Goal: Task Accomplishment & Management: Manage account settings

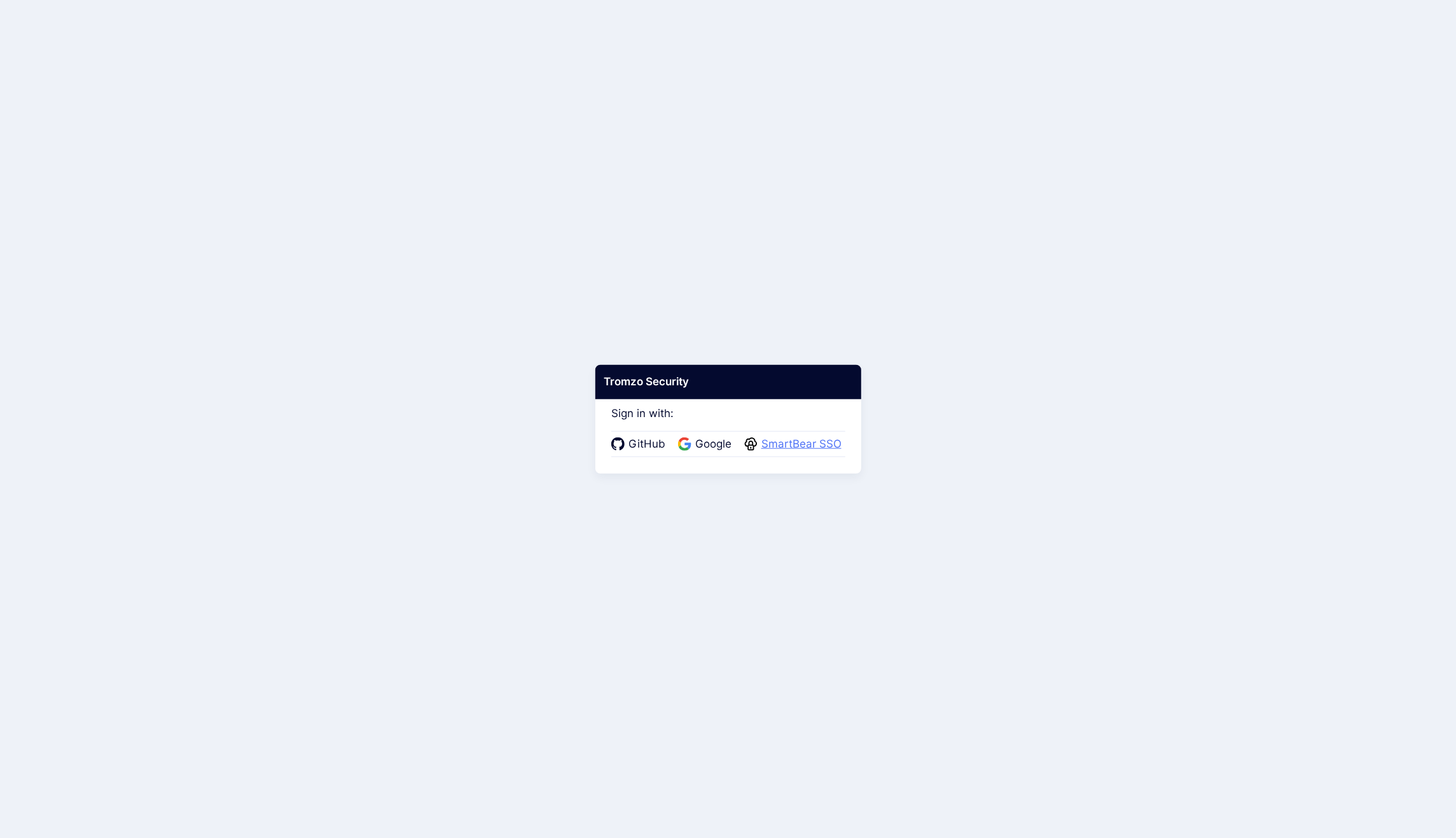
click at [797, 444] on span "SmartBear SSO" at bounding box center [801, 444] width 88 height 16
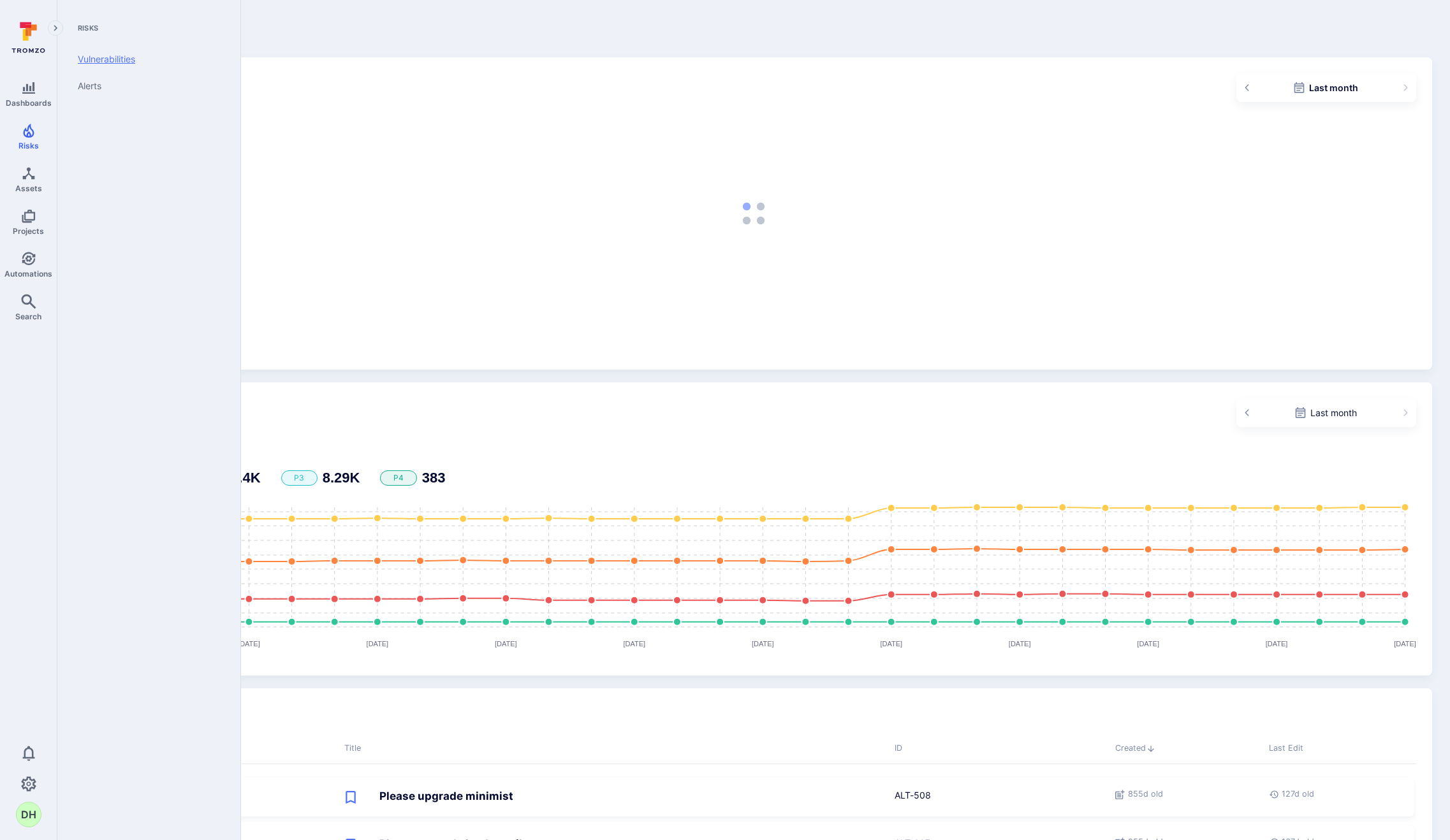
click at [136, 60] on link "Vulnerabilities" at bounding box center [145, 59] width 157 height 27
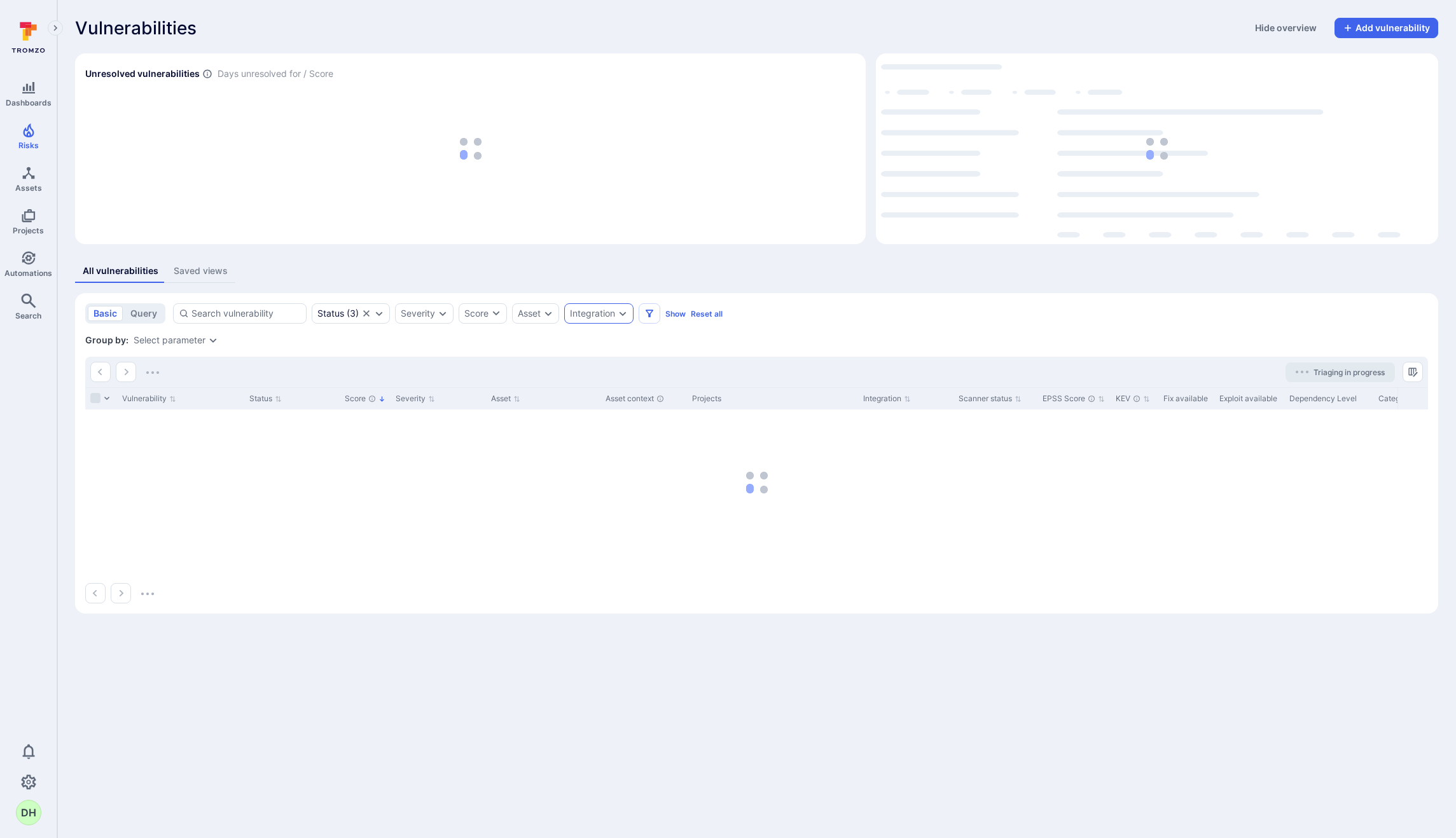
click at [621, 312] on icon "Expand dropdown" at bounding box center [622, 312] width 10 height 10
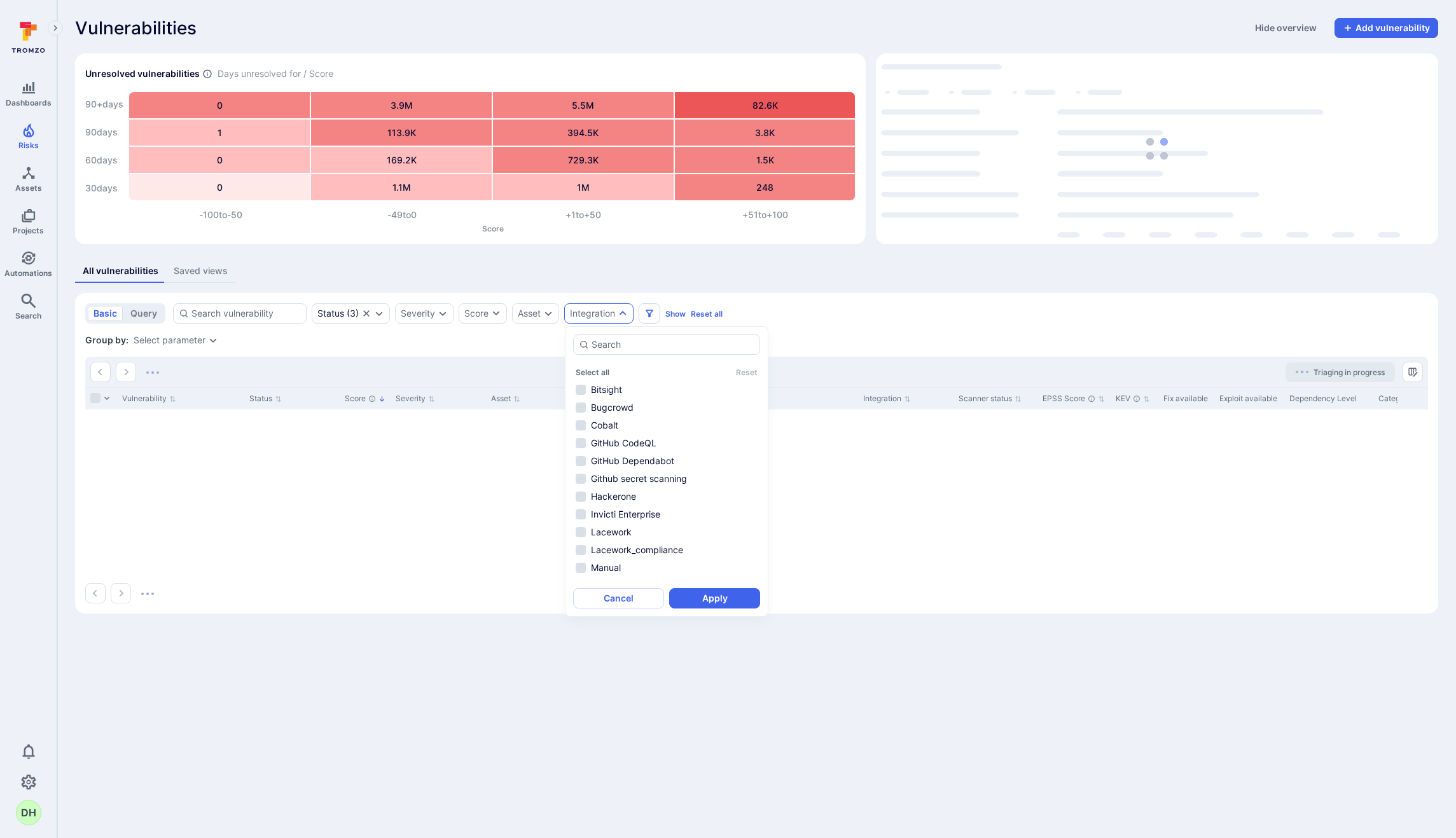
click at [892, 286] on div "All vulnerabilities Saved views basic query Status ( 3 ) Severity Score Asset I…" at bounding box center [757, 437] width 1363 height 355
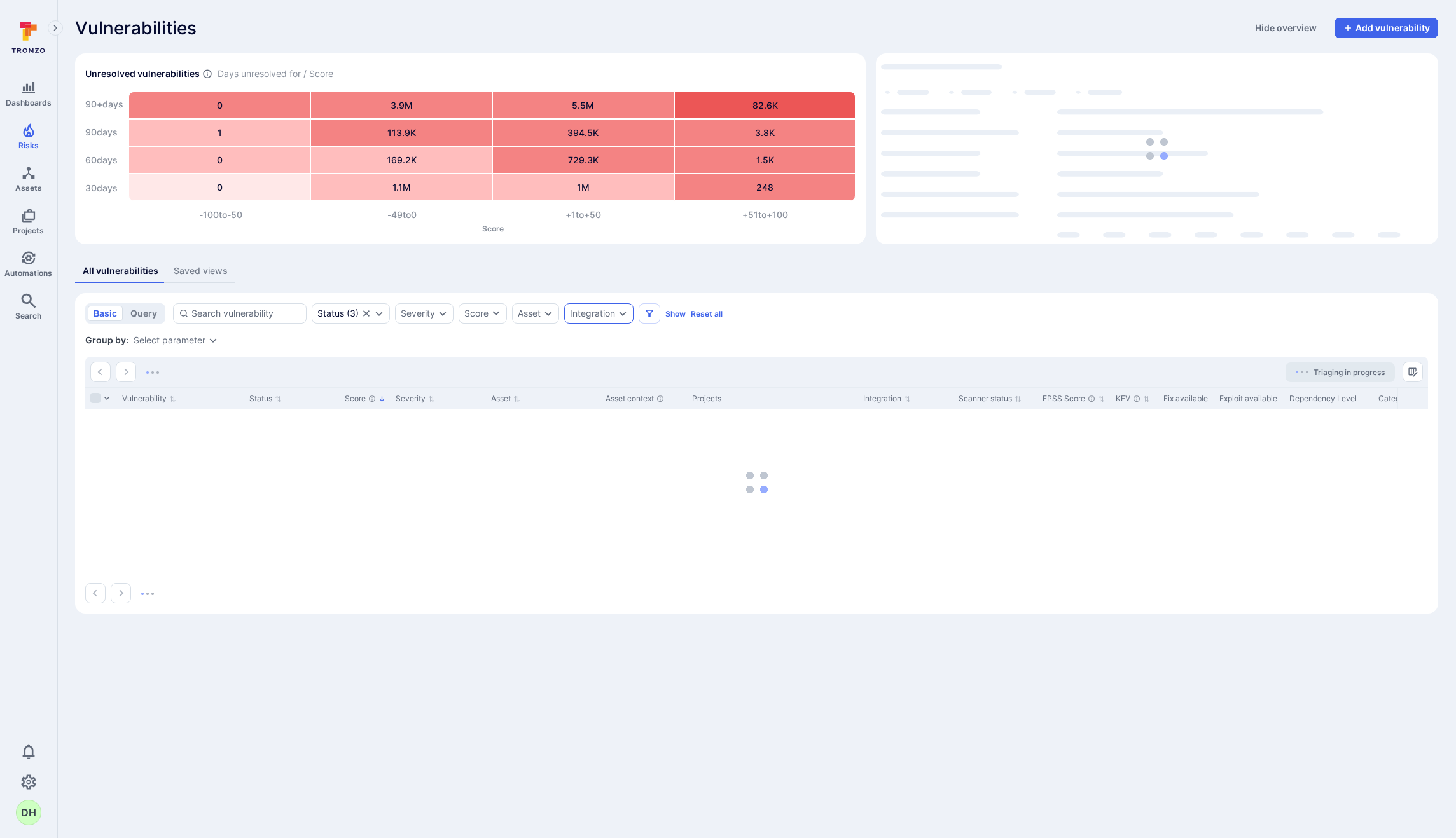
click at [615, 313] on div "Integration" at bounding box center [592, 312] width 45 height 10
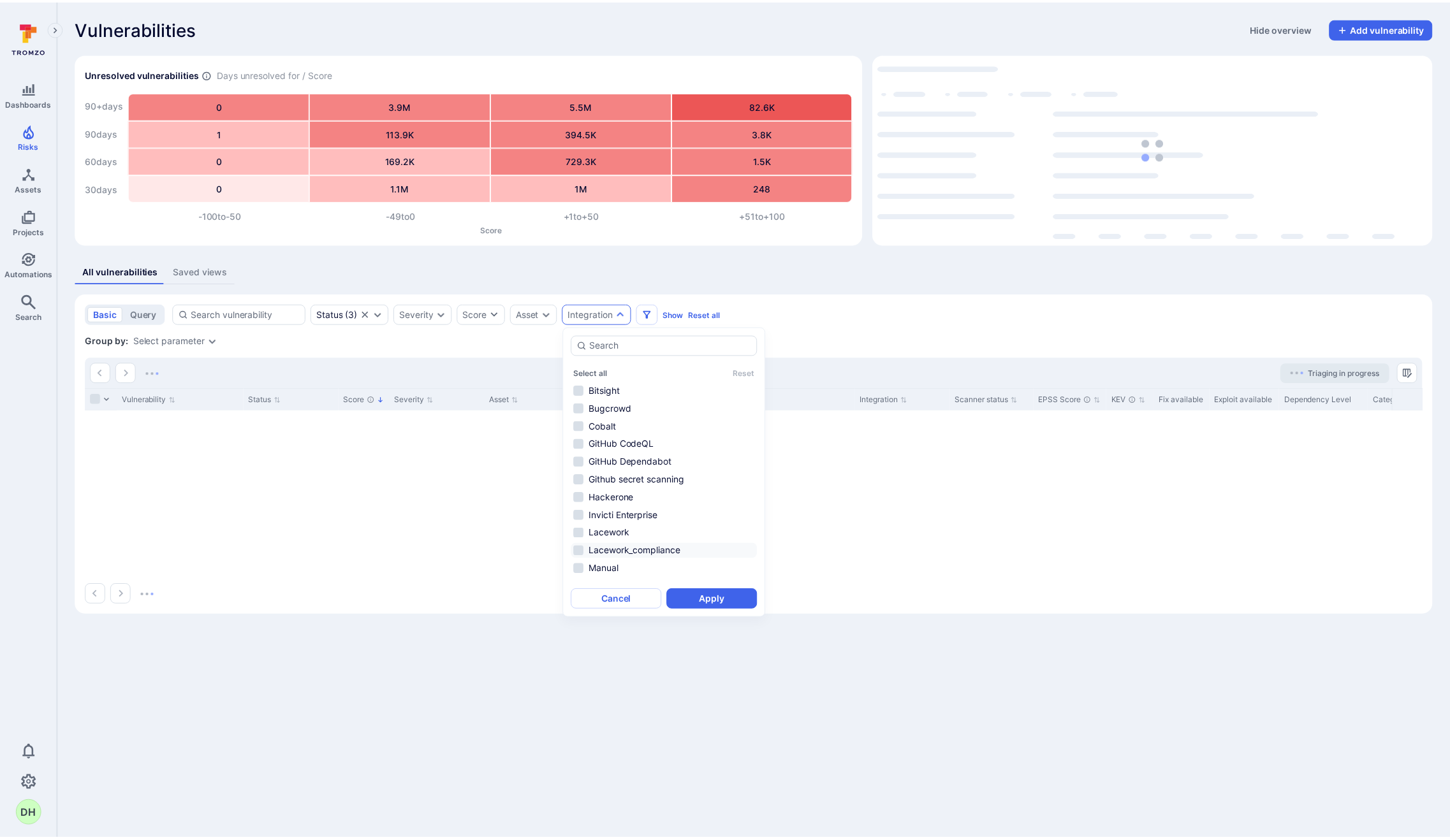
scroll to position [66, 0]
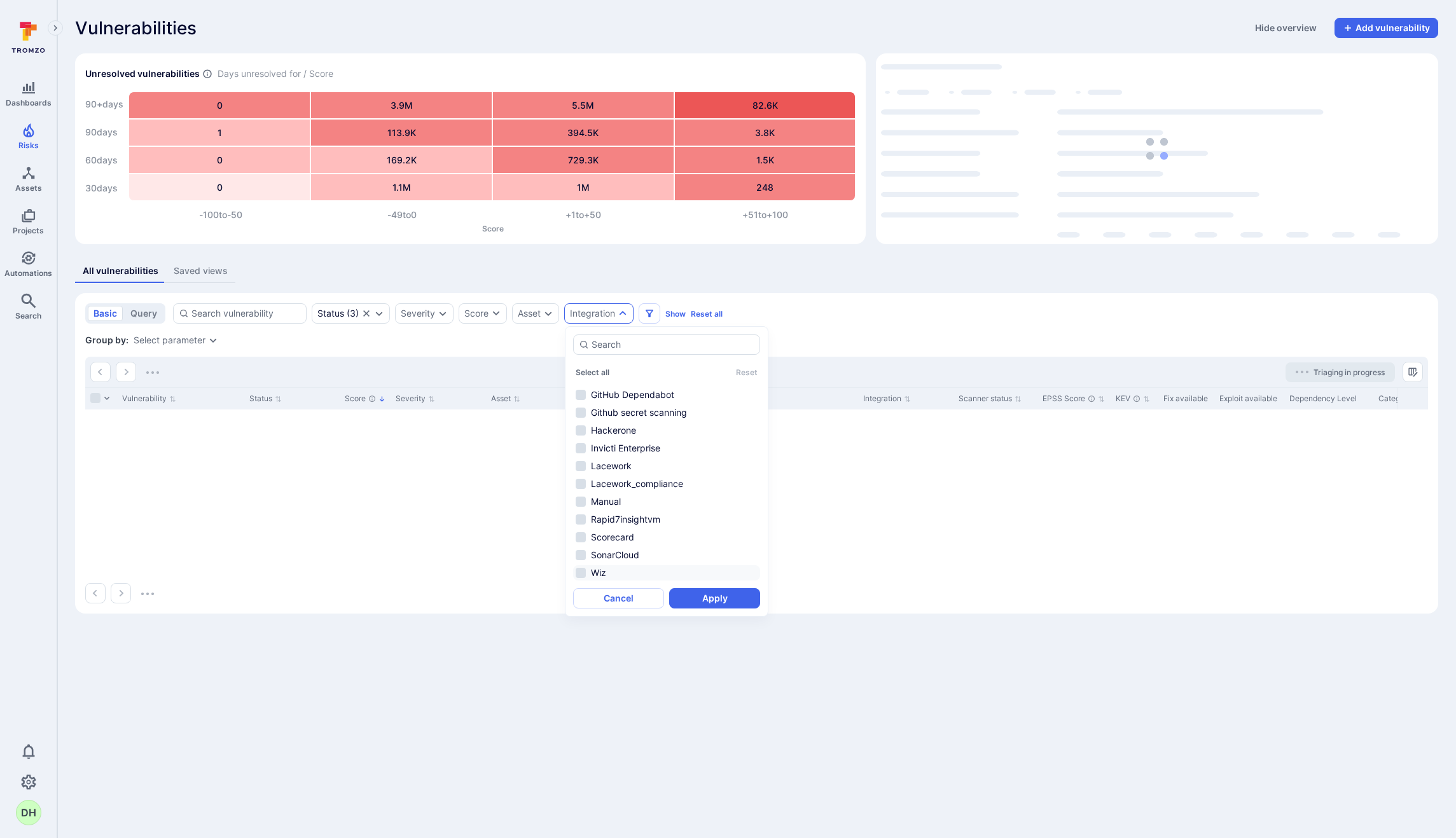
click at [600, 570] on li "Wiz" at bounding box center [666, 572] width 187 height 15
click at [707, 603] on button "Apply" at bounding box center [715, 598] width 91 height 21
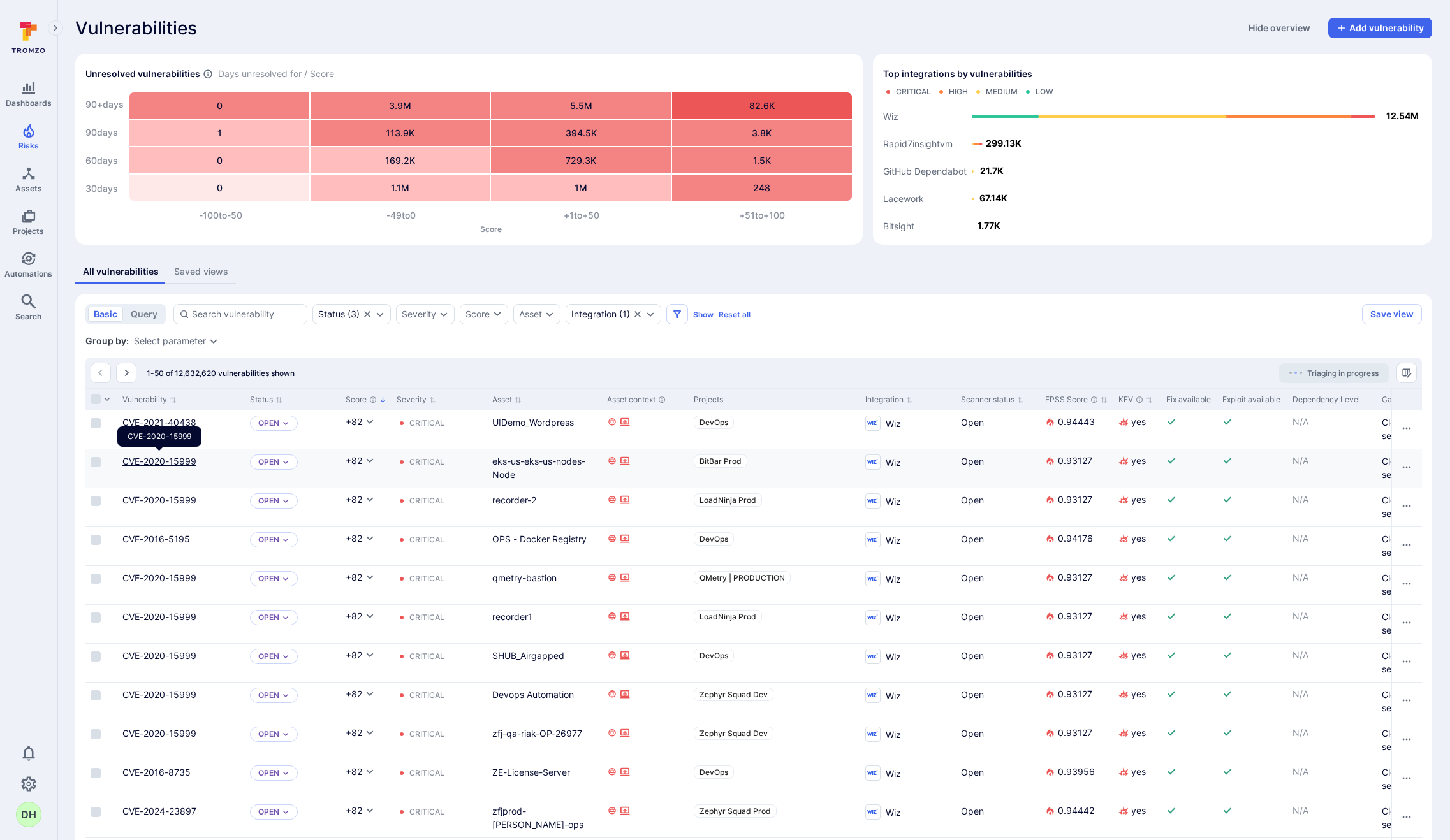
click at [181, 460] on link "CVE-2020-15999" at bounding box center [159, 461] width 74 height 11
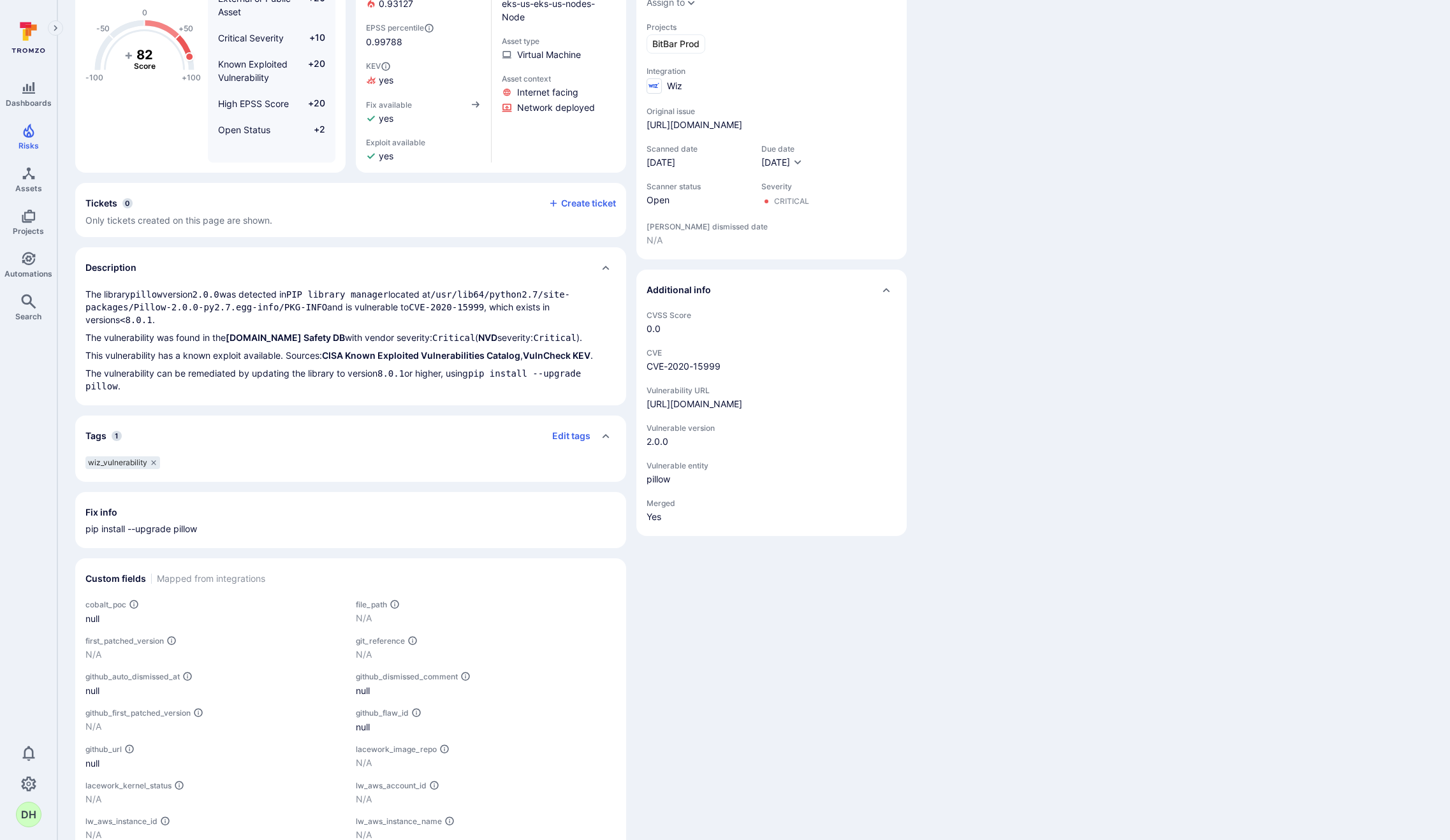
scroll to position [43, 0]
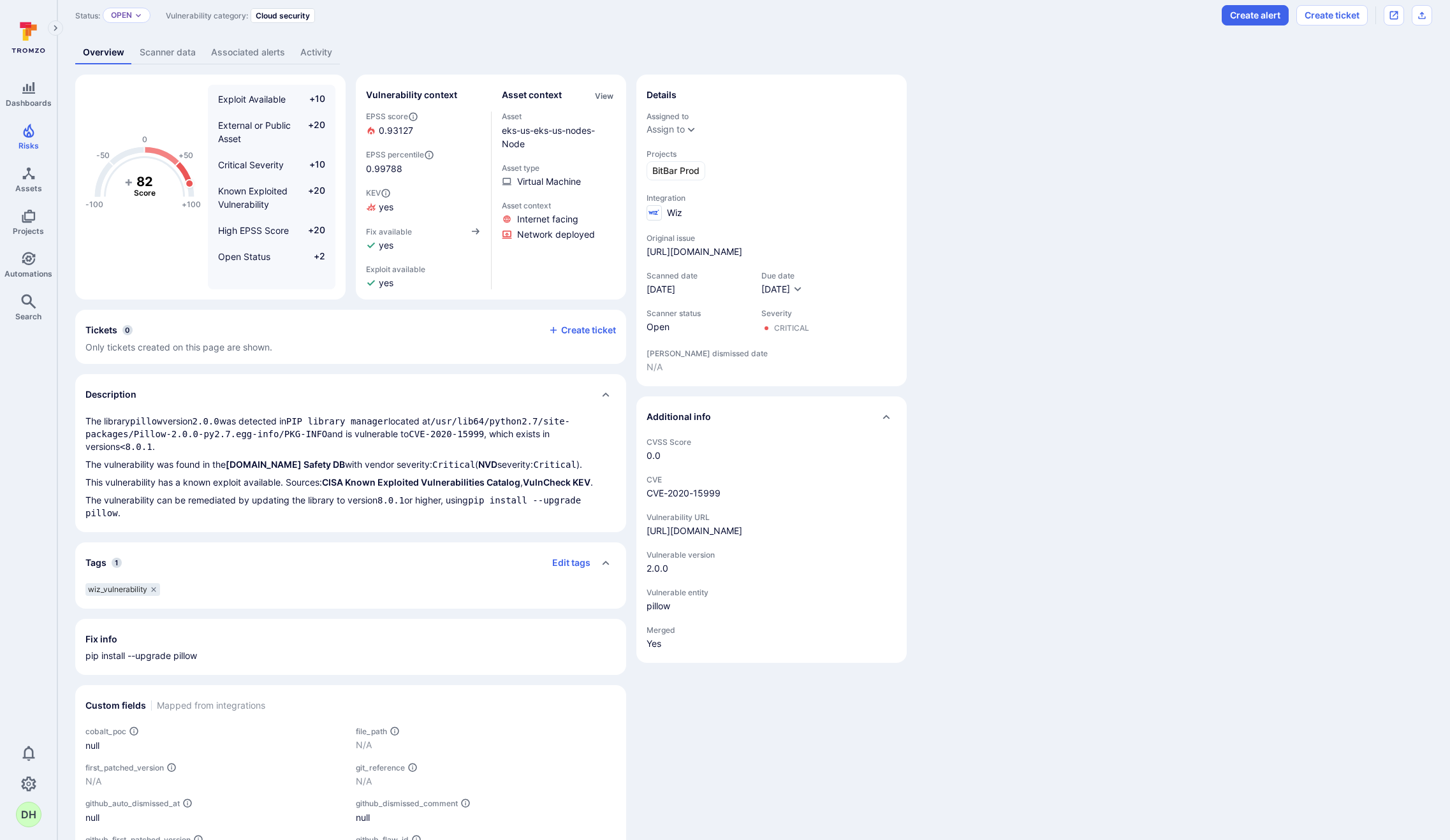
click at [519, 137] on div "eks-us-eks-us-nodes-Node" at bounding box center [559, 137] width 115 height 27
click at [516, 133] on link "eks-us-eks-us-nodes-Node" at bounding box center [549, 136] width 93 height 24
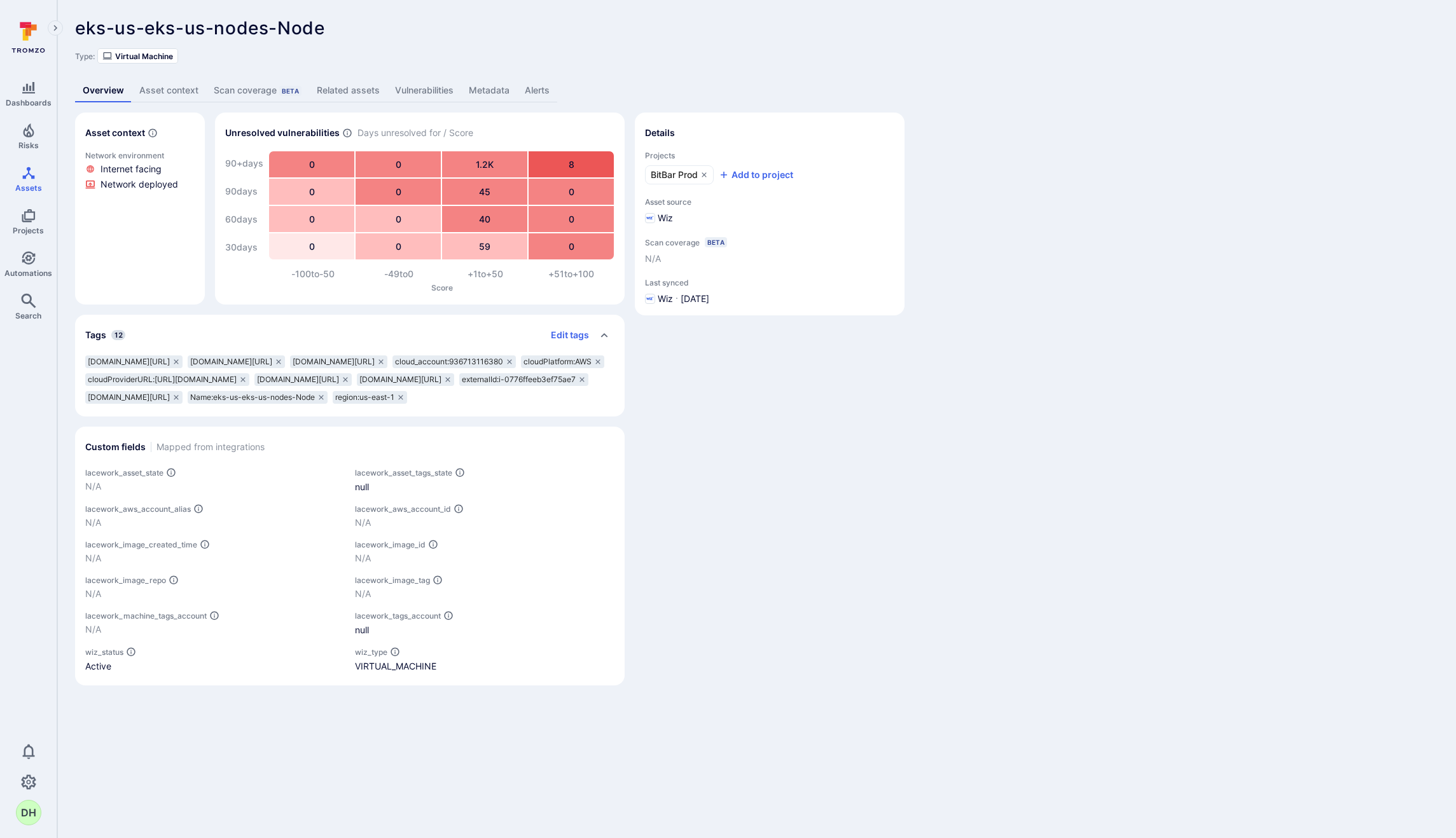
click at [357, 92] on link "Related assets" at bounding box center [347, 90] width 78 height 23
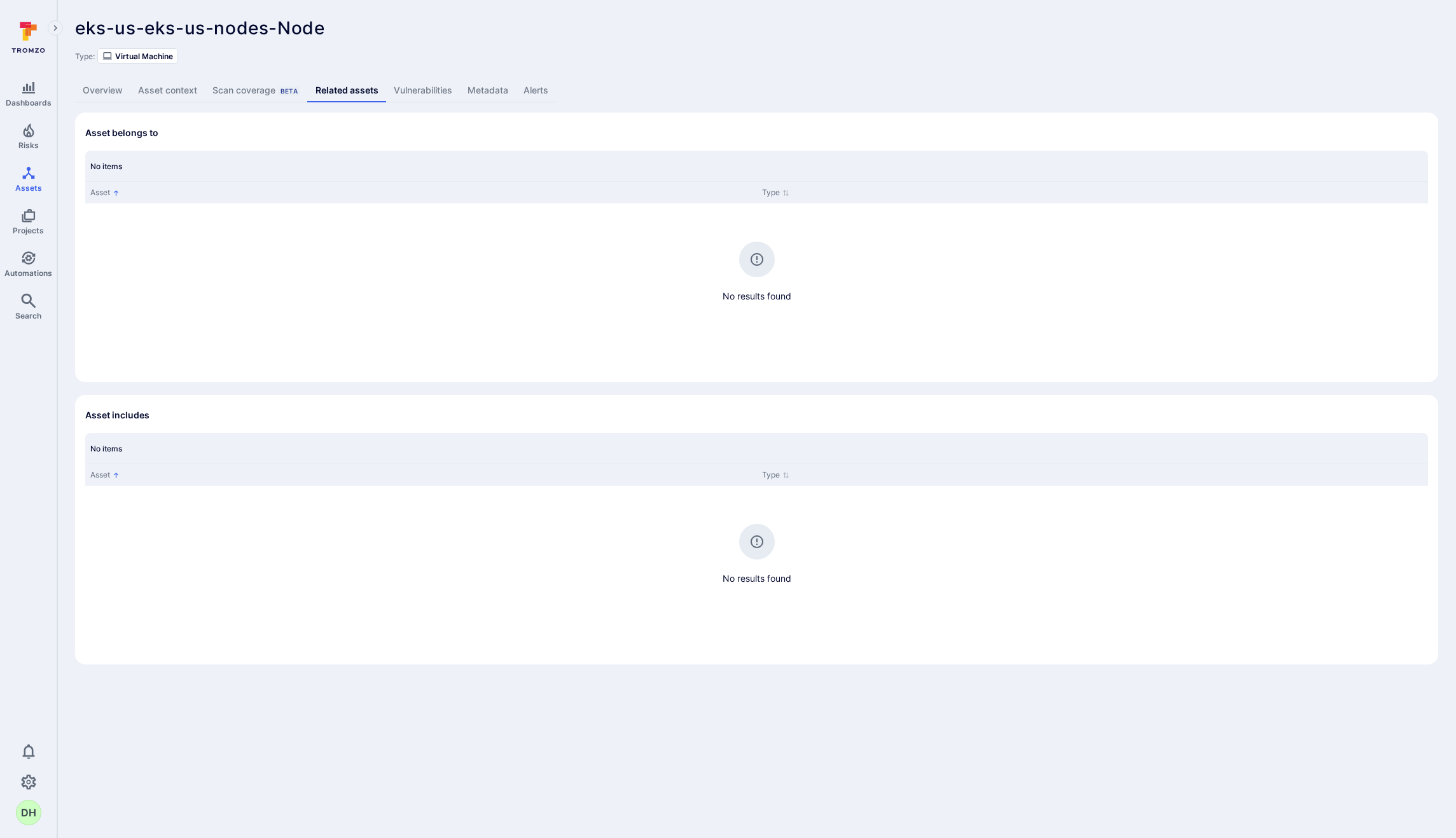
click at [415, 96] on link "Vulnerabilities" at bounding box center [423, 90] width 73 height 23
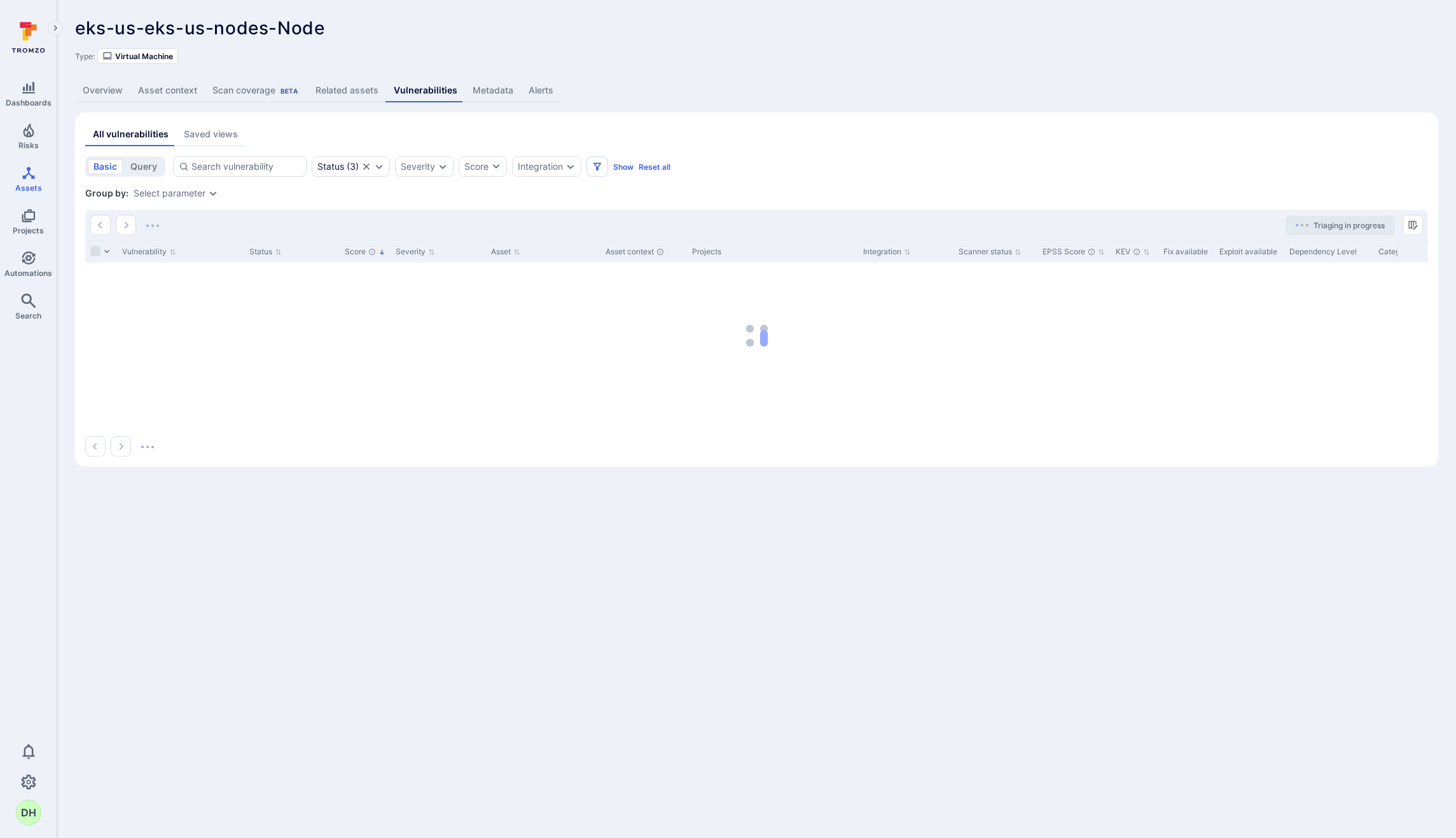
click at [111, 96] on link "Overview" at bounding box center [103, 90] width 56 height 23
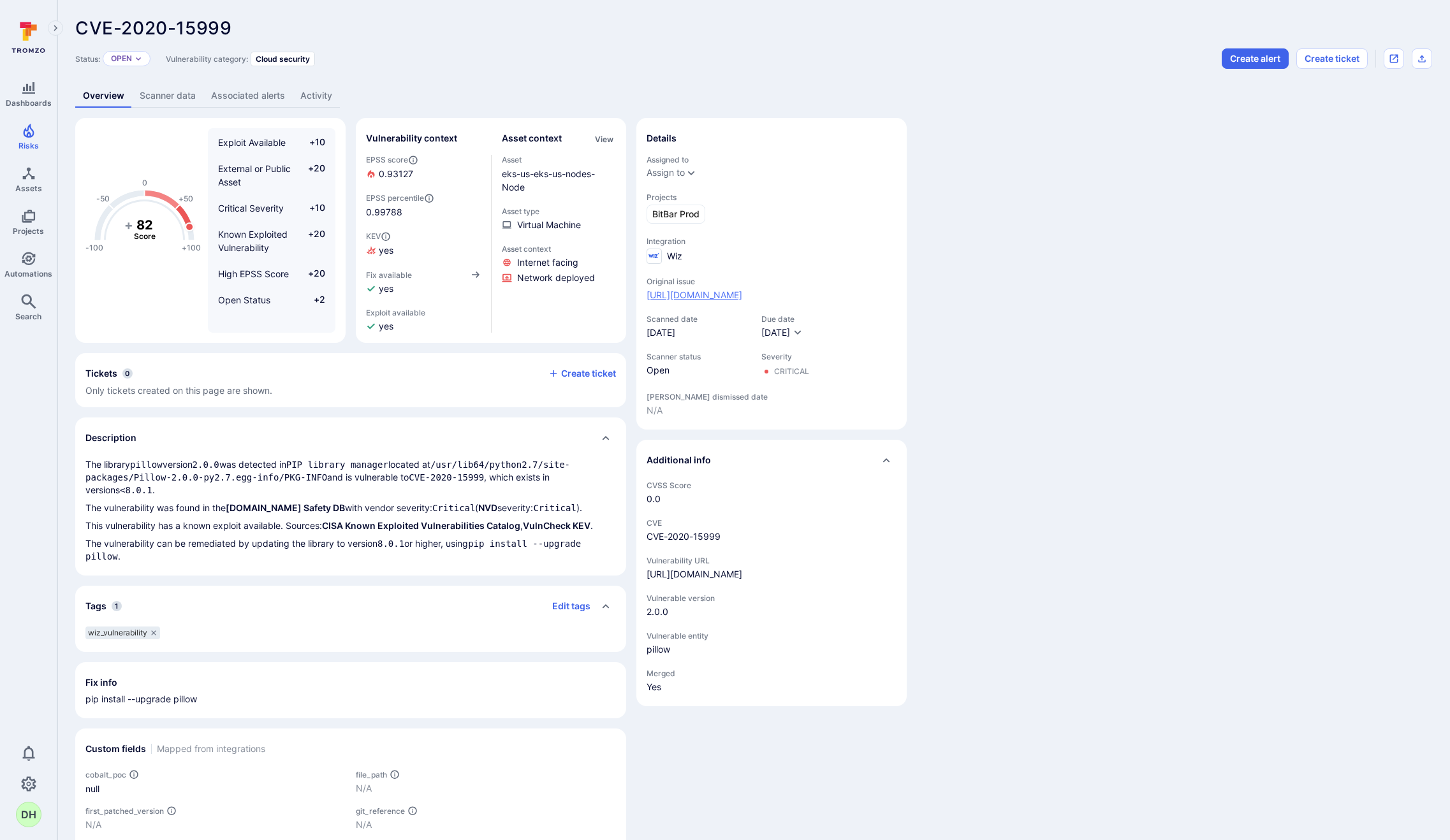
click at [743, 294] on link "https://app.wiz.io/explorer/vulnerability-findings#~(entity~(~'b8caea20-3b5e-57…" at bounding box center [694, 295] width 96 height 13
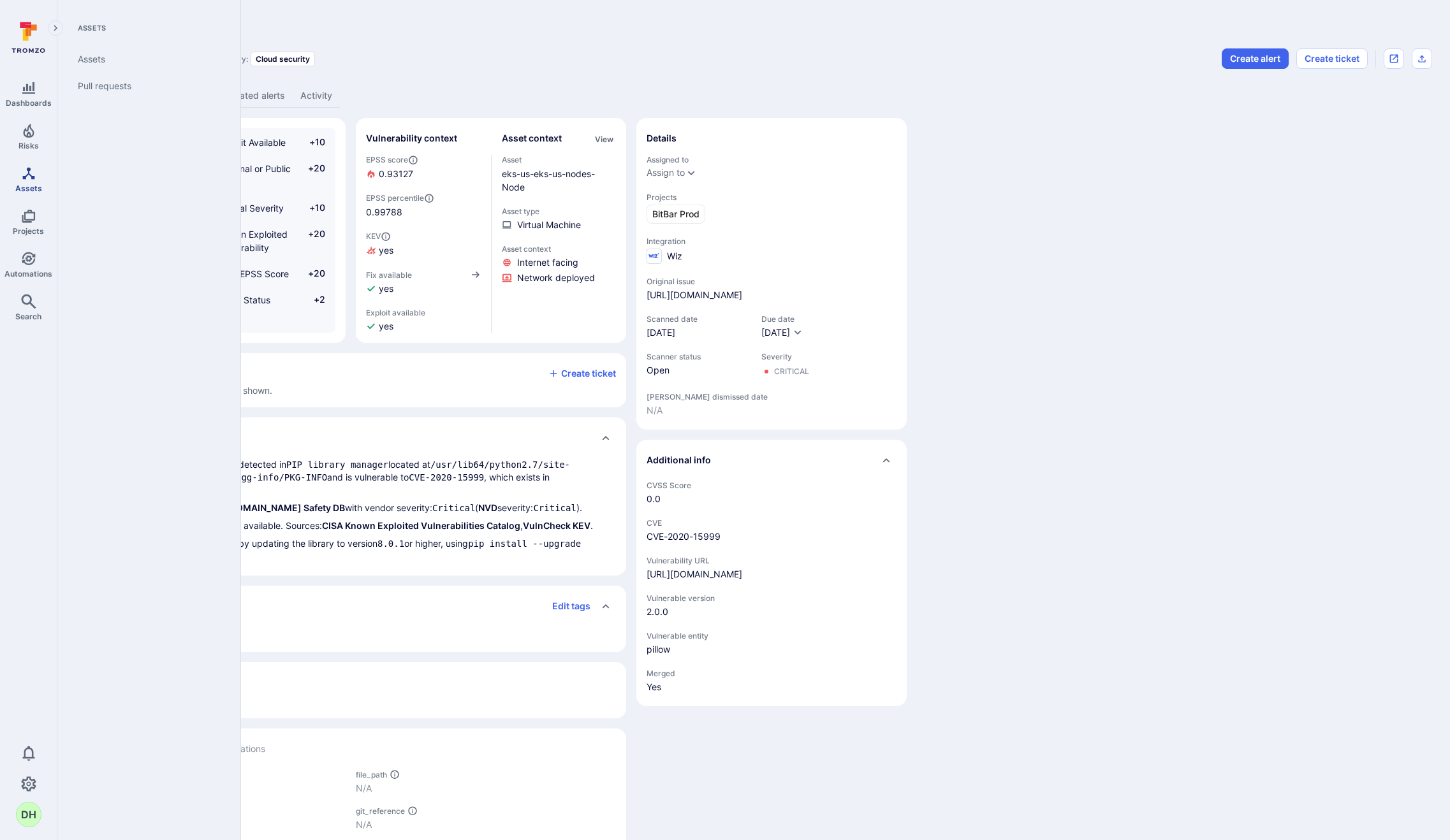
click at [32, 172] on icon "Assets" at bounding box center [28, 173] width 15 height 15
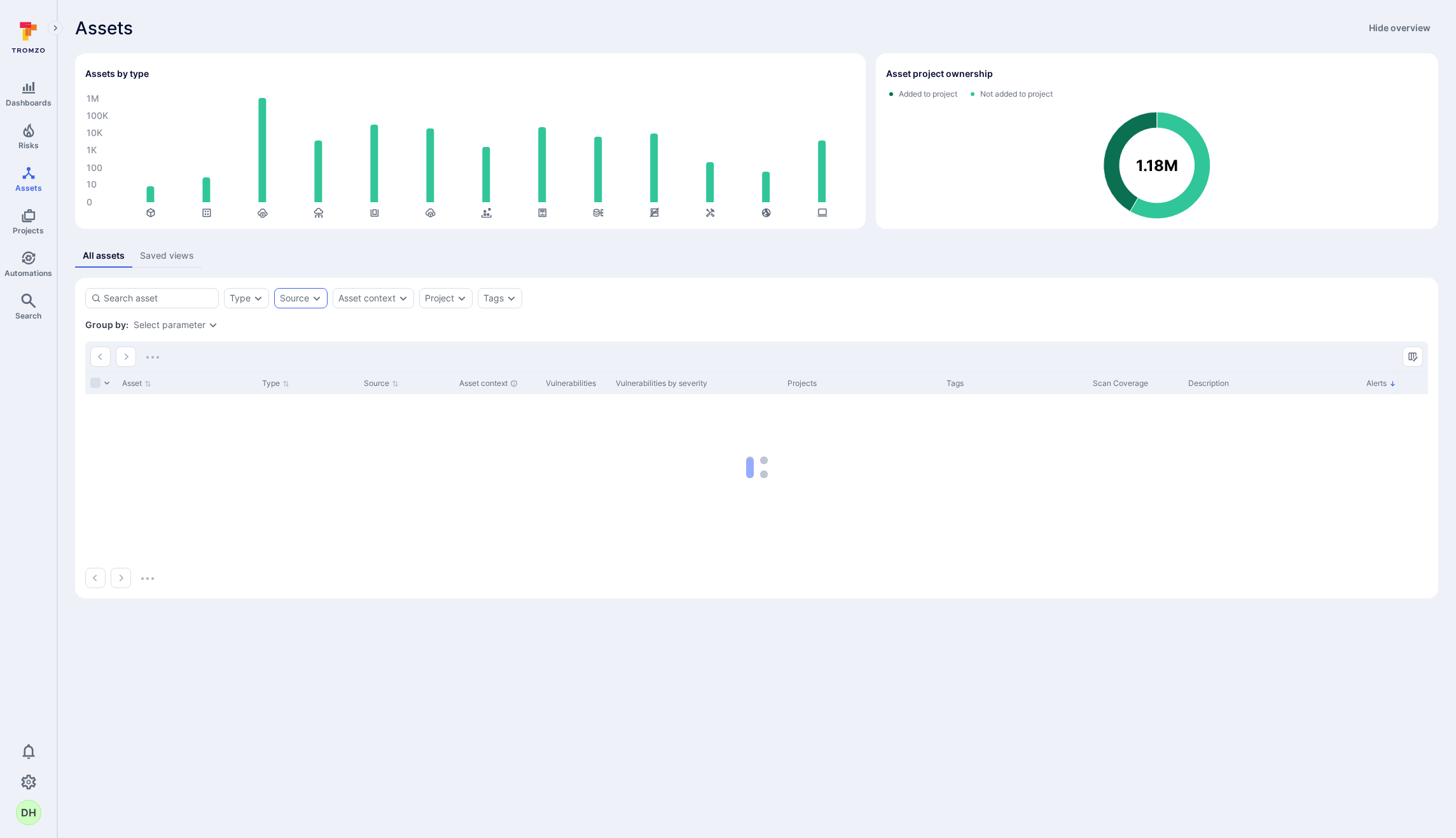
click at [310, 302] on div "Source" at bounding box center [301, 298] width 54 height 21
click at [359, 251] on div "All assets Saved views" at bounding box center [757, 256] width 1363 height 23
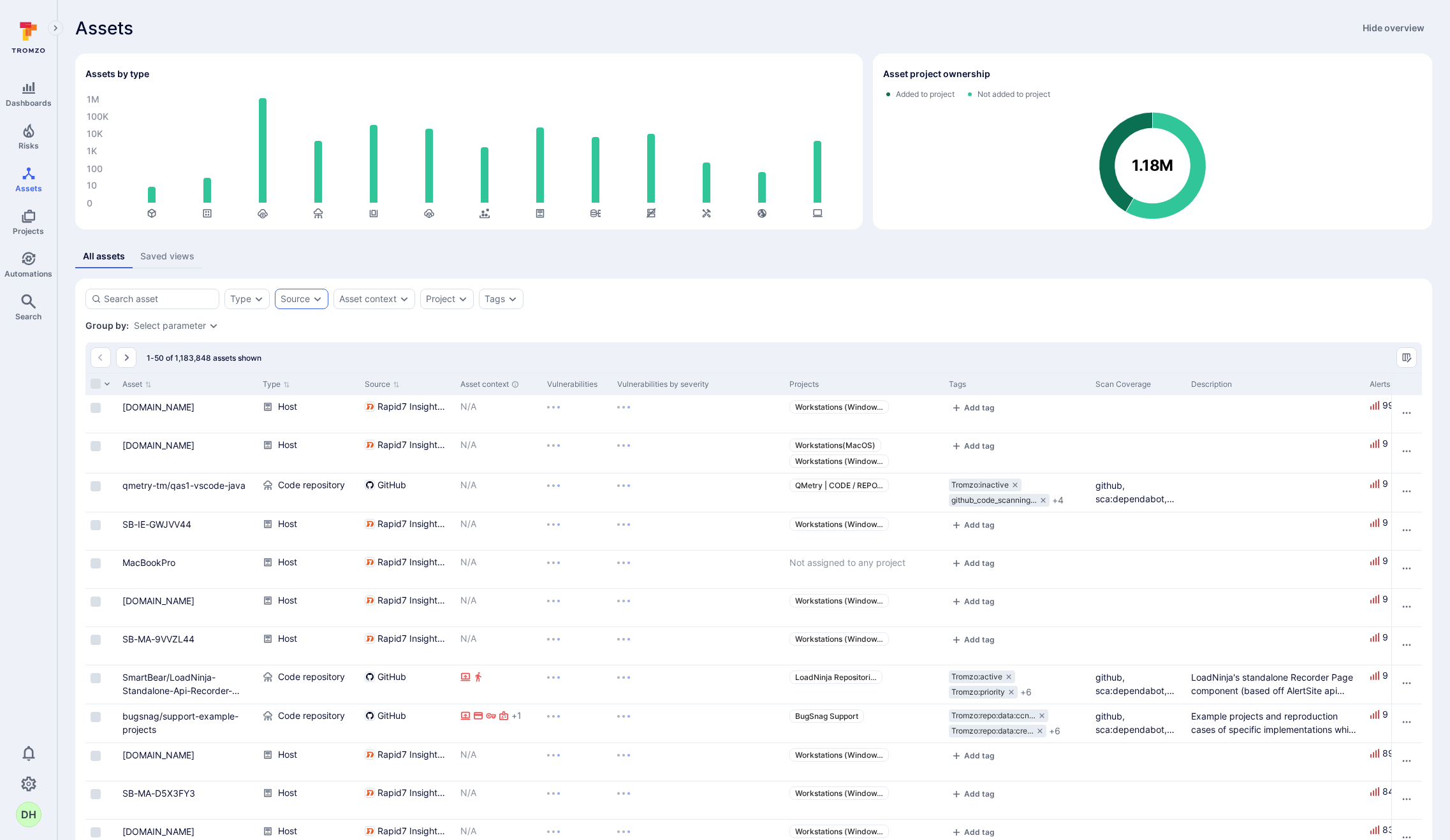
click at [321, 301] on icon "Expand dropdown" at bounding box center [317, 298] width 10 height 10
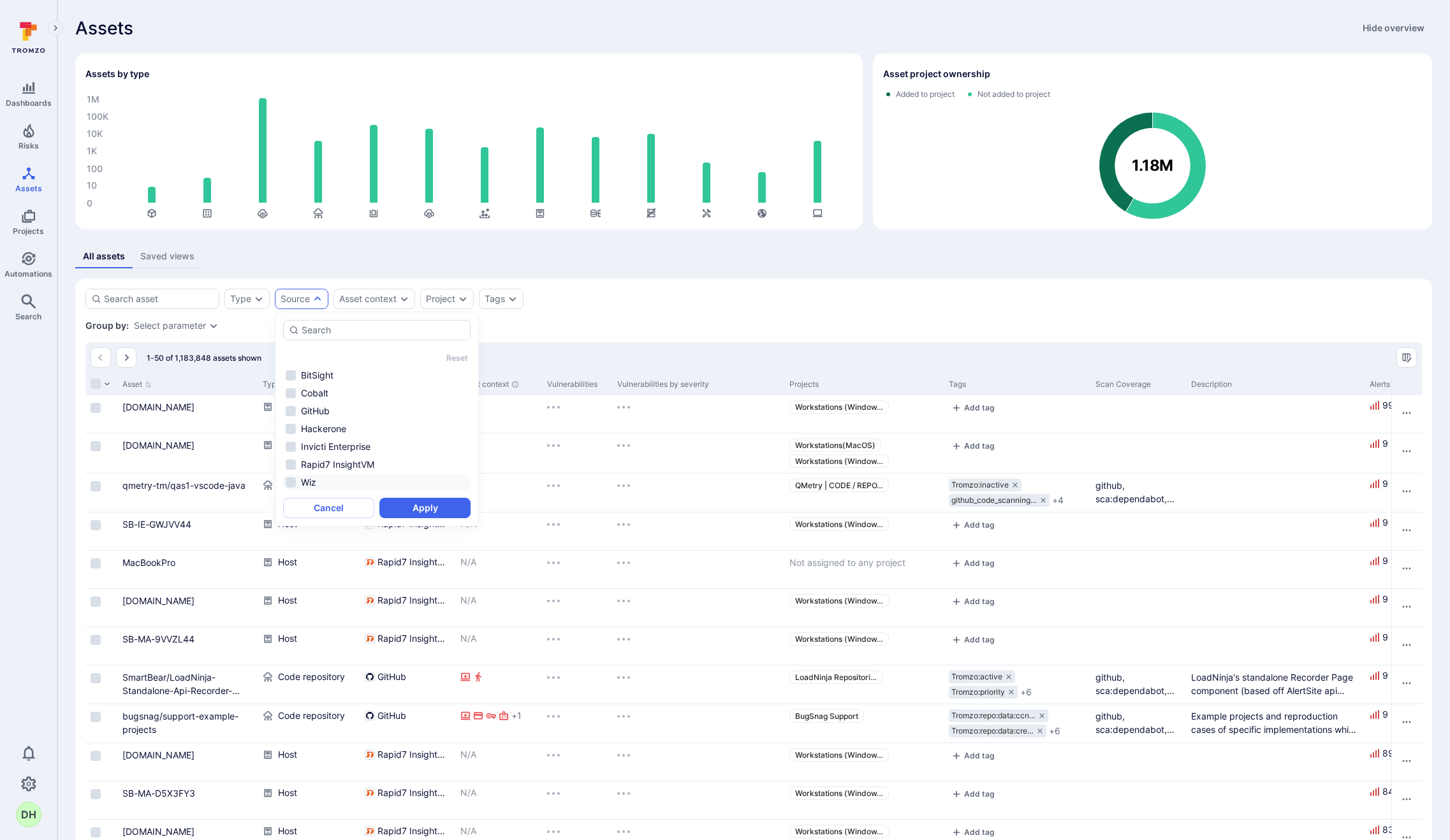
click at [342, 486] on li "Wiz" at bounding box center [376, 482] width 188 height 15
click at [430, 513] on button "Apply" at bounding box center [426, 508] width 92 height 21
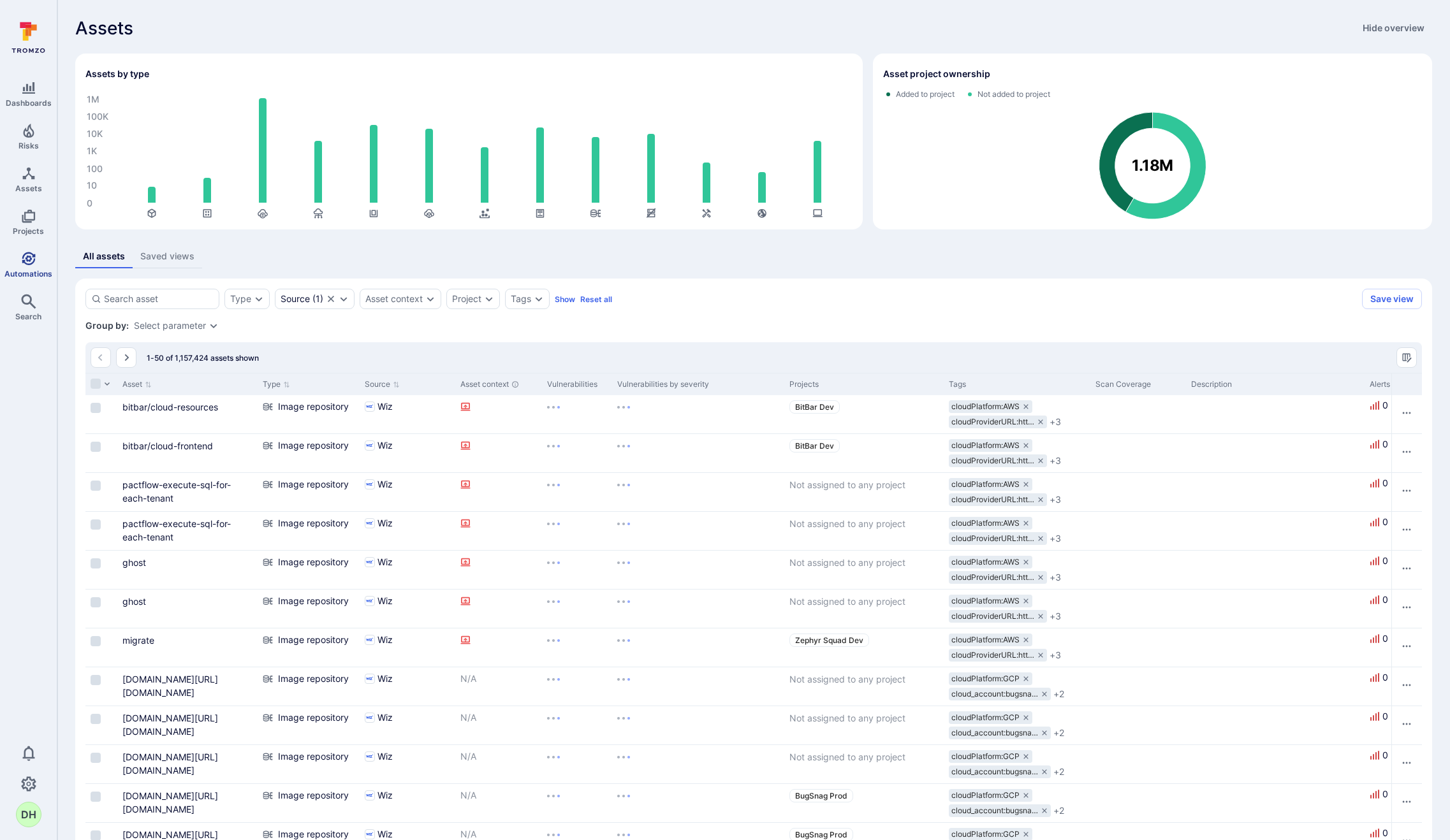
click at [40, 254] on link "Automations" at bounding box center [28, 265] width 57 height 38
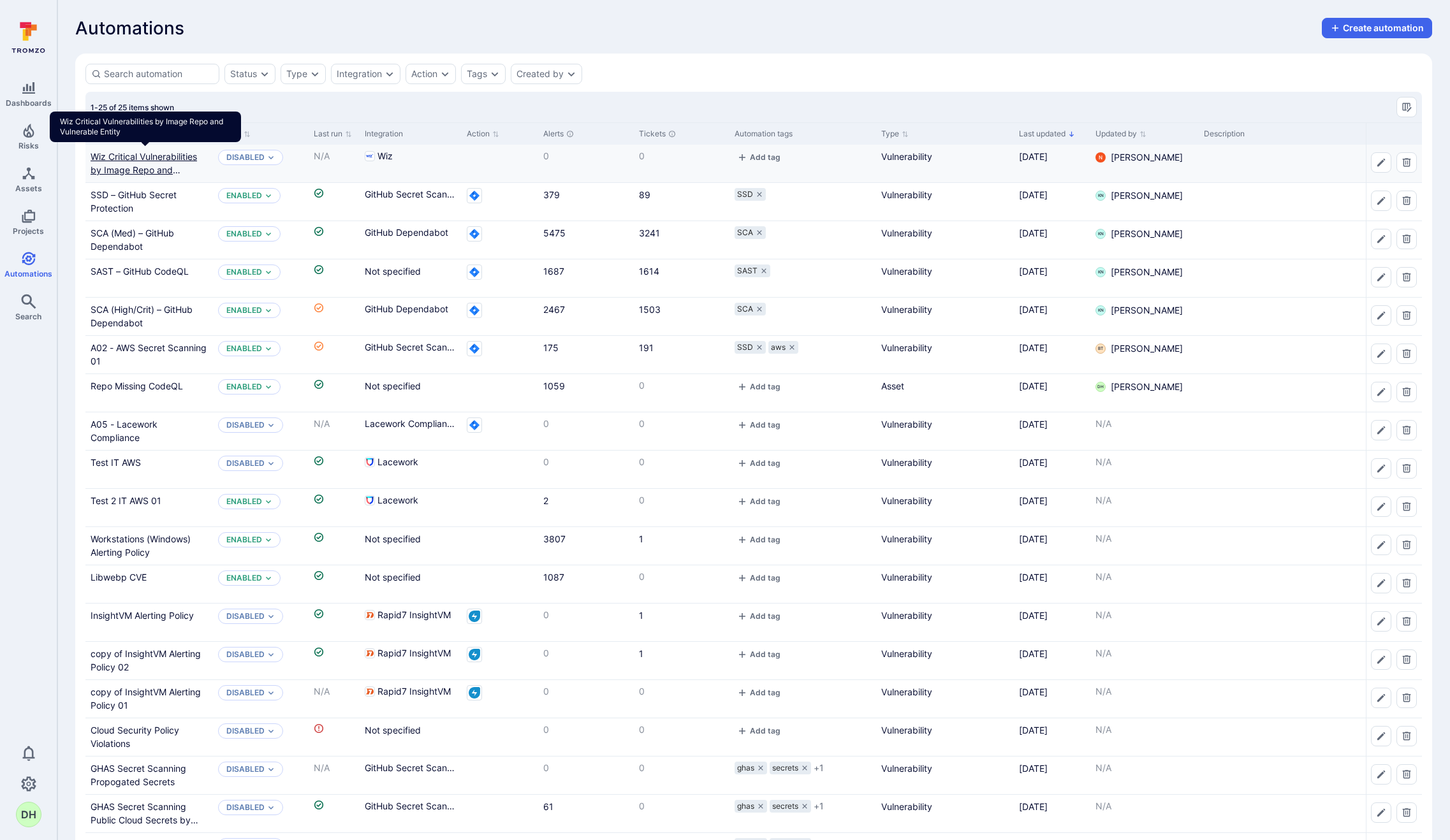
click at [171, 160] on link "Wiz Critical Vulnerabilities by Image Repo and Vulnerable Entity" at bounding box center [144, 170] width 107 height 38
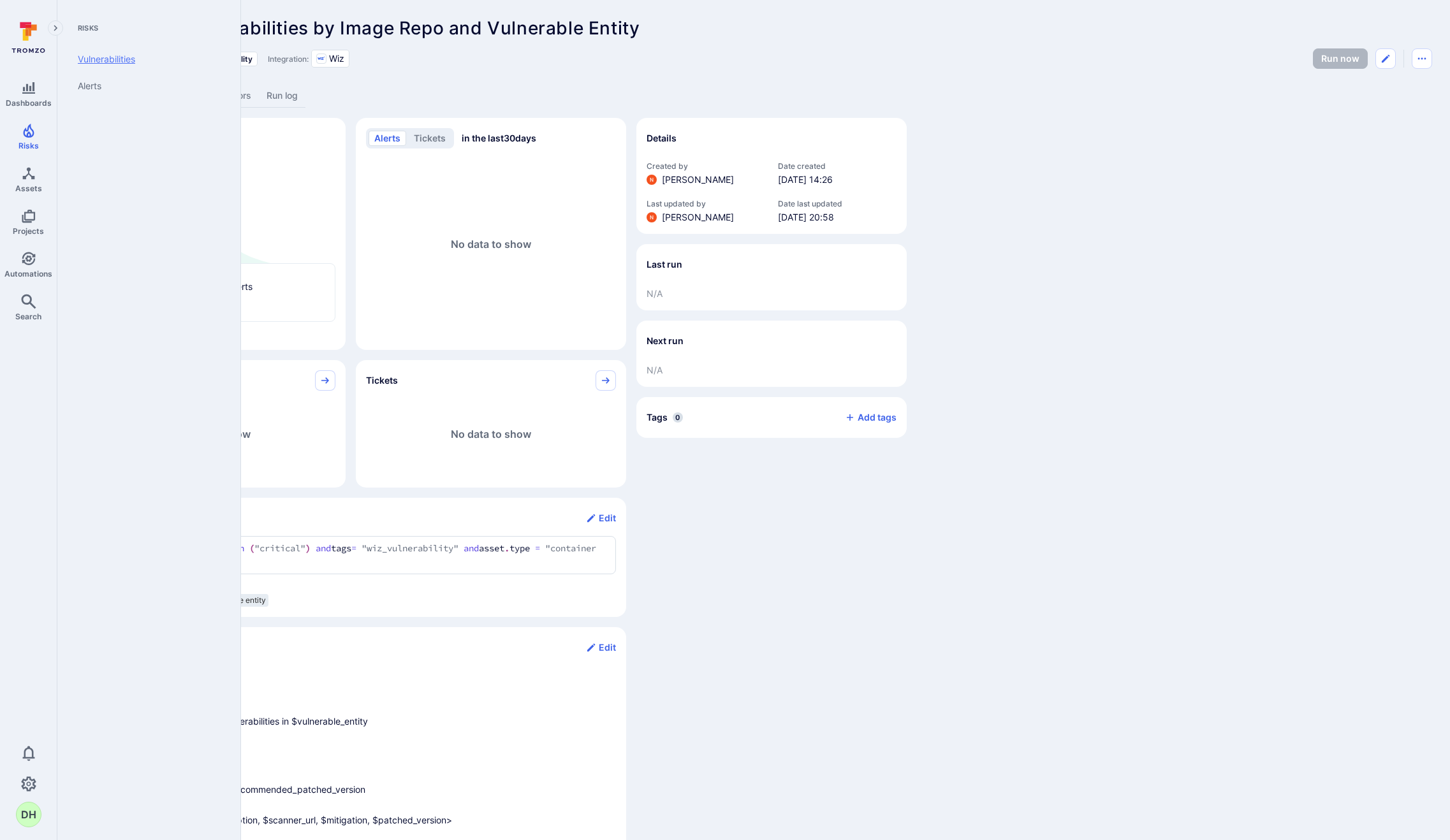
click at [91, 60] on link "Vulnerabilities" at bounding box center [145, 59] width 157 height 27
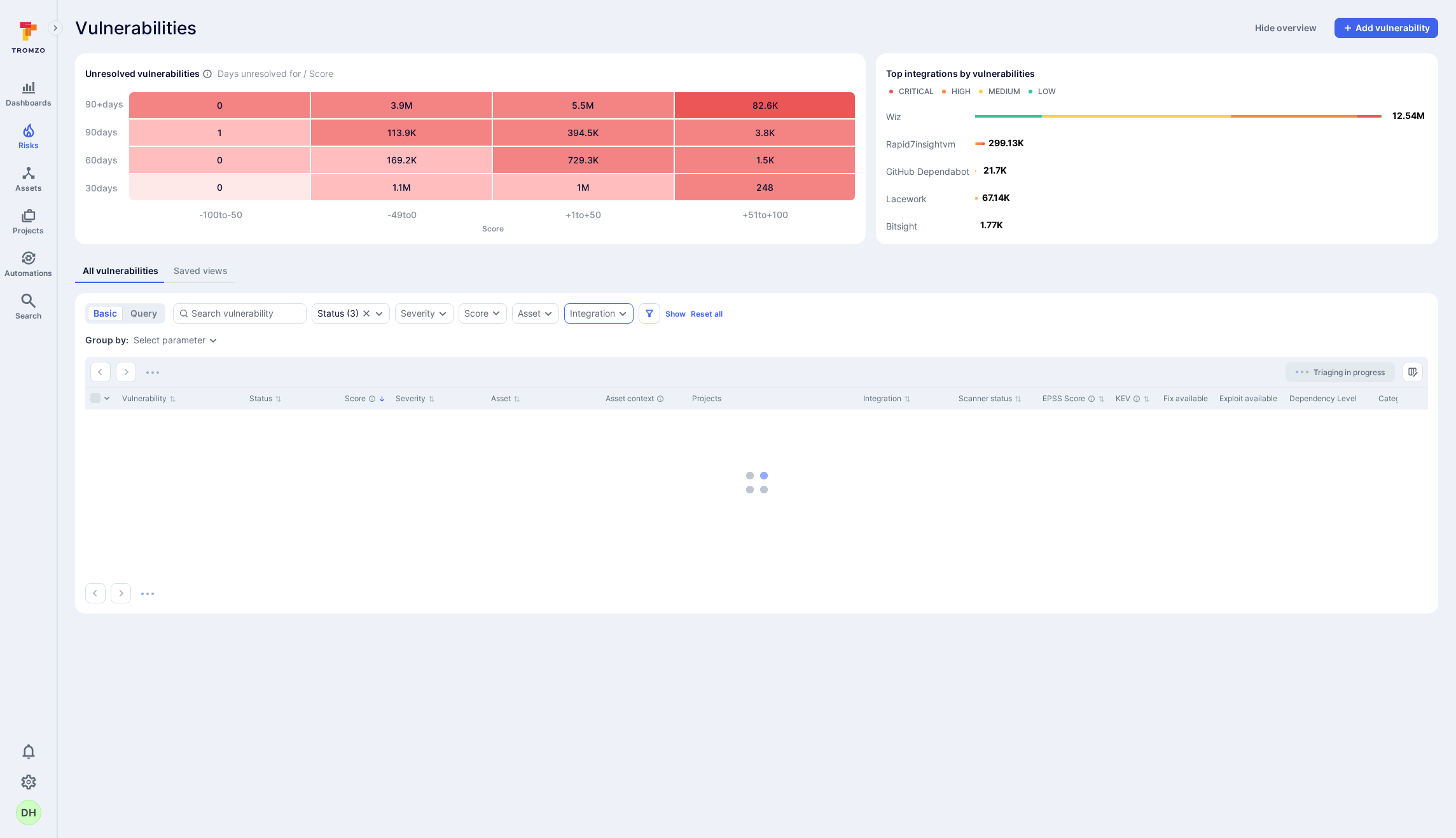
click at [601, 318] on div "Integration" at bounding box center [592, 312] width 45 height 10
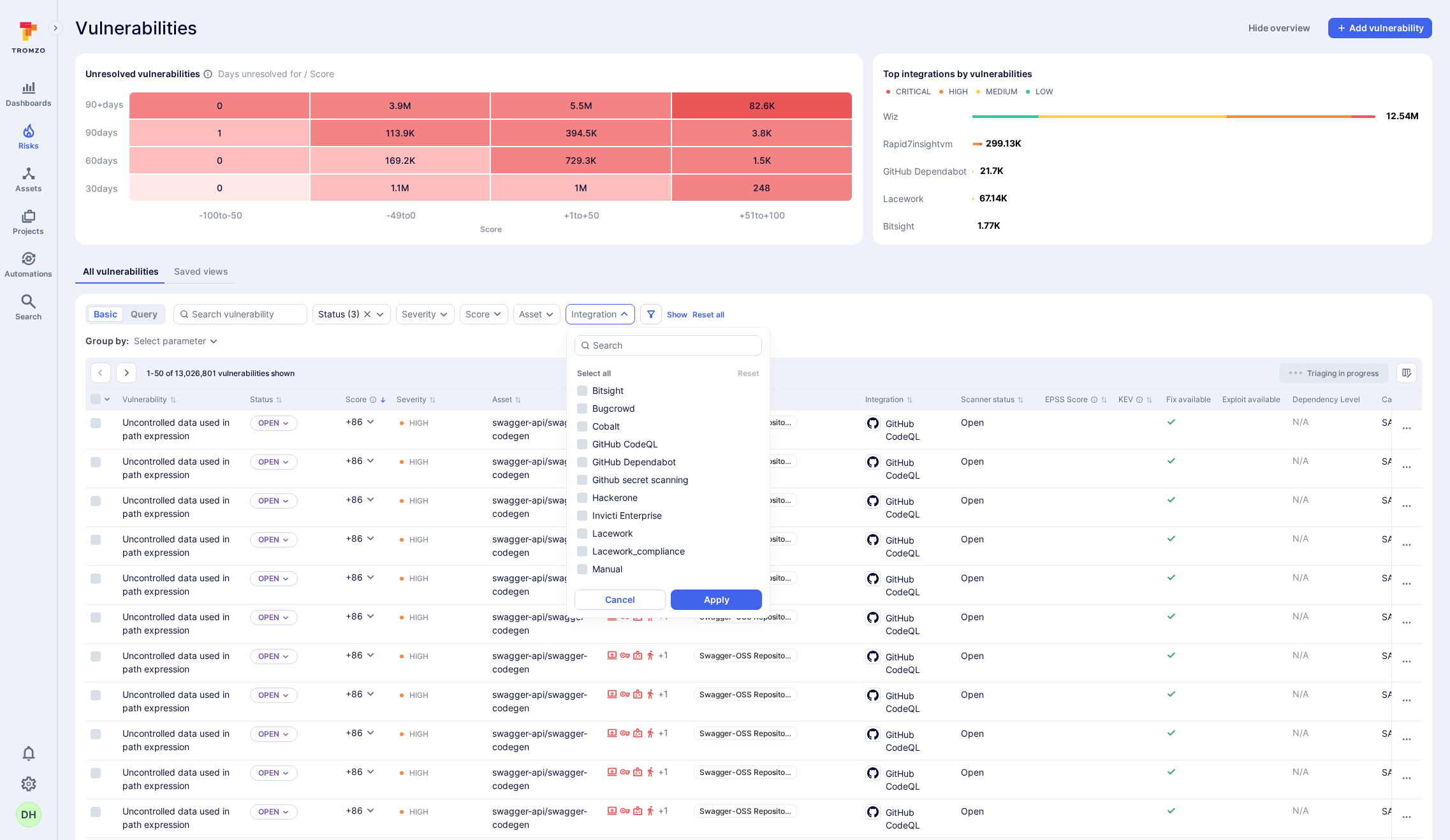
click at [425, 346] on div "Group by: Select parameter" at bounding box center [753, 341] width 1337 height 13
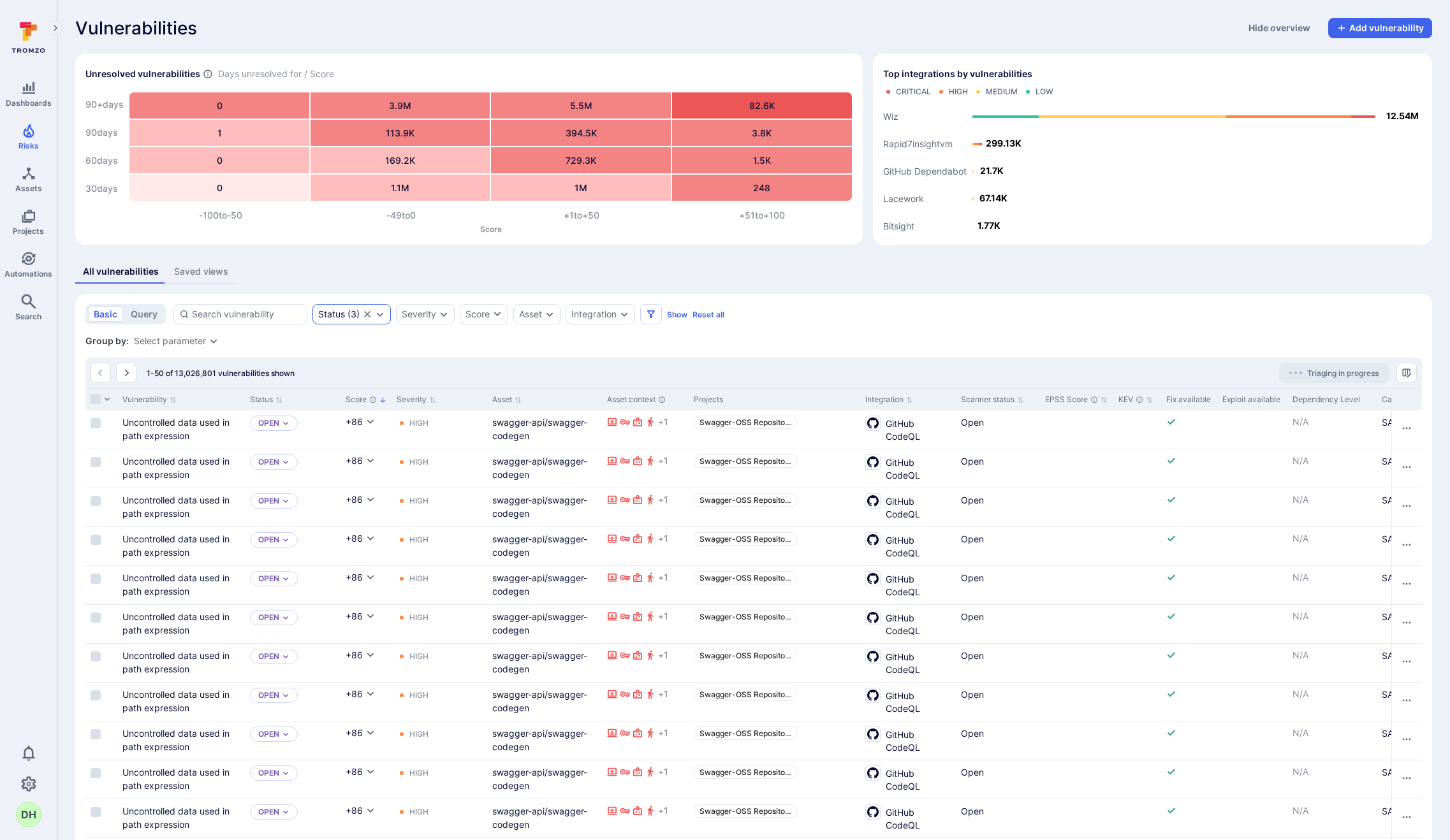
click at [382, 311] on icon "Expand dropdown" at bounding box center [380, 313] width 10 height 10
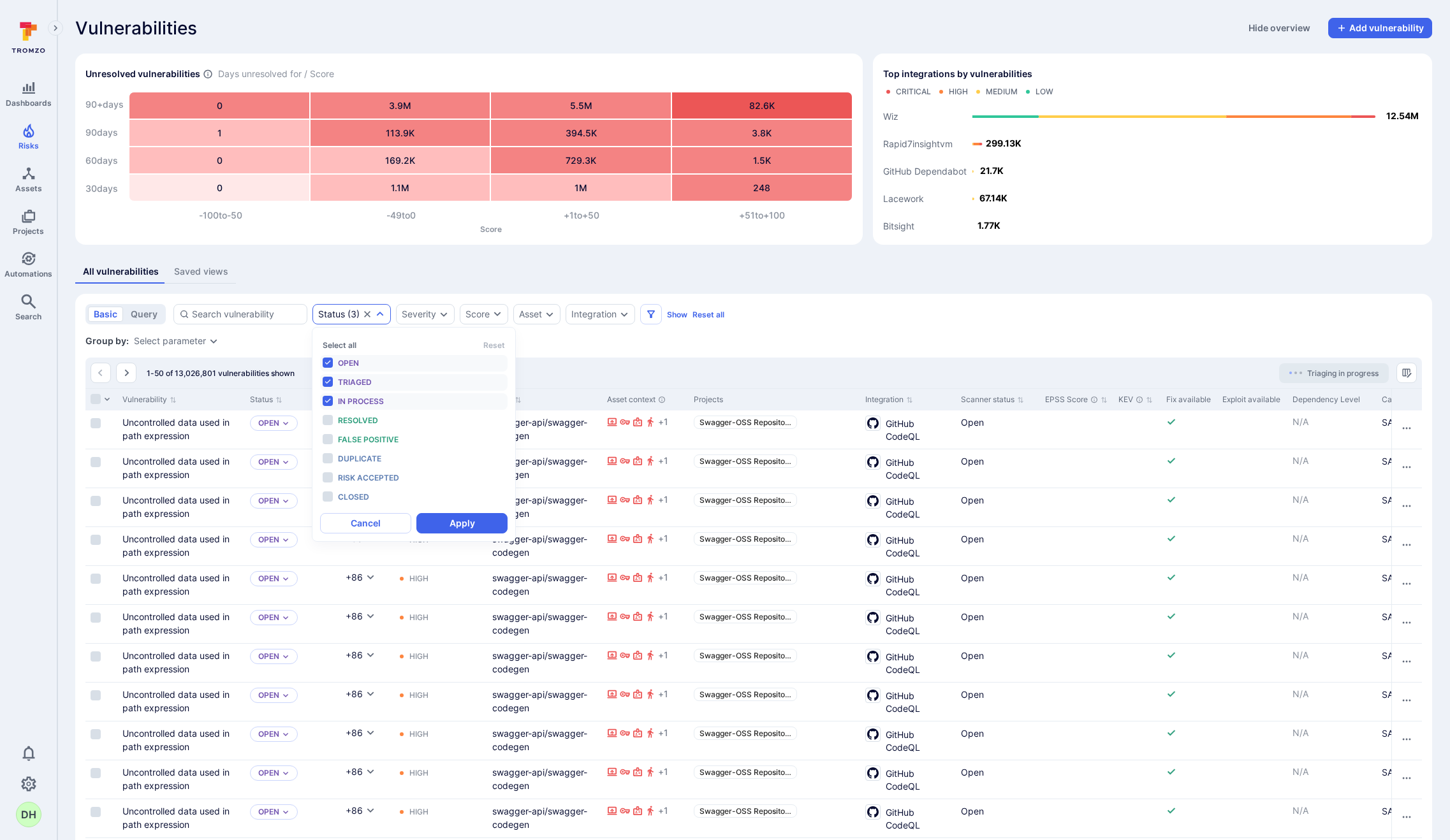
scroll to position [10, 0]
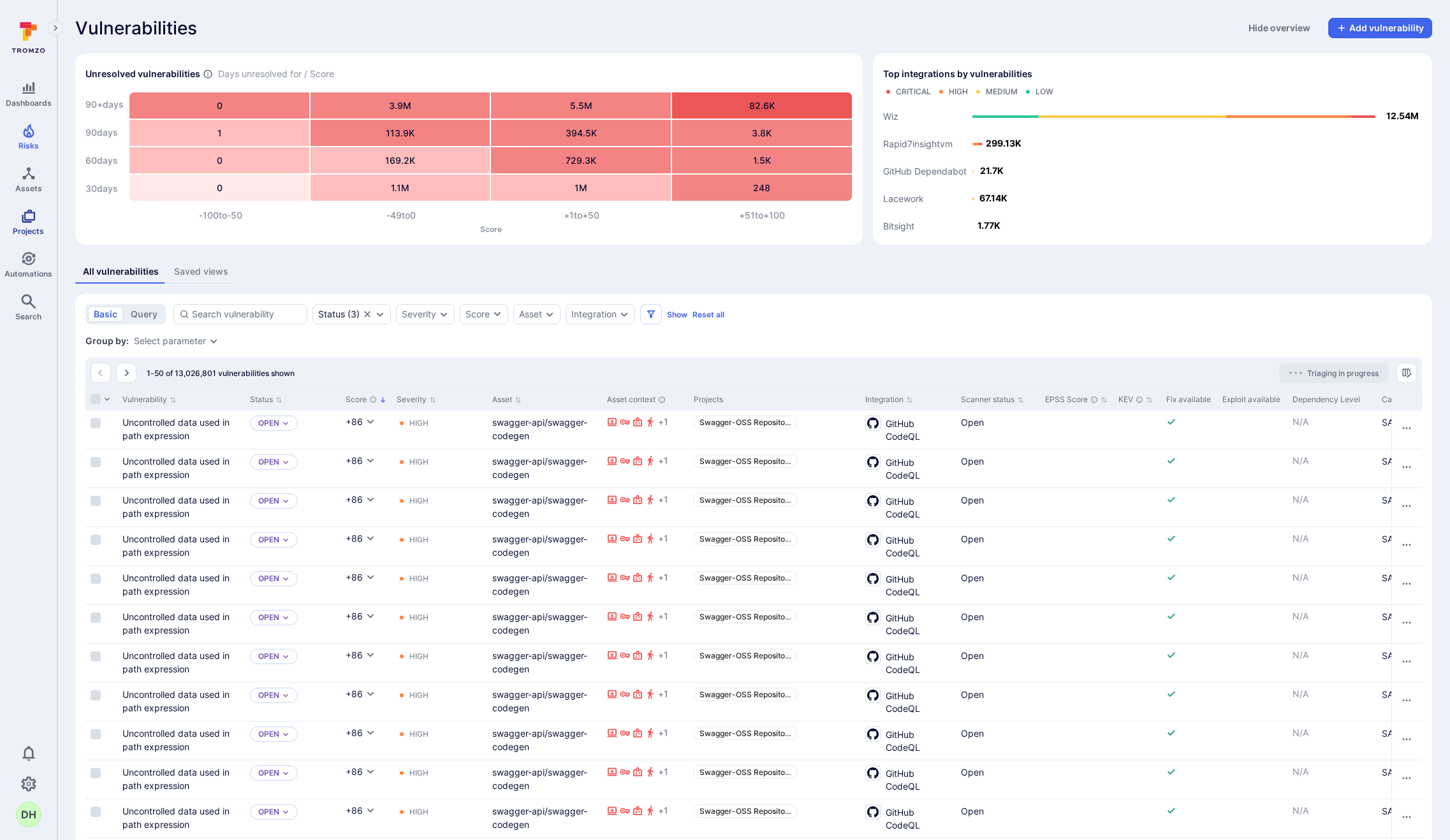
click at [21, 222] on icon "Projects" at bounding box center [28, 215] width 15 height 15
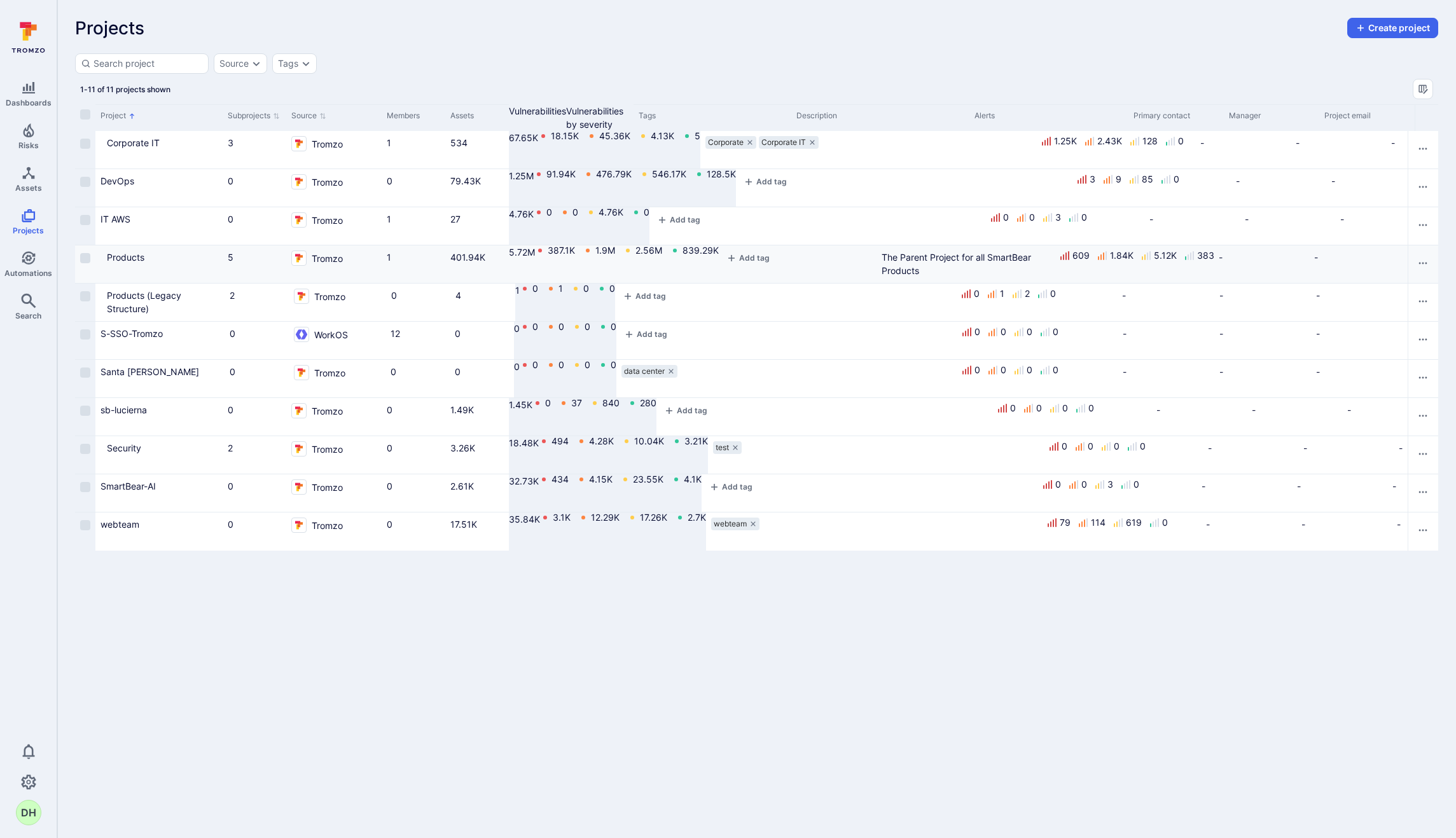
click at [100, 262] on icon "Cell for Project" at bounding box center [100, 262] width 0 height 0
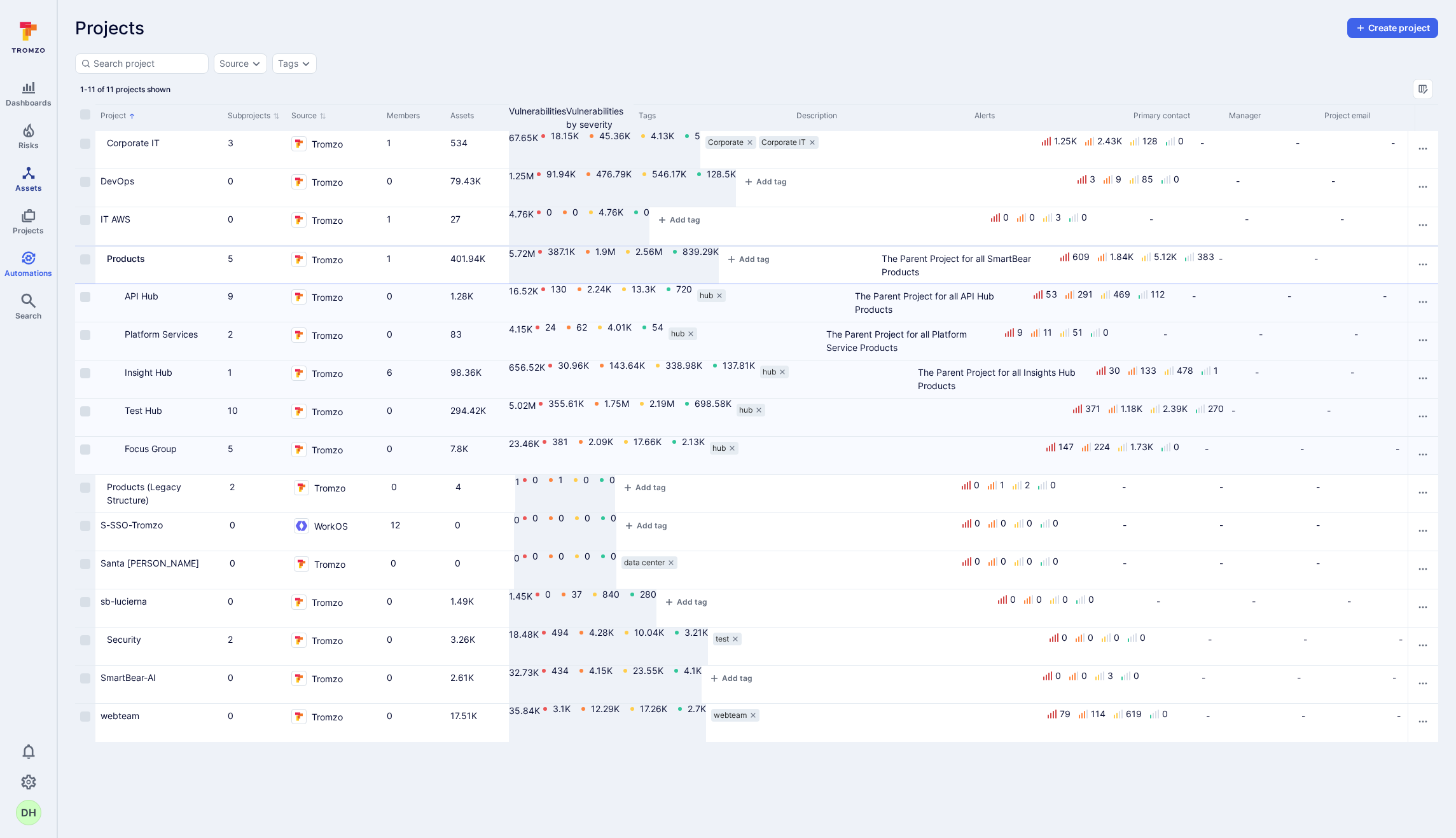
click at [30, 172] on icon "Assets" at bounding box center [28, 173] width 15 height 15
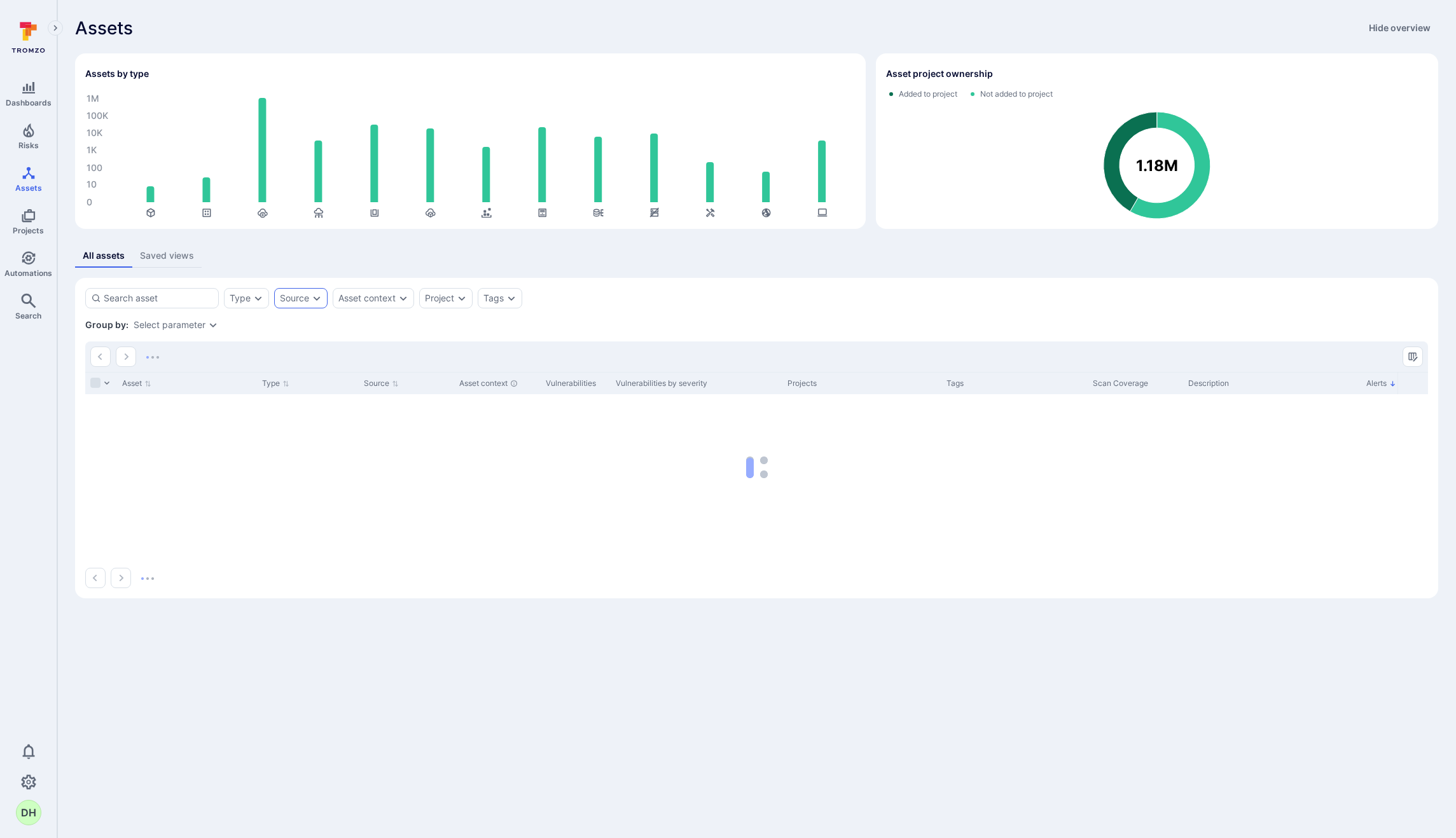
click at [319, 297] on icon "Expand dropdown" at bounding box center [317, 298] width 7 height 4
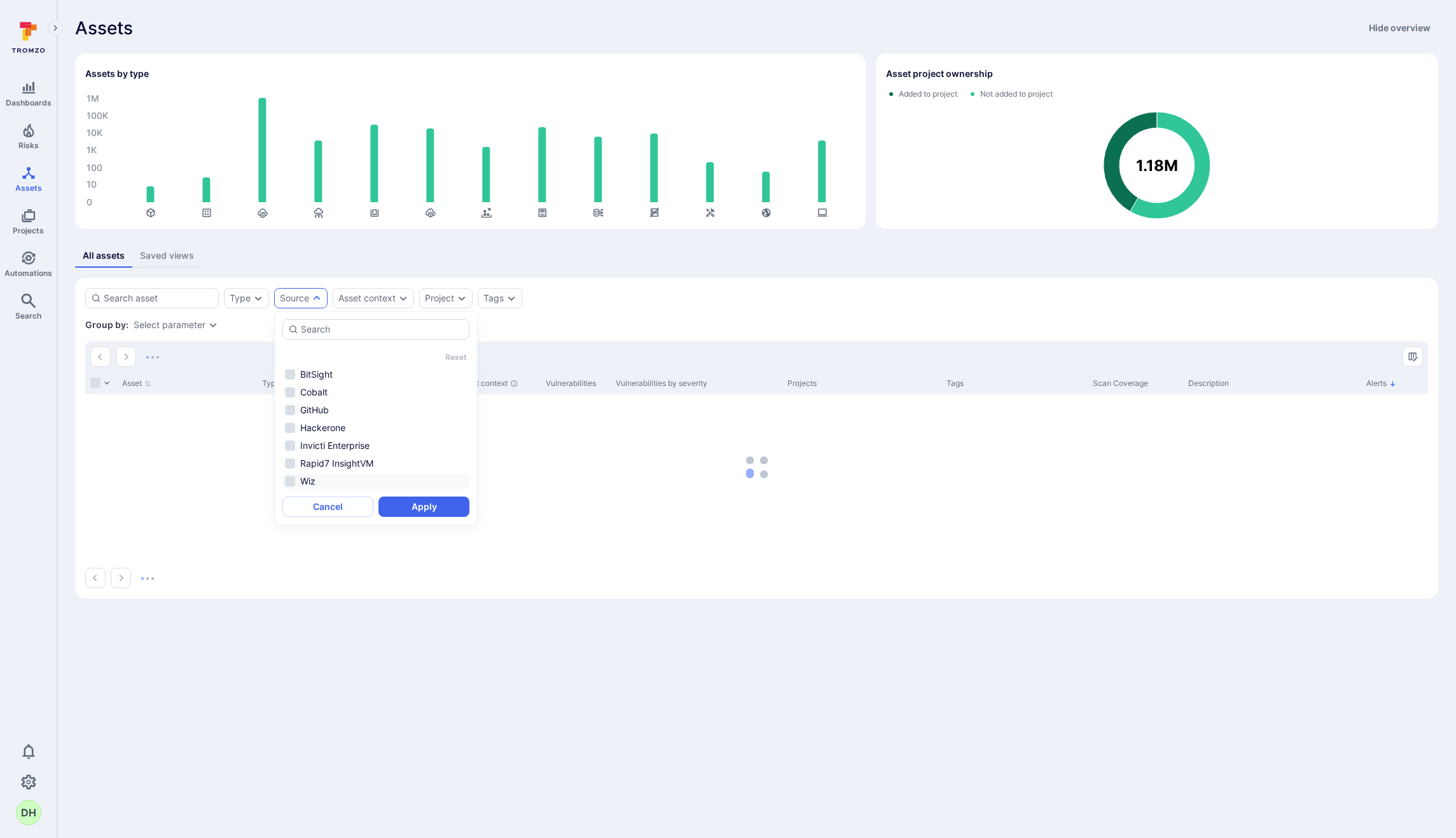
click at [308, 477] on li "Wiz" at bounding box center [375, 481] width 187 height 15
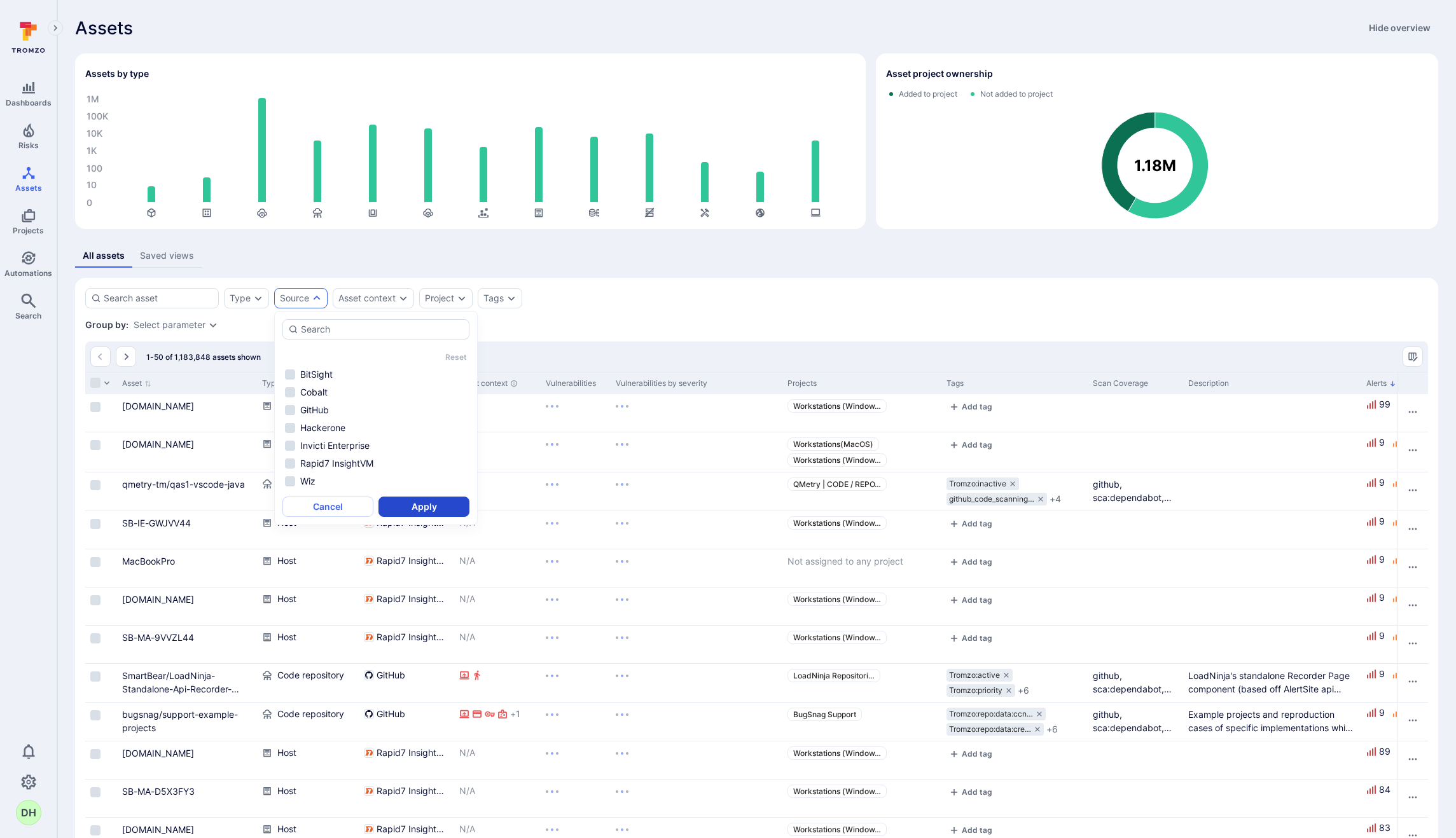
click at [438, 506] on button "Apply" at bounding box center [424, 507] width 91 height 21
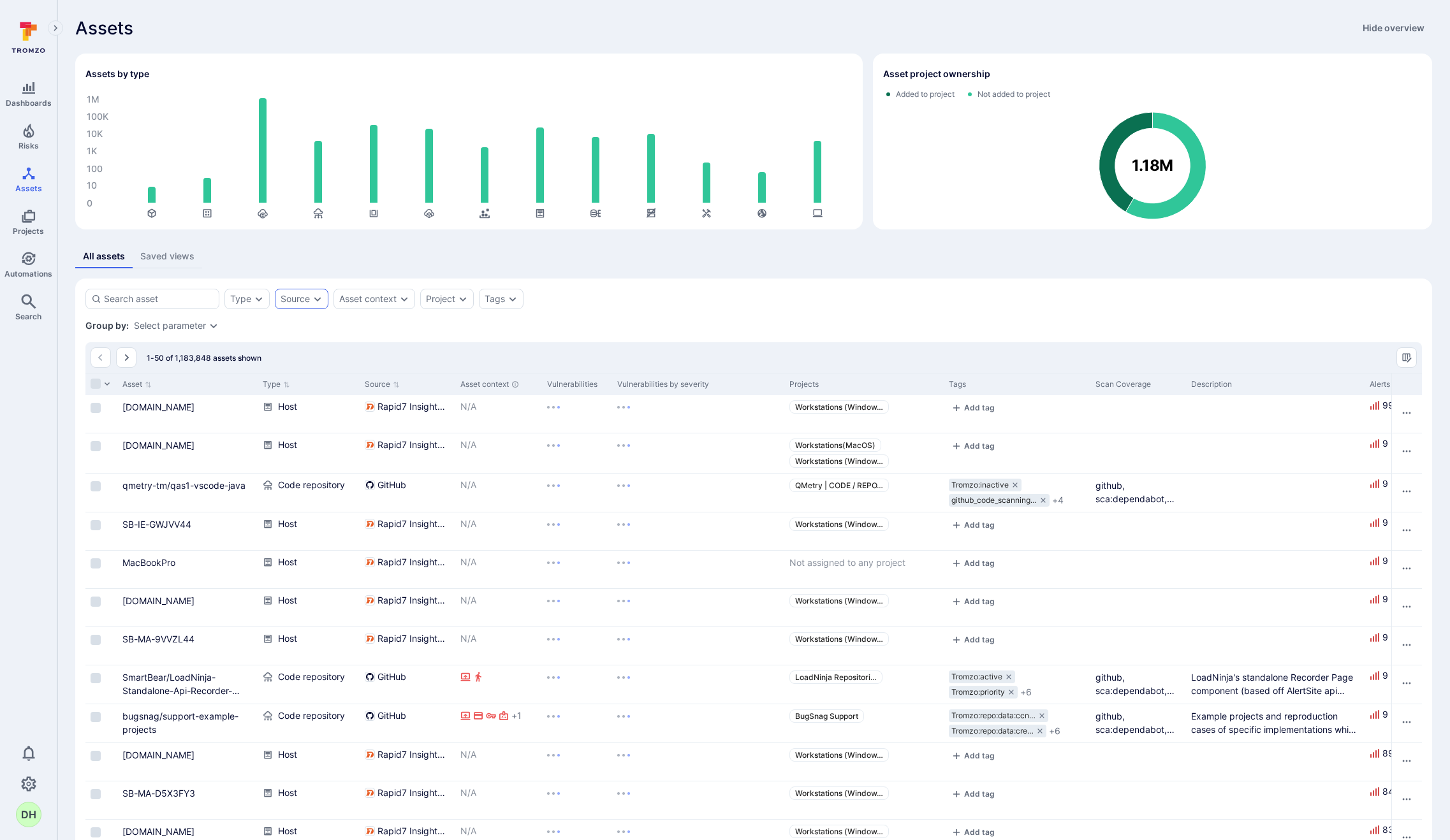
click at [304, 301] on div "Source" at bounding box center [294, 298] width 30 height 10
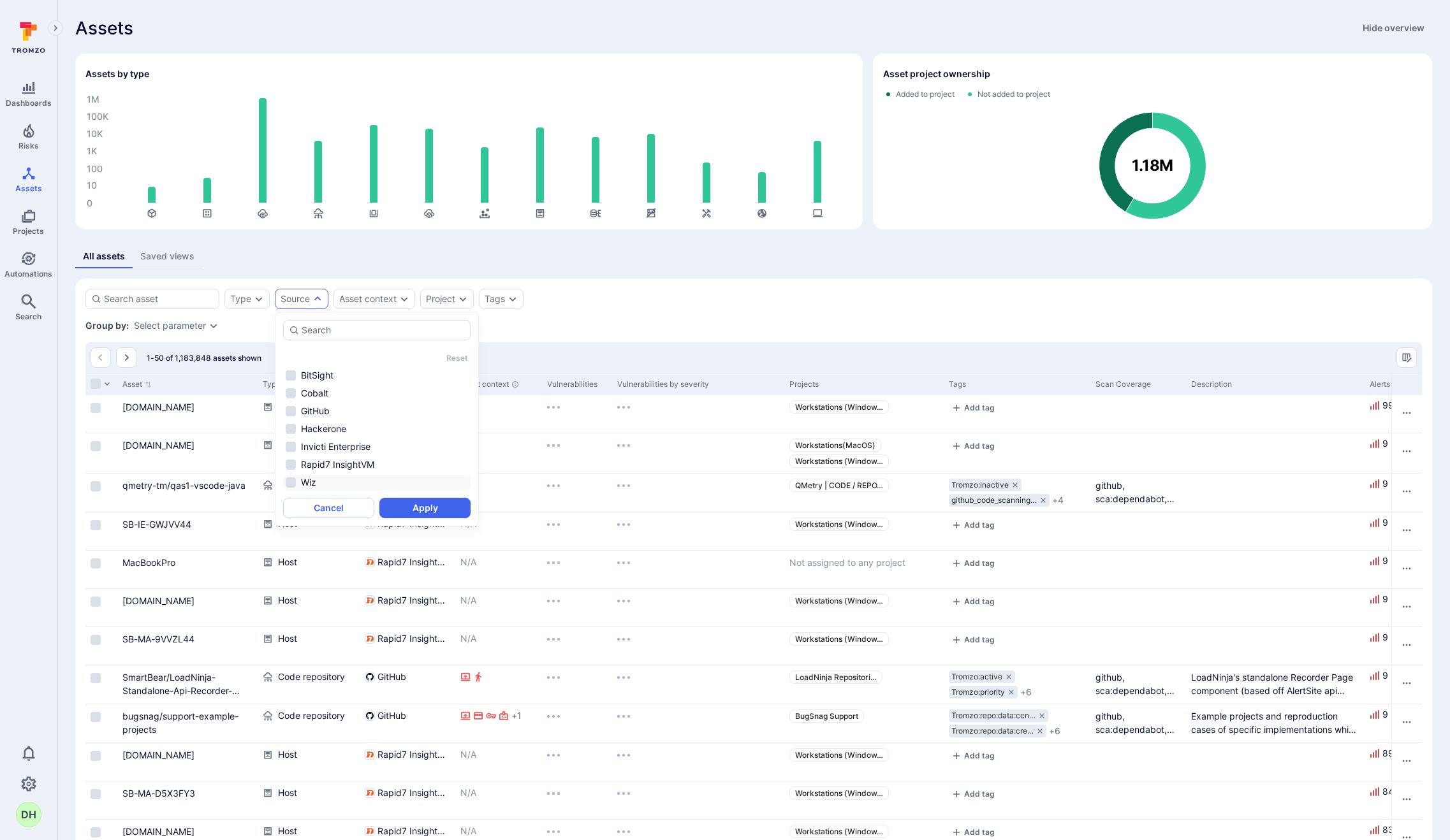
click at [312, 481] on li "Wiz" at bounding box center [376, 482] width 188 height 15
click at [436, 516] on button "Apply" at bounding box center [426, 508] width 92 height 21
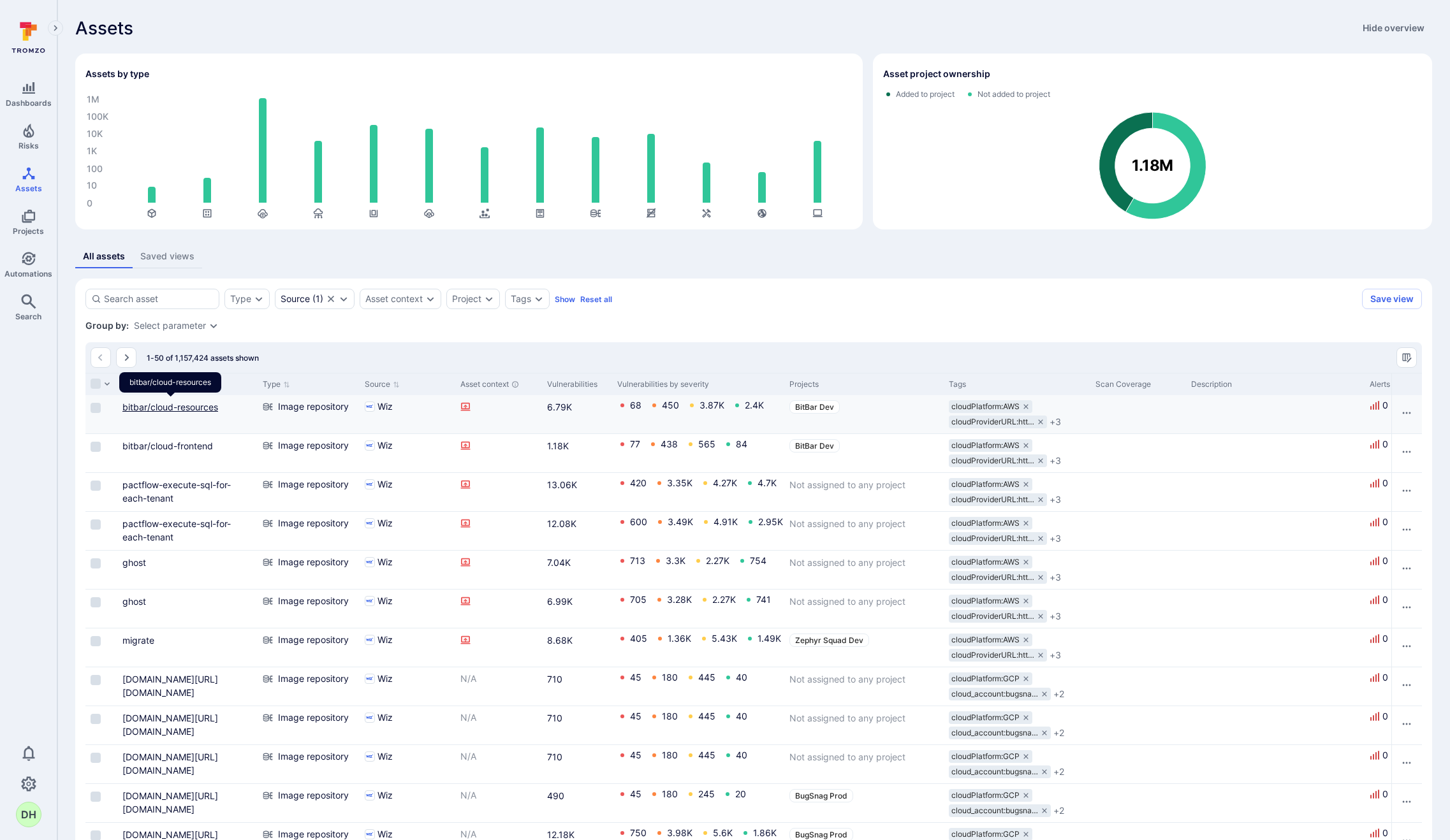
click at [197, 404] on link "bitbar/cloud-resources" at bounding box center [170, 407] width 96 height 11
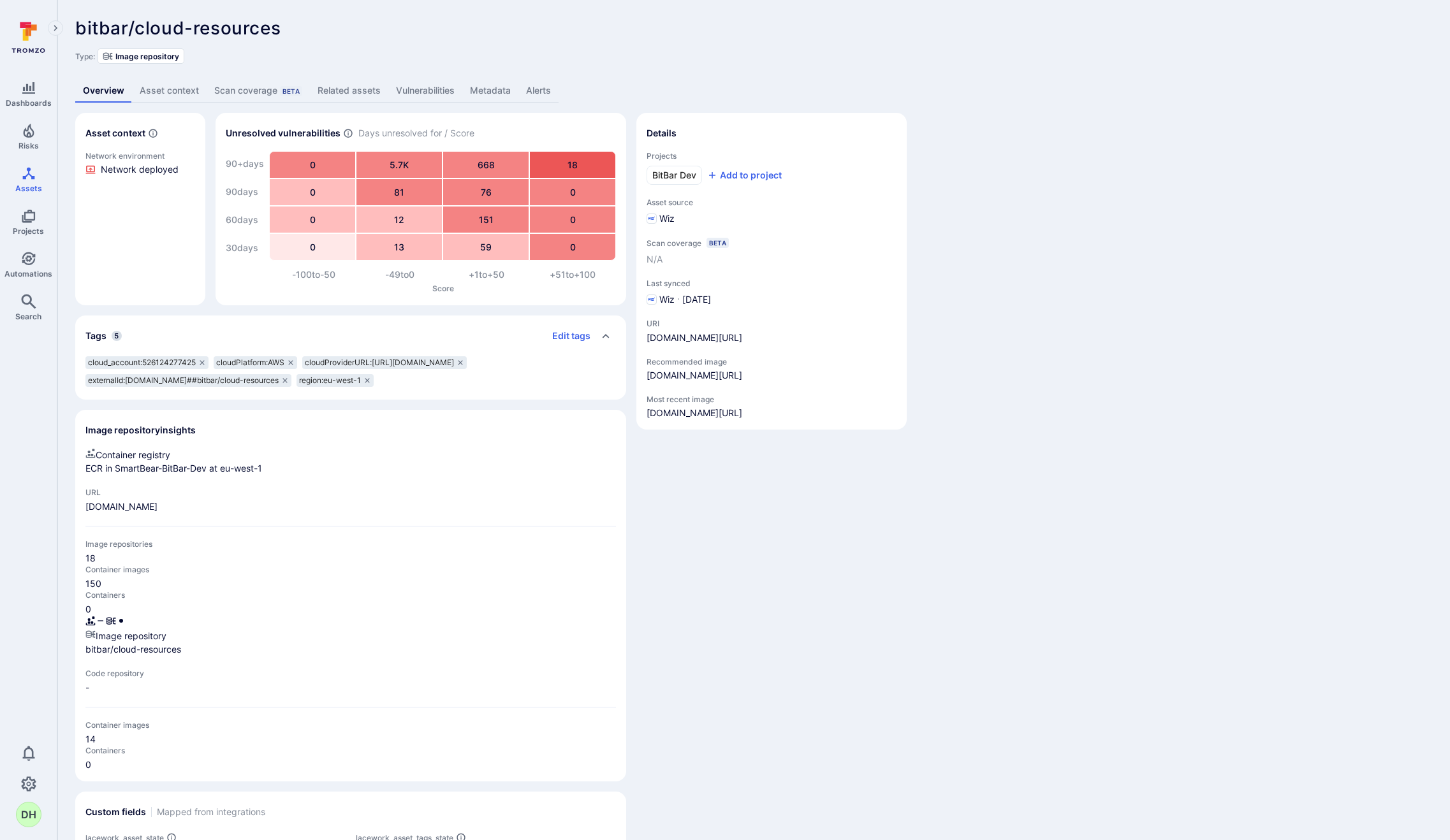
click at [497, 89] on link "Metadata" at bounding box center [490, 91] width 56 height 23
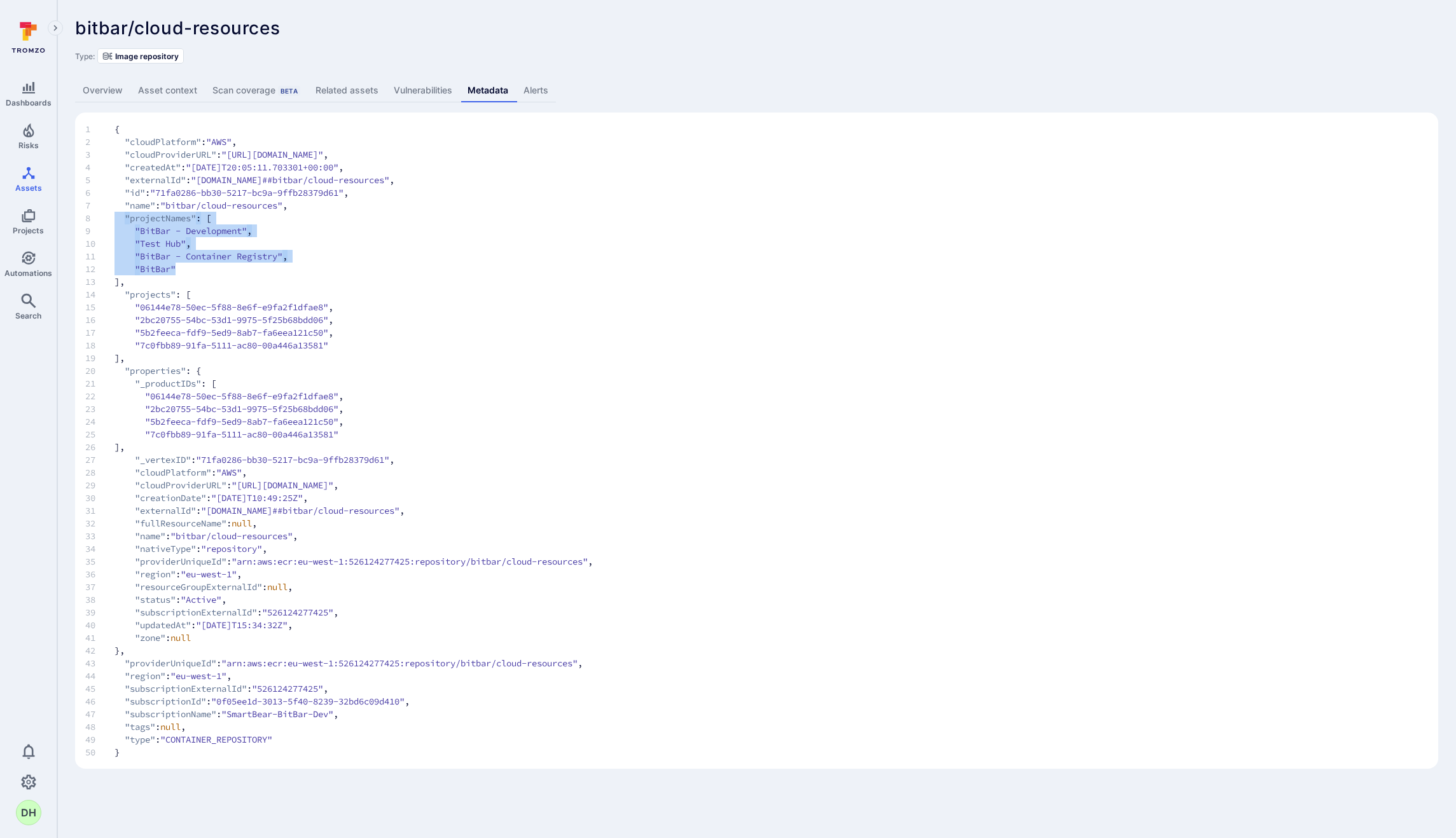
drag, startPoint x: 215, startPoint y: 269, endPoint x: 104, endPoint y: 218, distance: 122.2
click at [104, 218] on code "1 { 2 "cloudPlatform" : "AWS" , 3 "cloudProviderURL" : "https://eu-west-1.conso…" at bounding box center [756, 440] width 1342 height 636
click at [227, 245] on span "10 "Test Hub" ," at bounding box center [756, 244] width 1342 height 13
drag, startPoint x: 194, startPoint y: 269, endPoint x: 111, endPoint y: 216, distance: 98.5
click at [111, 216] on code "1 { 2 "cloudPlatform" : "AWS" , 3 "cloudProviderURL" : "https://eu-west-1.conso…" at bounding box center [756, 440] width 1342 height 636
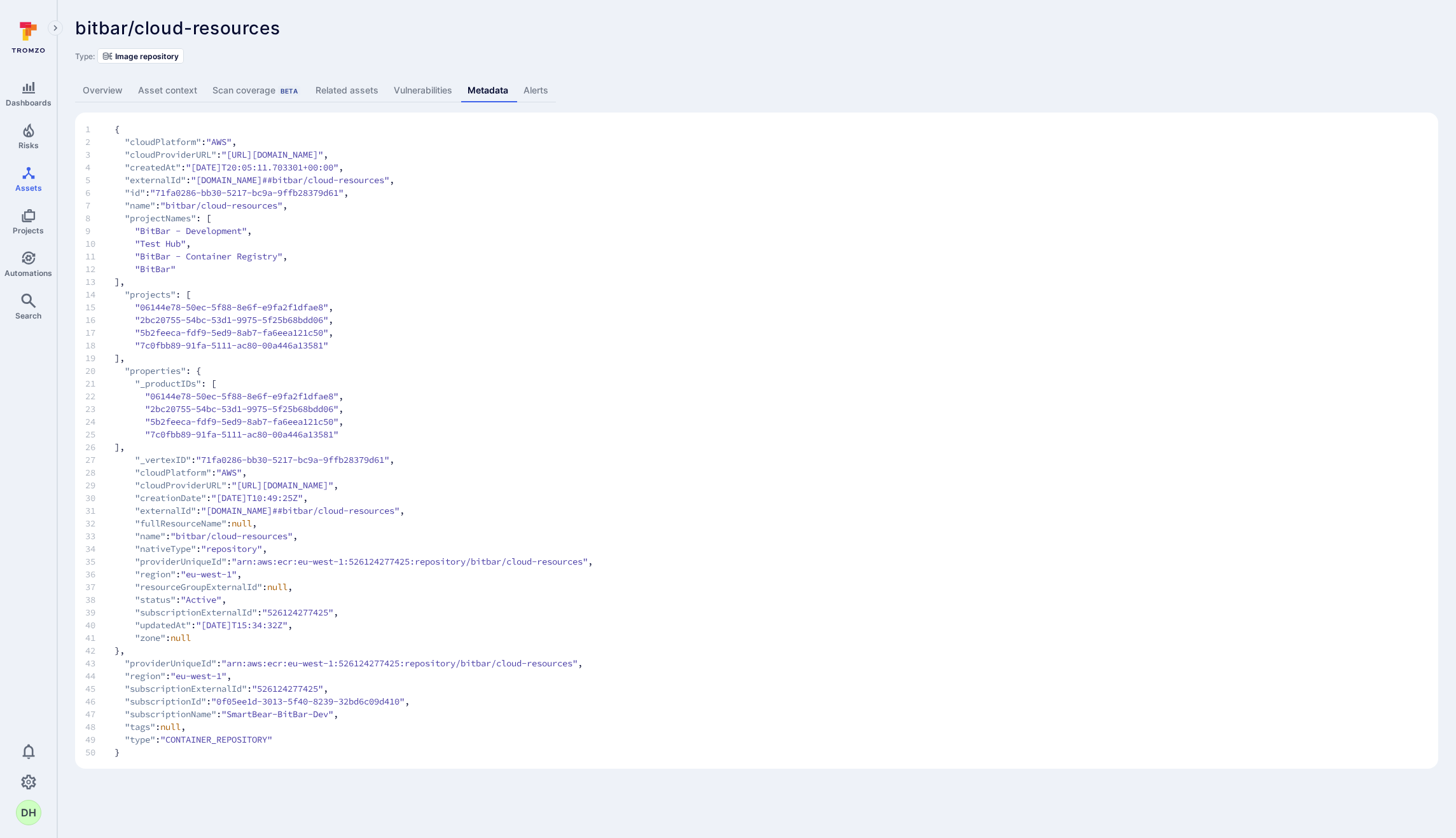
click at [167, 277] on span "13 ]," at bounding box center [756, 282] width 1342 height 13
drag, startPoint x: 137, startPoint y: 233, endPoint x: 203, endPoint y: 271, distance: 76.2
click at [203, 271] on code "1 { 2 "cloudPlatform" : "AWS" , 3 "cloudProviderURL" : "https://eu-west-1.conso…" at bounding box center [756, 440] width 1342 height 636
click at [552, 41] on div "bitbar/cloud-resources ... Show more Type: Image repository" at bounding box center [757, 40] width 1363 height 46
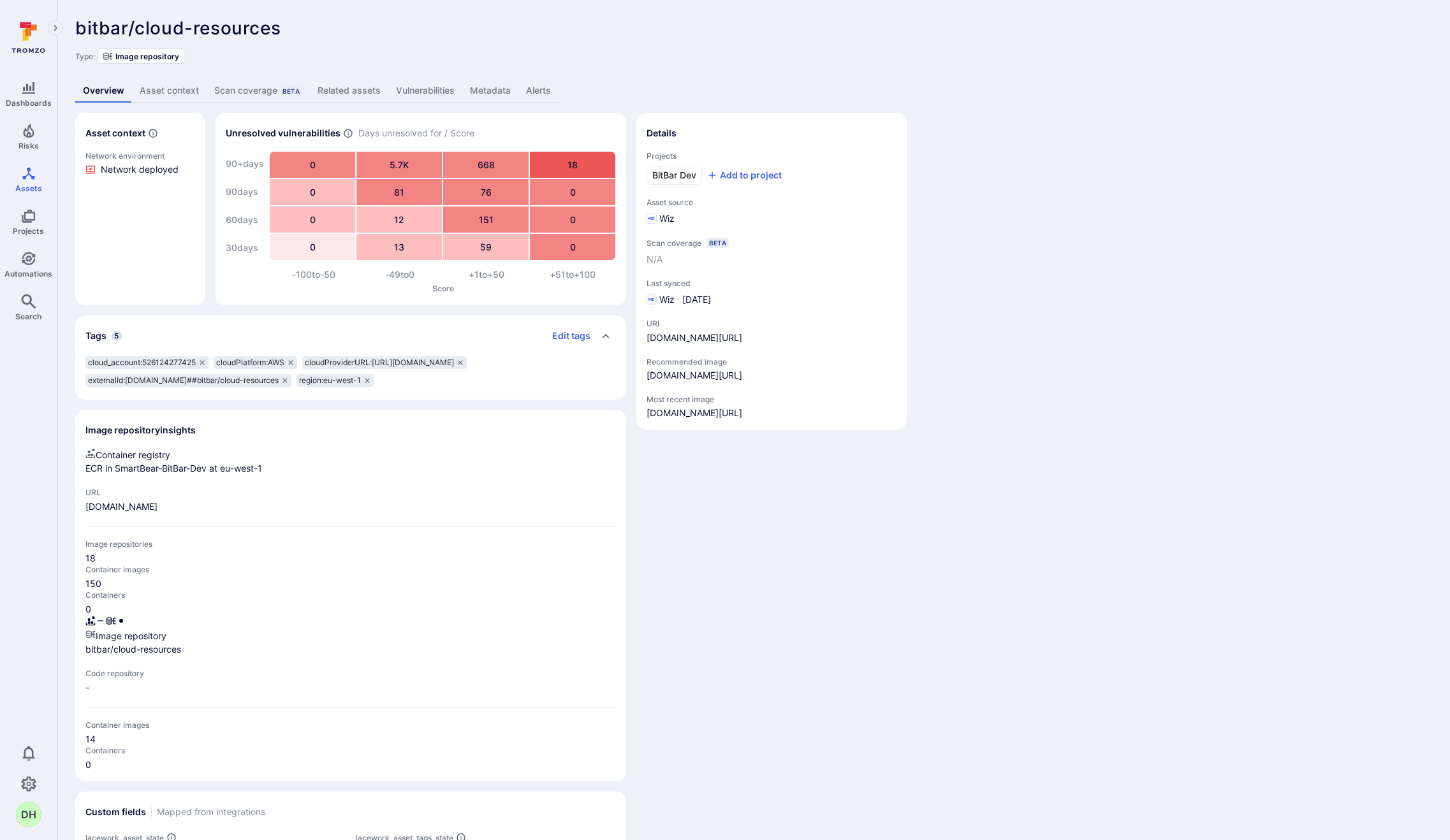
click at [495, 87] on link "Metadata" at bounding box center [490, 91] width 56 height 23
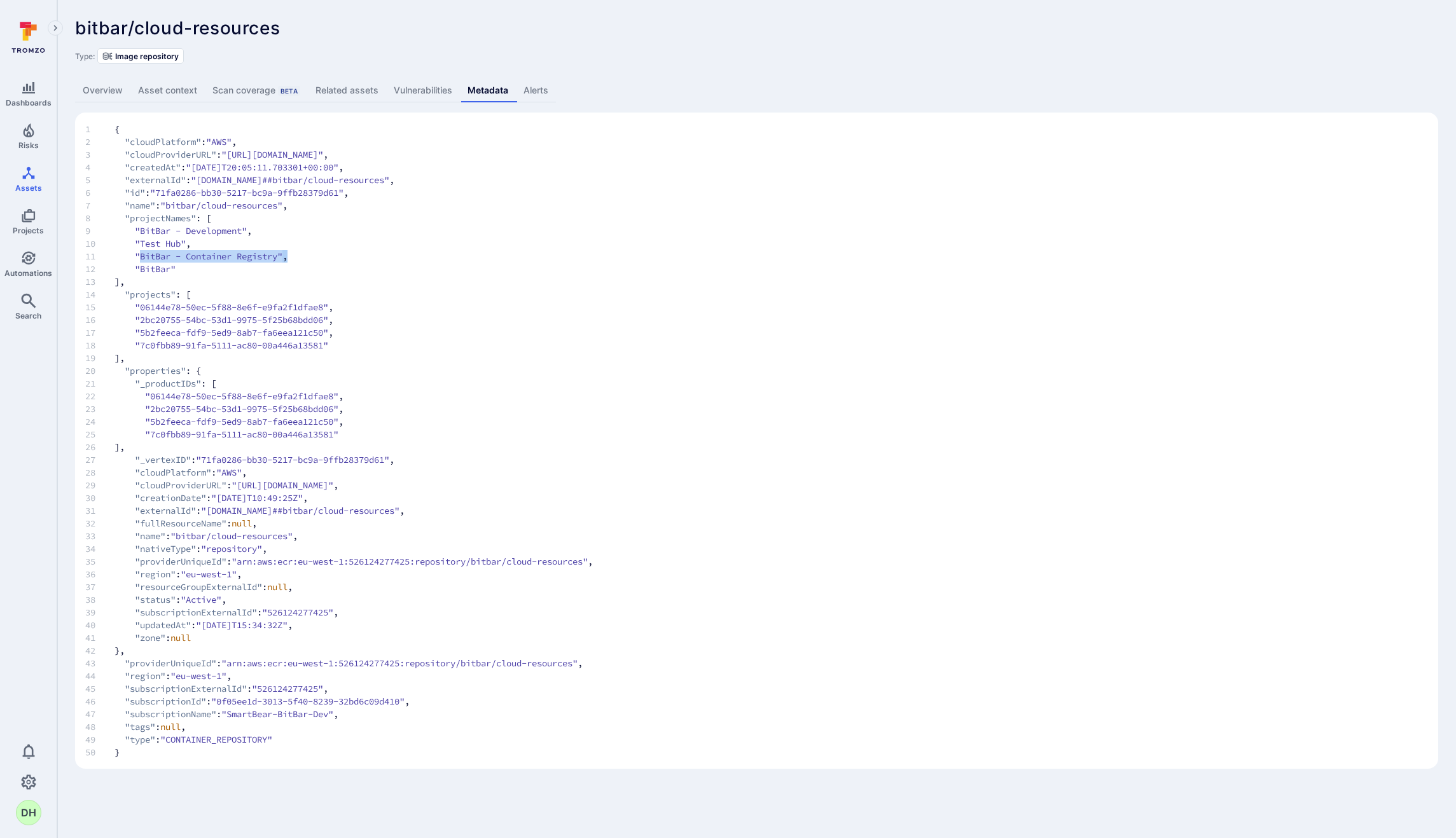
drag, startPoint x: 298, startPoint y: 254, endPoint x: 141, endPoint y: 258, distance: 157.1
click at [141, 258] on span "11 "BitBar - Container Registry" ," at bounding box center [756, 256] width 1342 height 13
drag, startPoint x: 260, startPoint y: 227, endPoint x: 137, endPoint y: 229, distance: 123.0
click at [137, 229] on span "9 "BitBar - Development" ," at bounding box center [756, 231] width 1342 height 13
click at [209, 235] on span ""BitBar - Development"" at bounding box center [191, 231] width 112 height 13
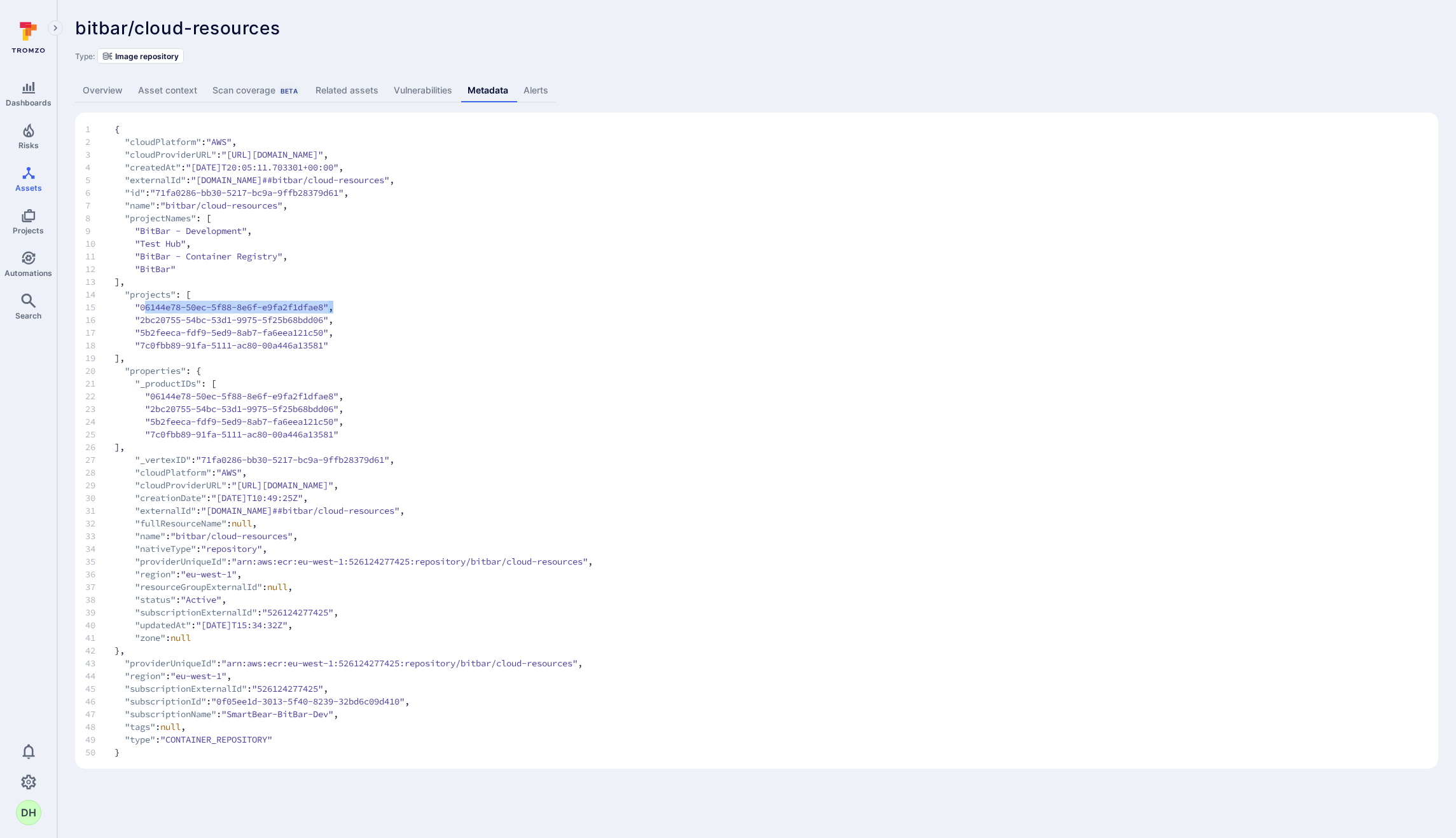
drag, startPoint x: 146, startPoint y: 308, endPoint x: 344, endPoint y: 306, distance: 198.0
click at [344, 306] on span "15 "06144e78-50ec-5f88-8e6f-e9fa2f1dfae8" ," at bounding box center [756, 307] width 1342 height 13
click at [32, 235] on link "Projects" at bounding box center [28, 222] width 56 height 38
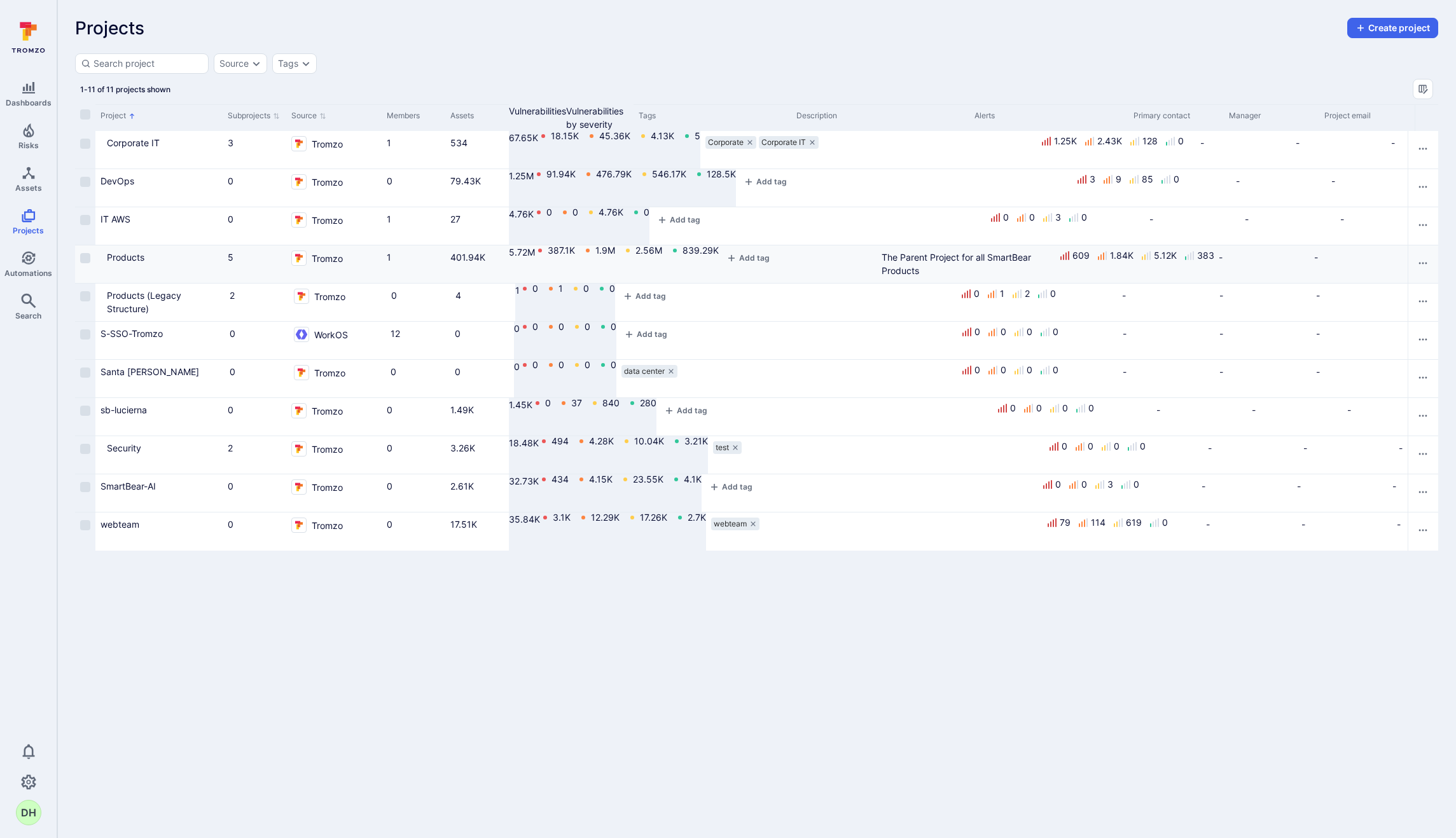
click at [100, 262] on icon "Cell for Project" at bounding box center [100, 262] width 0 height 0
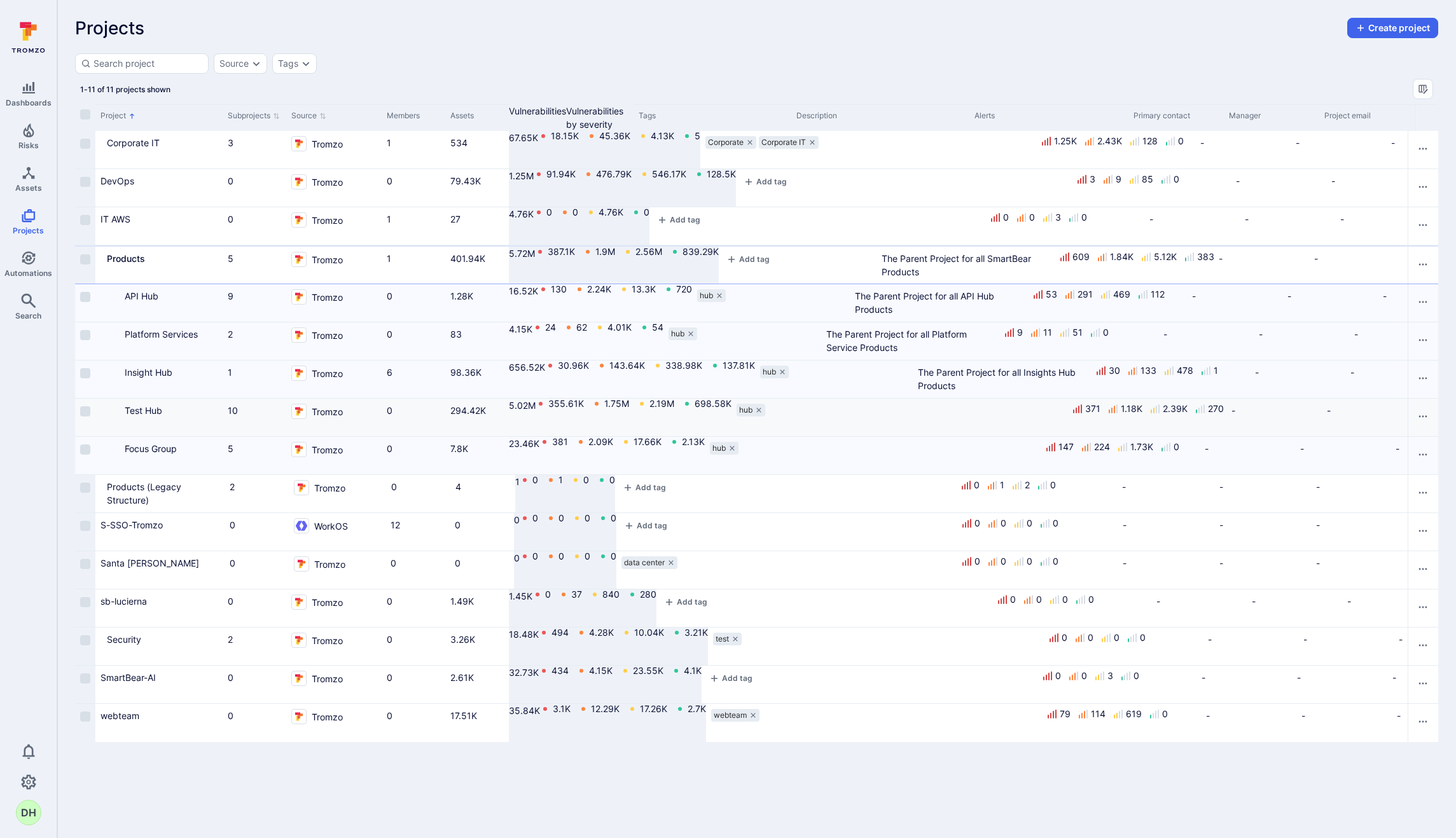
click at [118, 415] on icon "Cell for Project" at bounding box center [118, 415] width 0 height 0
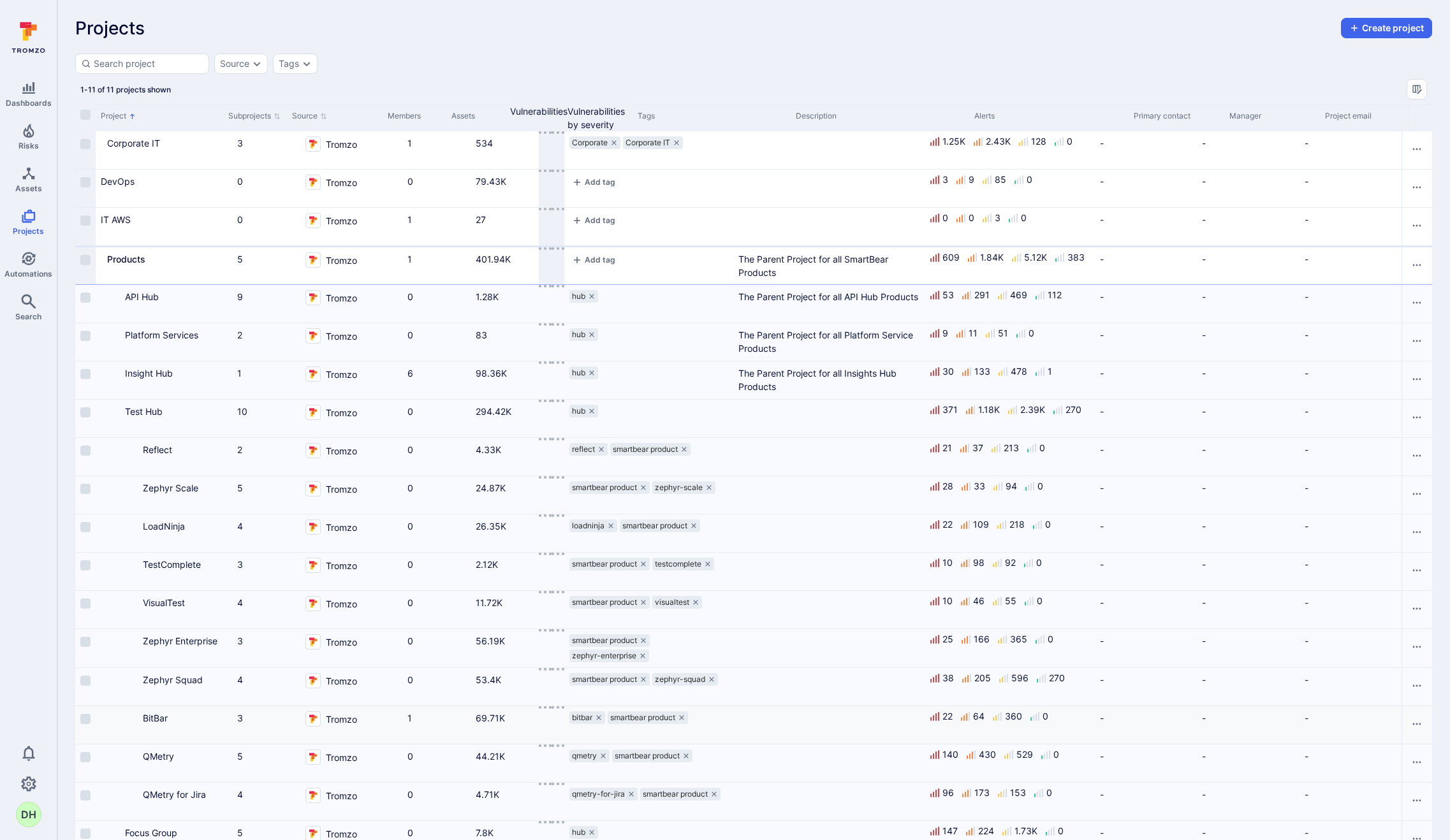
click at [136, 722] on icon "Cell for Project" at bounding box center [136, 722] width 0 height 0
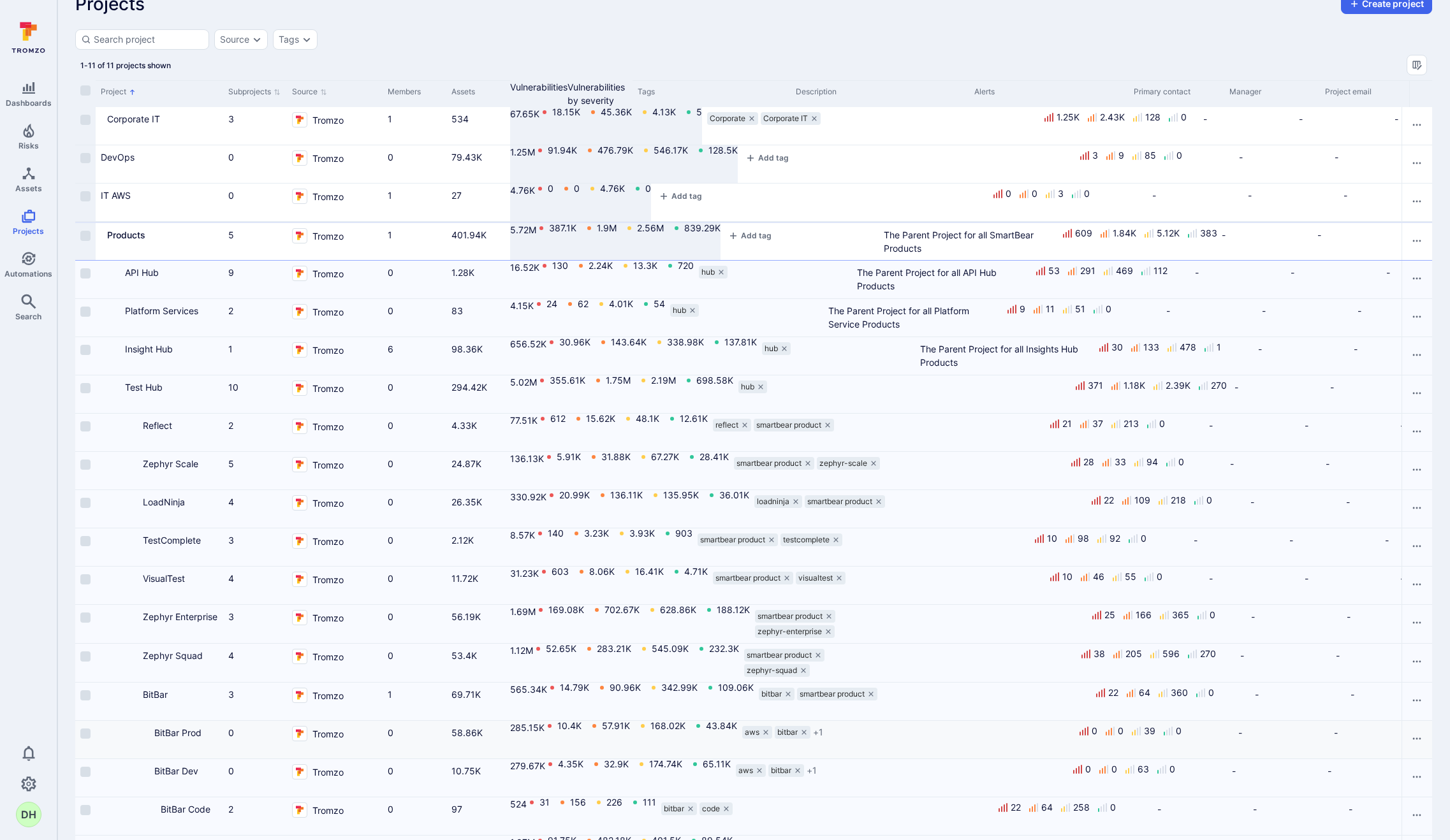
scroll to position [49, 0]
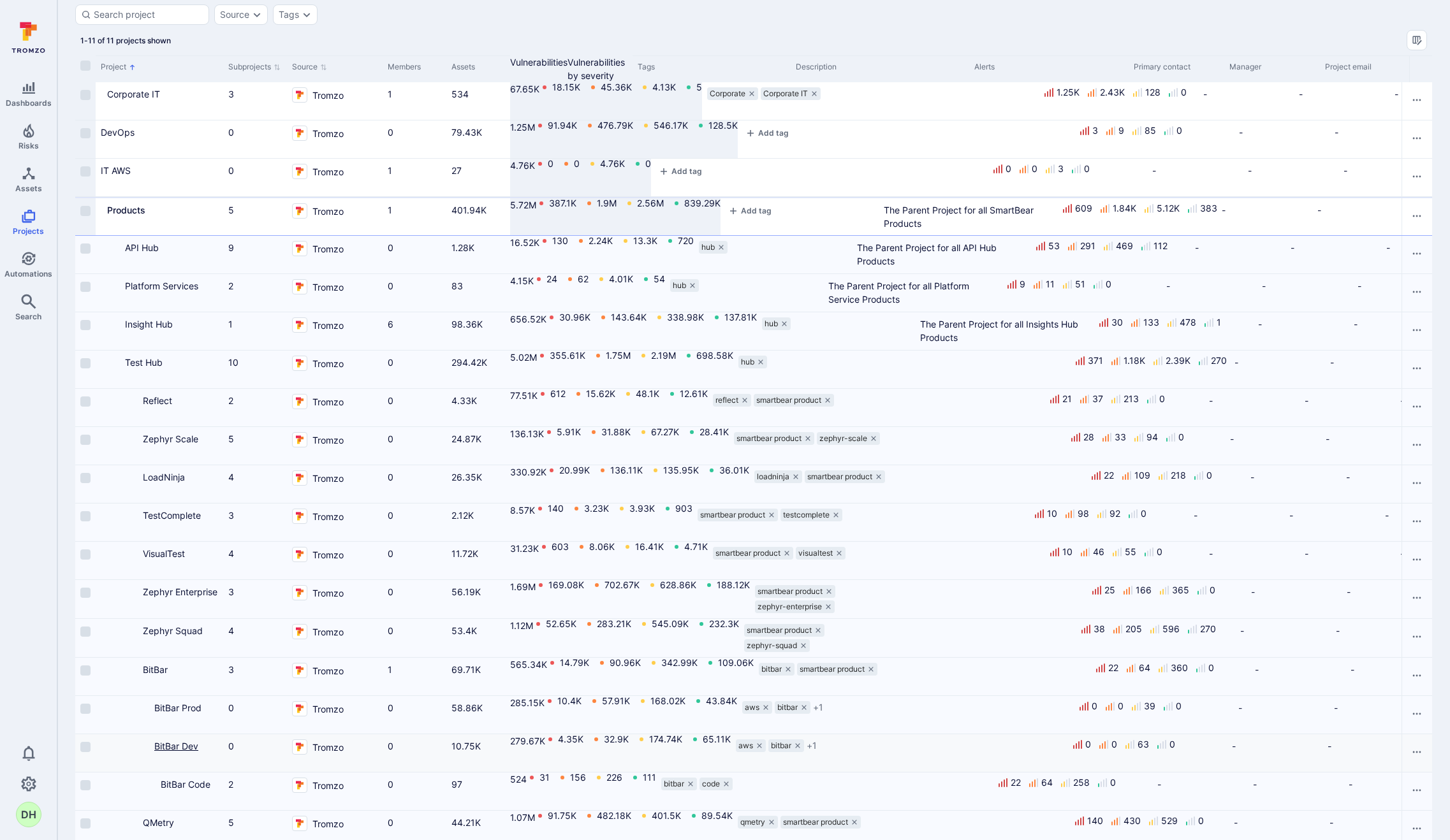
click at [190, 751] on link "BitBar Dev" at bounding box center [176, 746] width 44 height 11
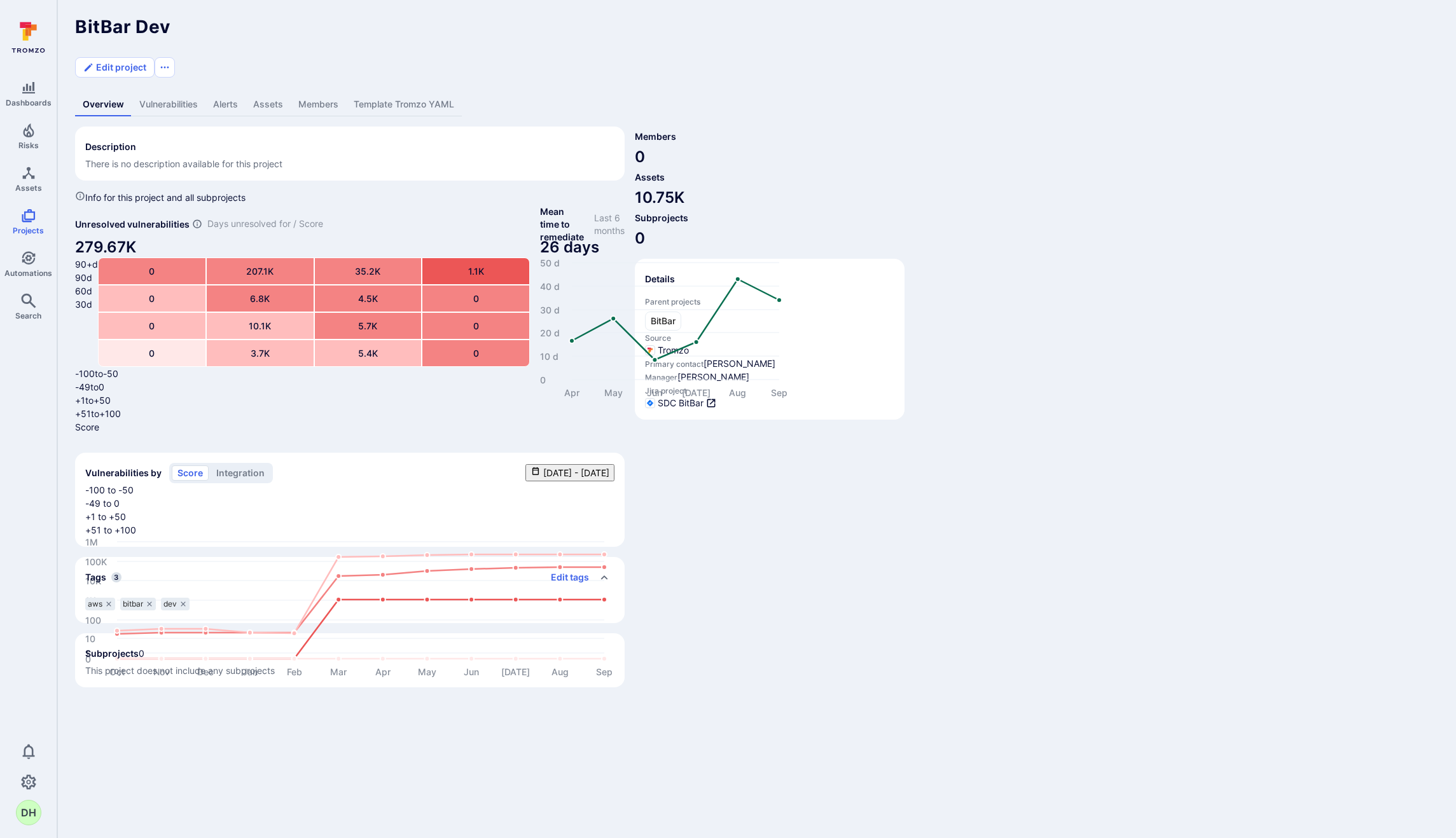
click at [410, 93] on link "Template Tromzo YAML" at bounding box center [403, 105] width 116 height 23
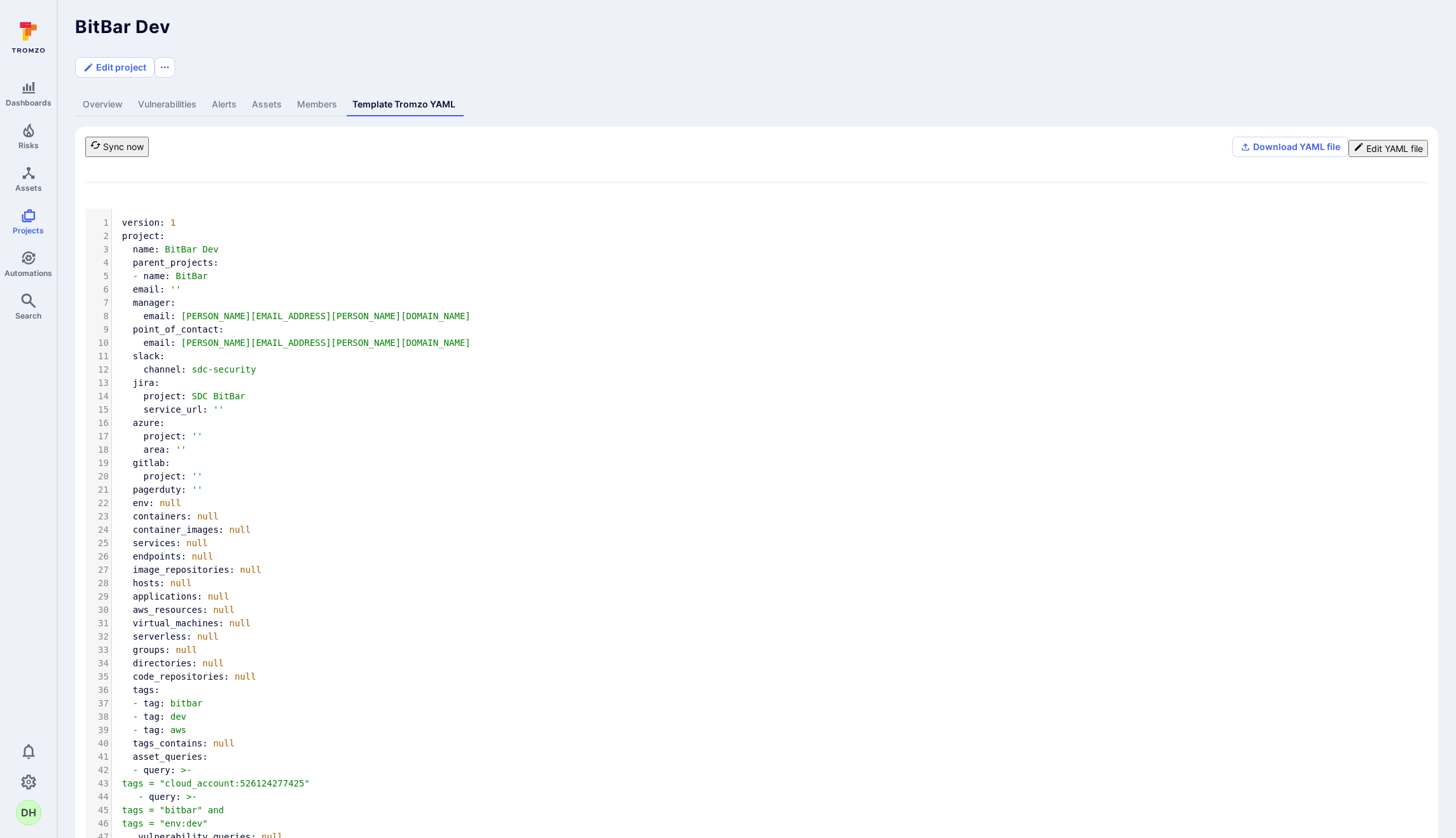
scroll to position [235, 0]
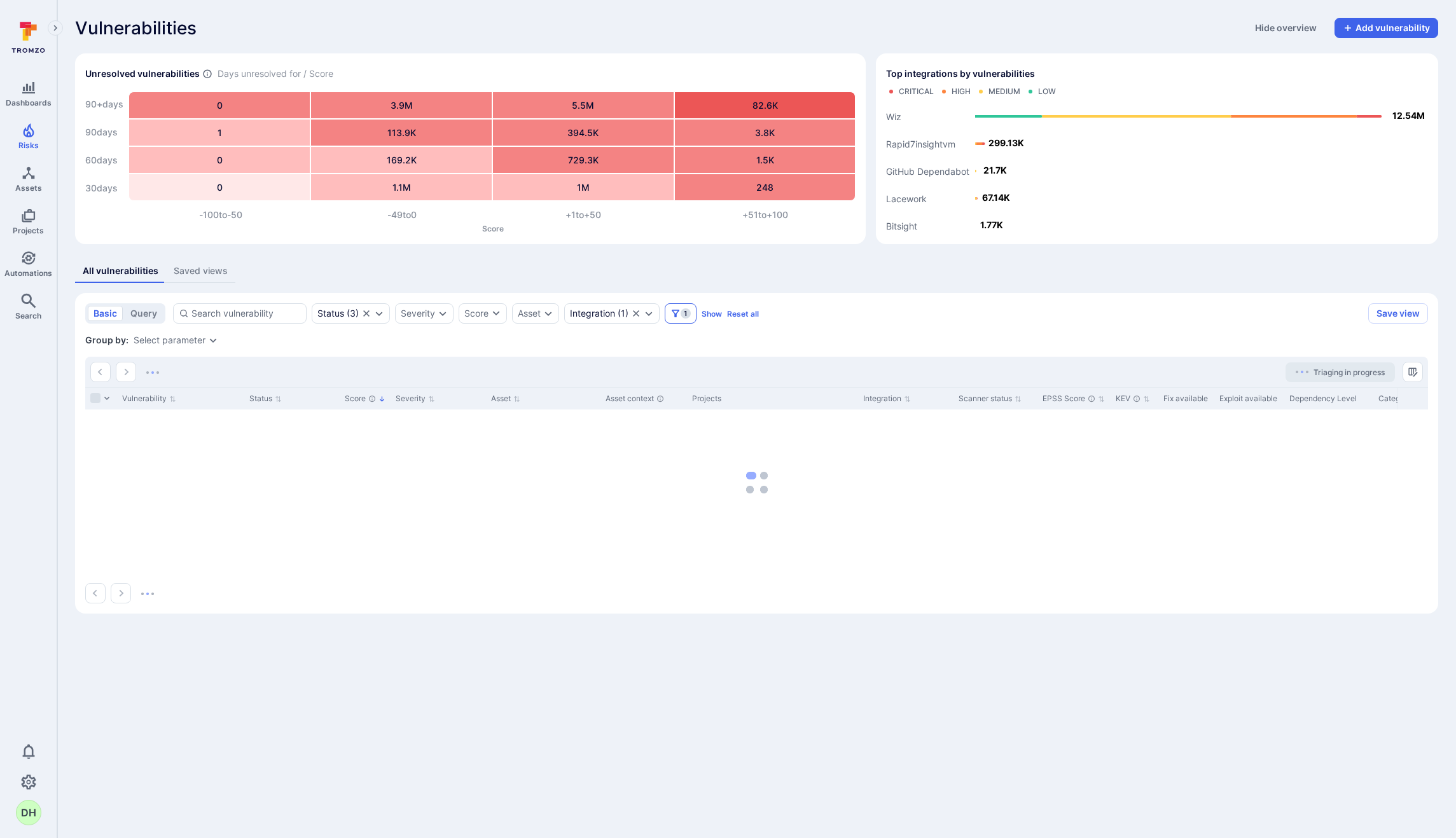
click at [677, 312] on icon "Filters" at bounding box center [675, 312] width 10 height 10
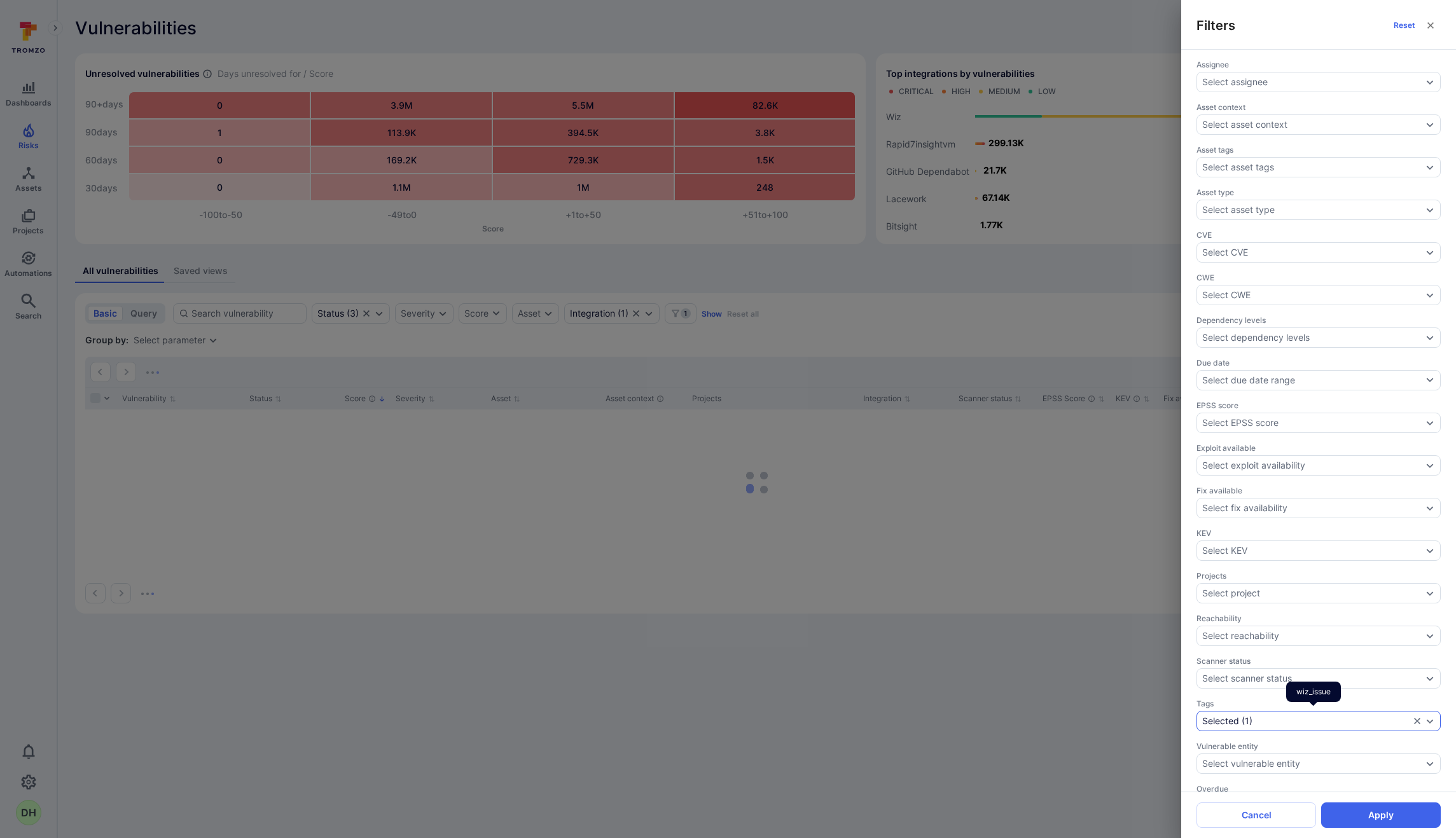
click at [1425, 724] on icon "Expand dropdown" at bounding box center [1429, 721] width 10 height 10
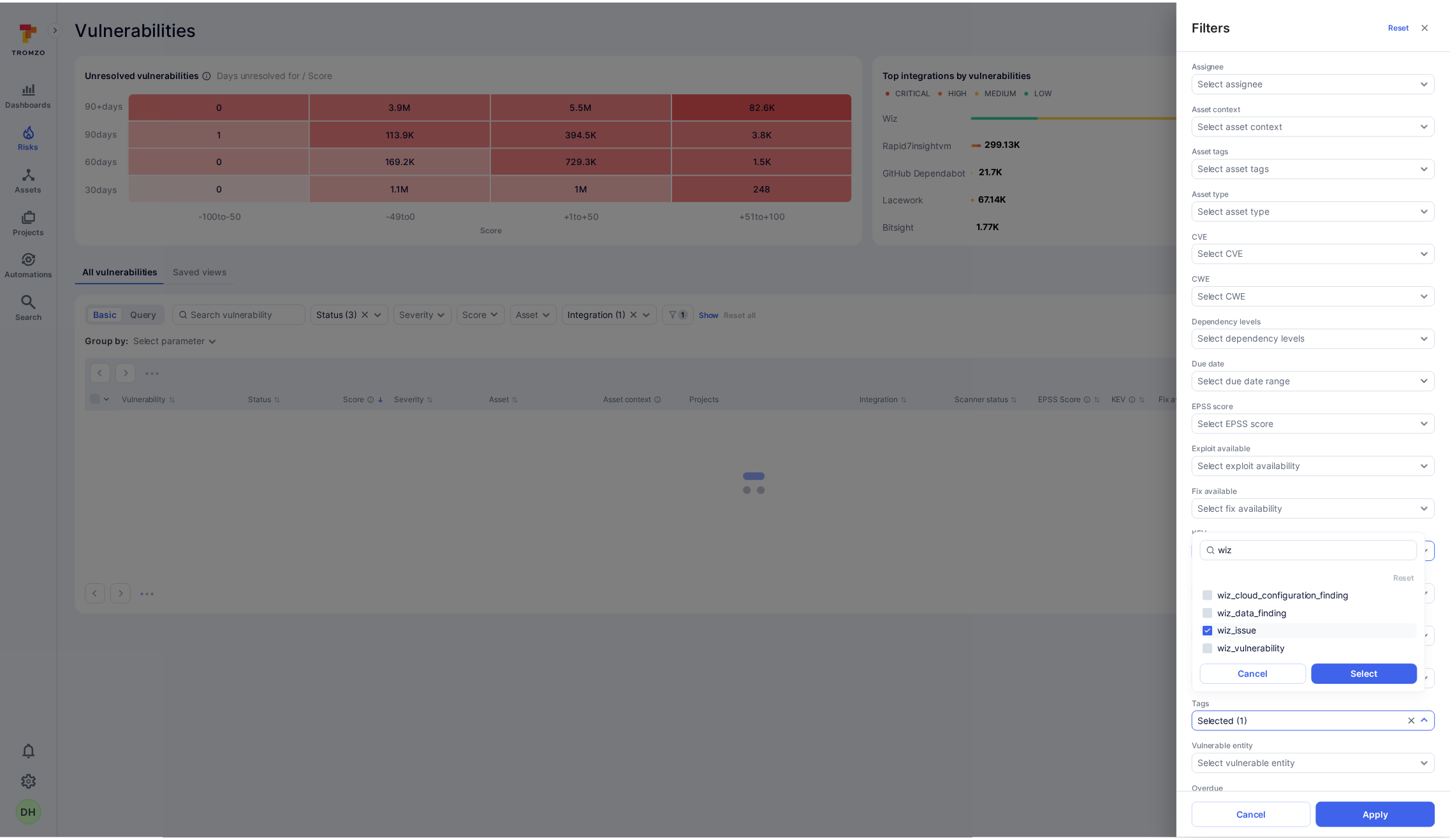
scroll to position [16, 0]
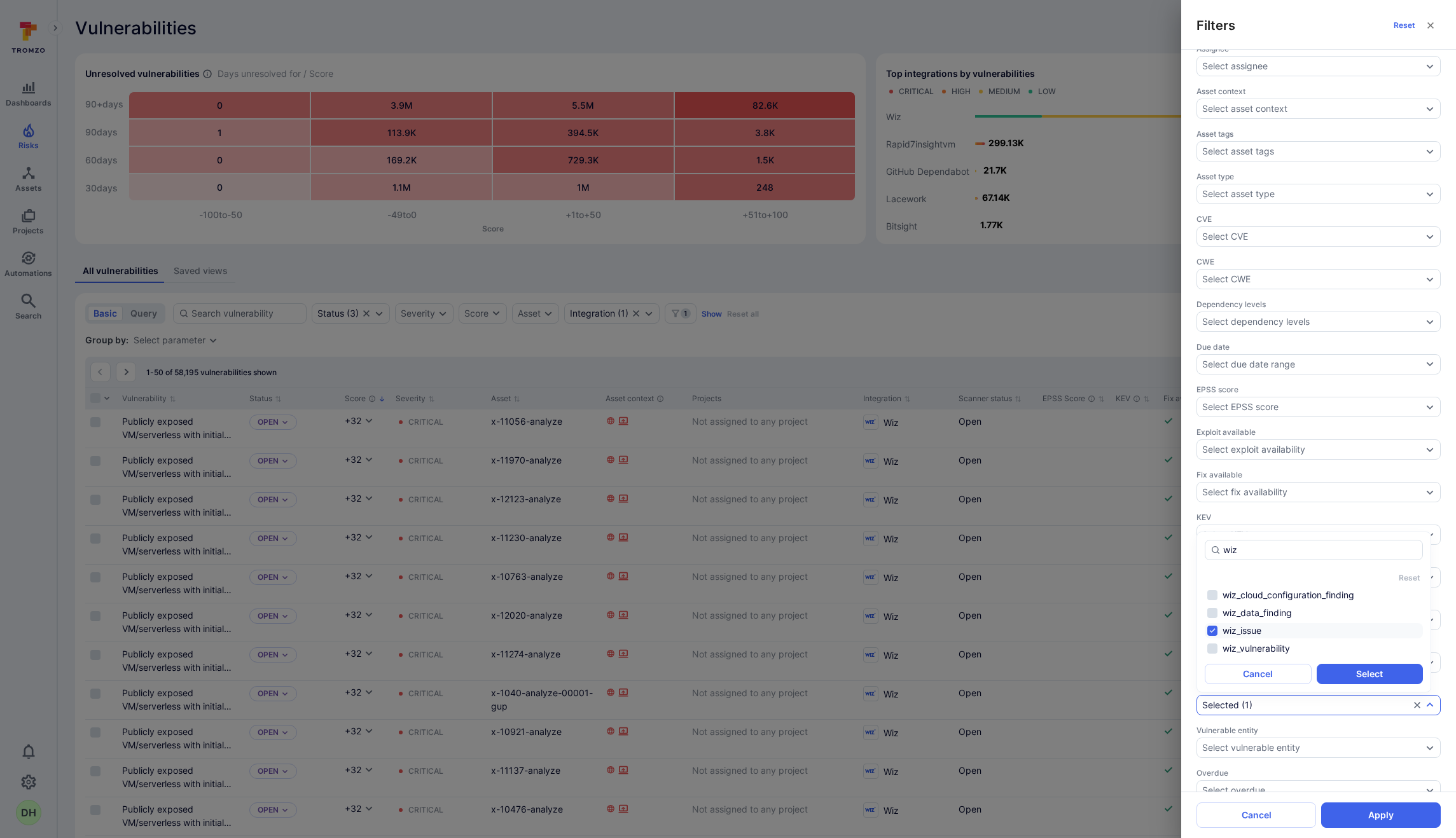
type input "wiz"
click at [989, 624] on div "Filters Reset Assignee Select assignee Asset context Select asset context Asset…" at bounding box center [728, 419] width 1456 height 838
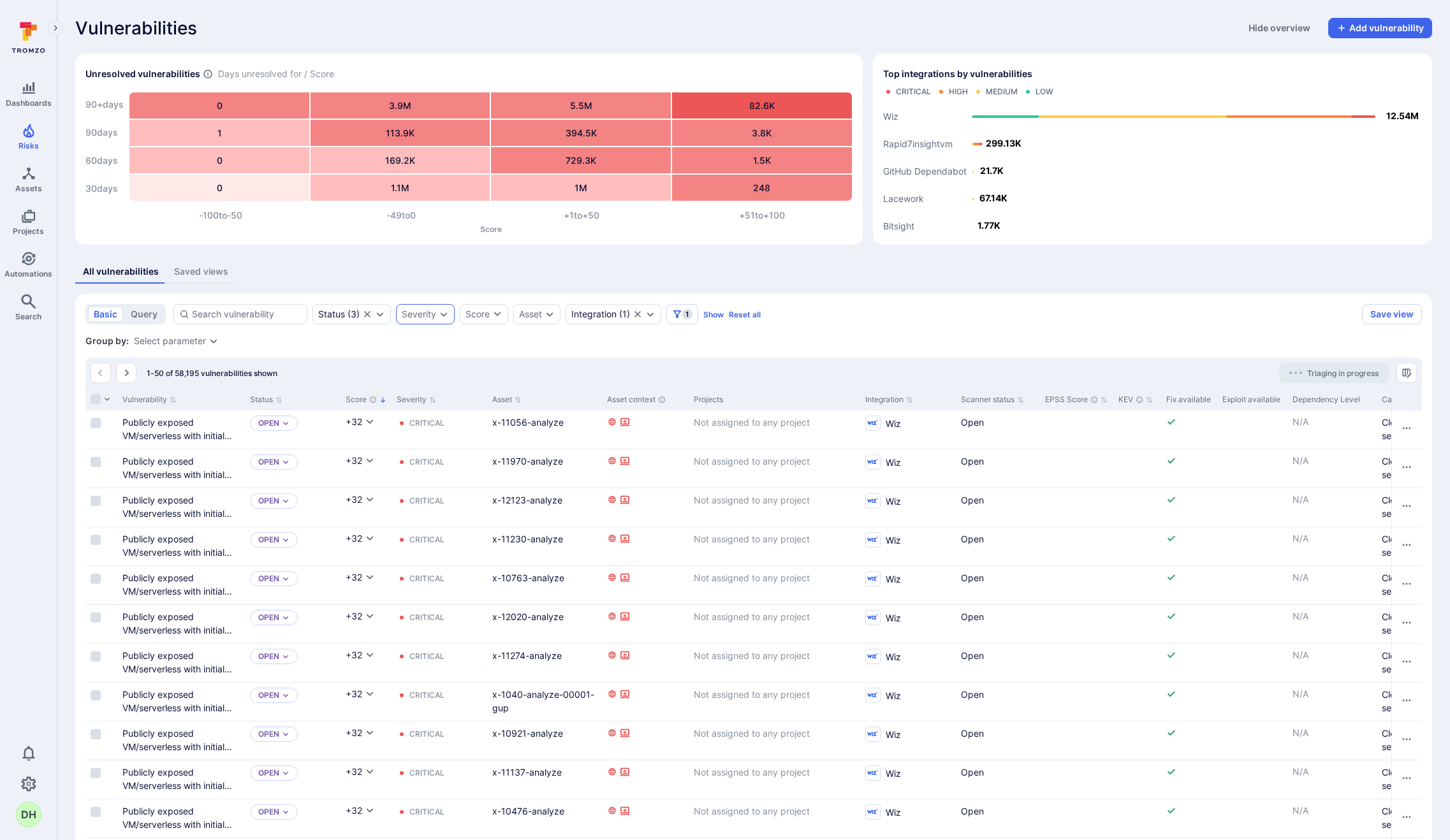
click at [434, 315] on div "Severity" at bounding box center [418, 313] width 34 height 10
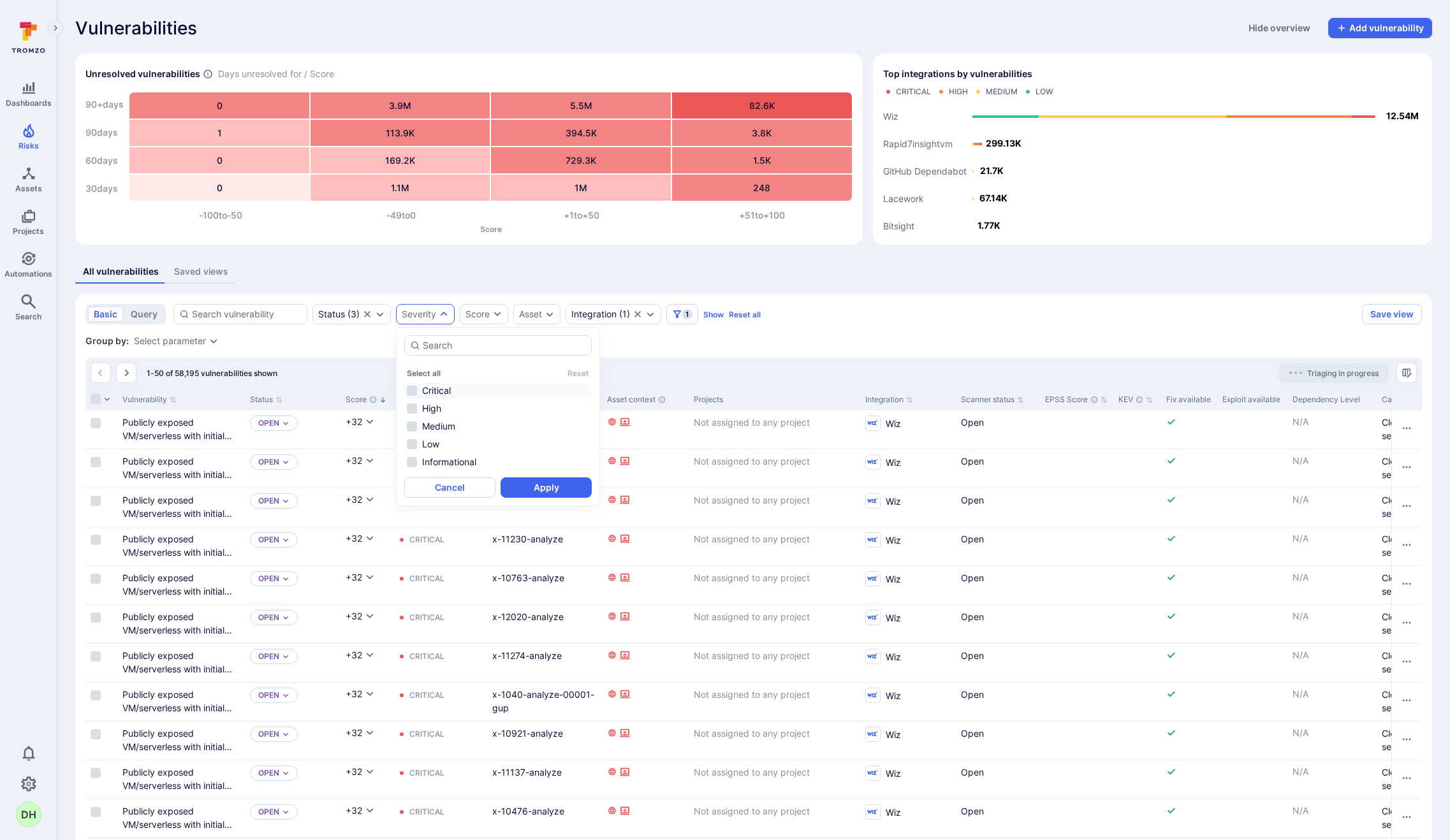
click at [408, 387] on li "Critical" at bounding box center [497, 390] width 188 height 15
click at [518, 480] on button "Apply" at bounding box center [547, 487] width 92 height 21
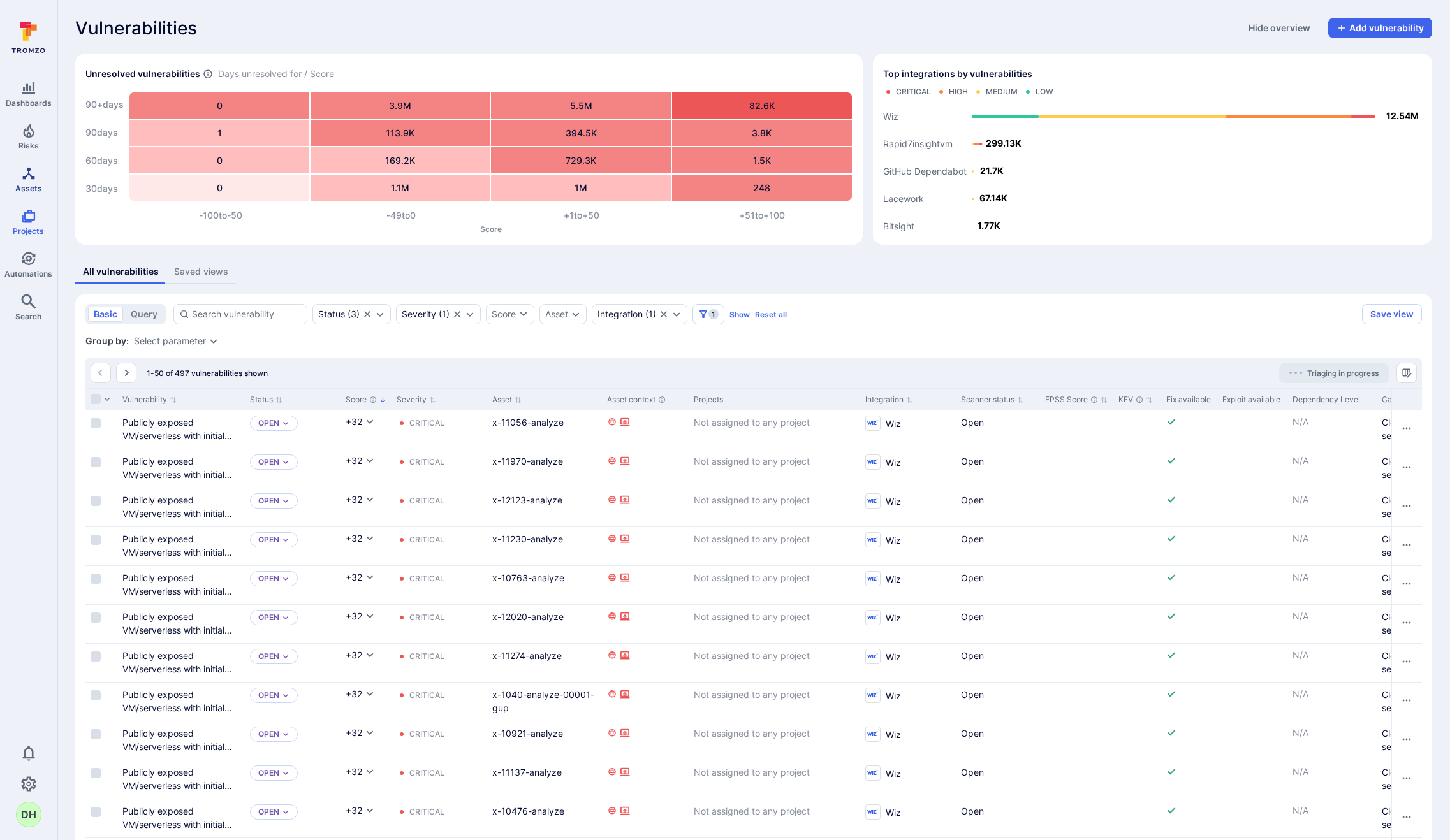
click at [29, 179] on icon "Assets" at bounding box center [28, 173] width 15 height 15
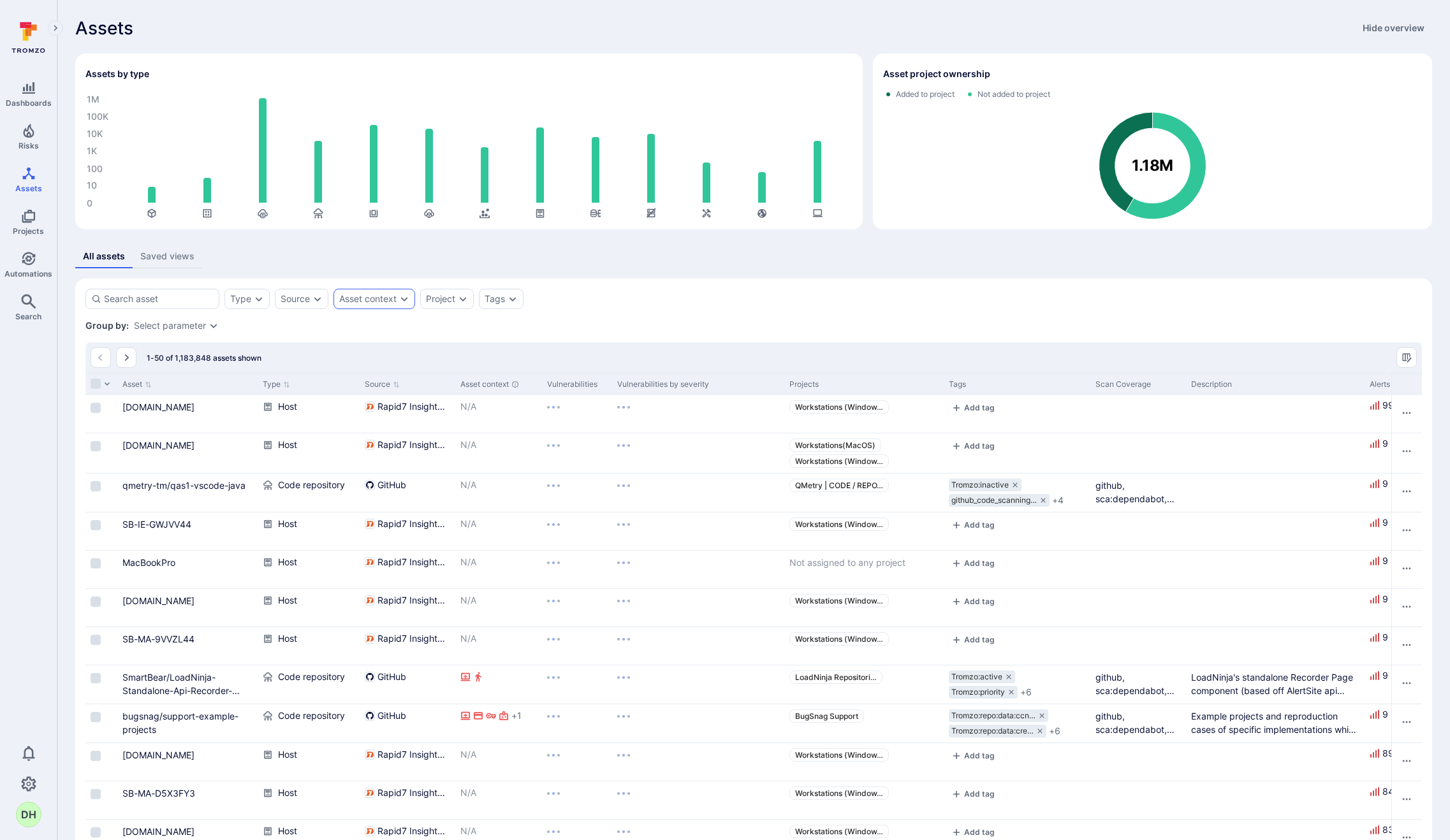
click at [394, 301] on div "Asset context" at bounding box center [368, 298] width 57 height 10
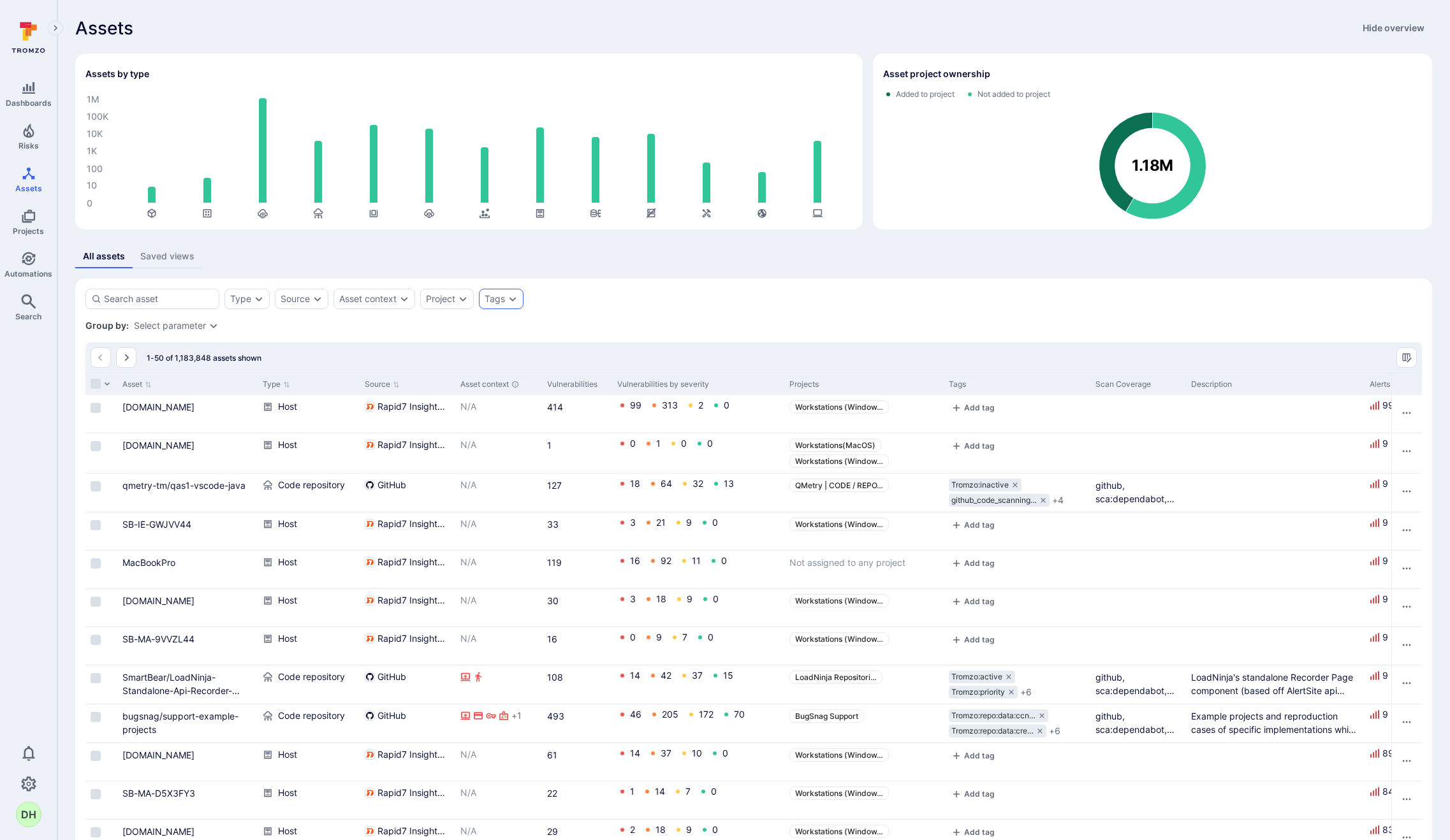
click at [516, 301] on icon "Expand dropdown" at bounding box center [512, 298] width 10 height 10
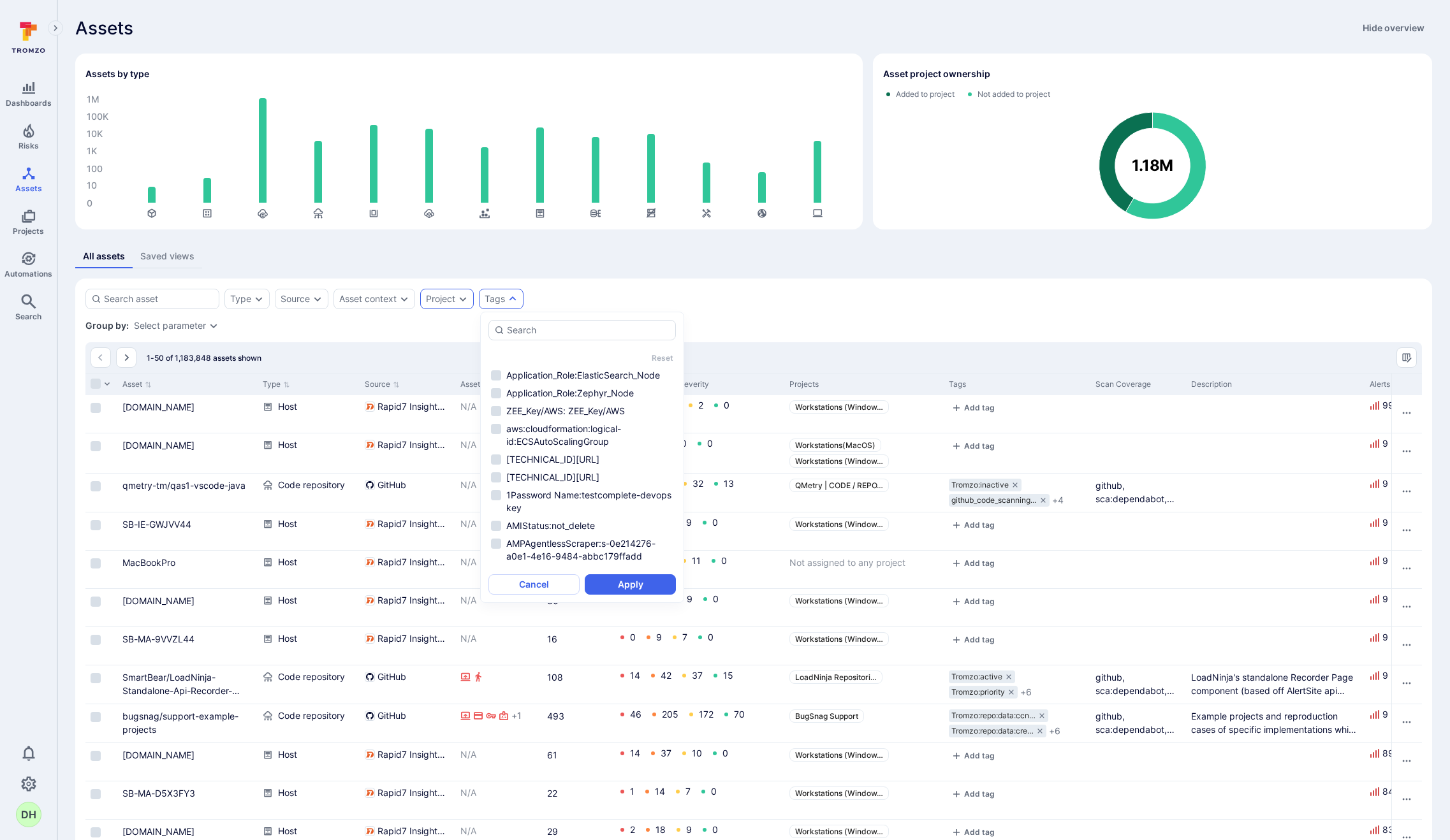
click at [451, 300] on div "Project" at bounding box center [440, 298] width 30 height 10
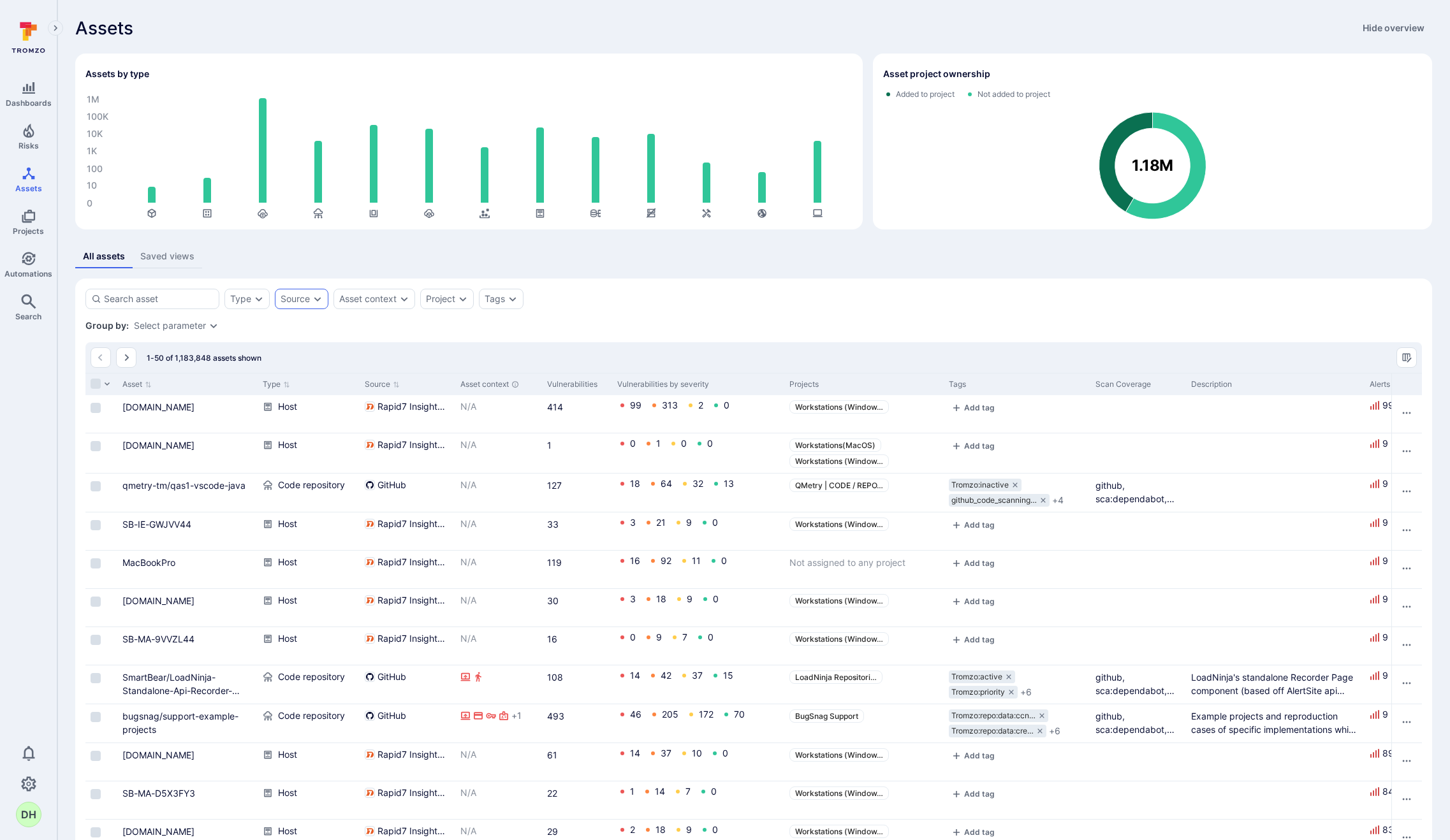
click at [302, 300] on div "Source" at bounding box center [294, 298] width 30 height 10
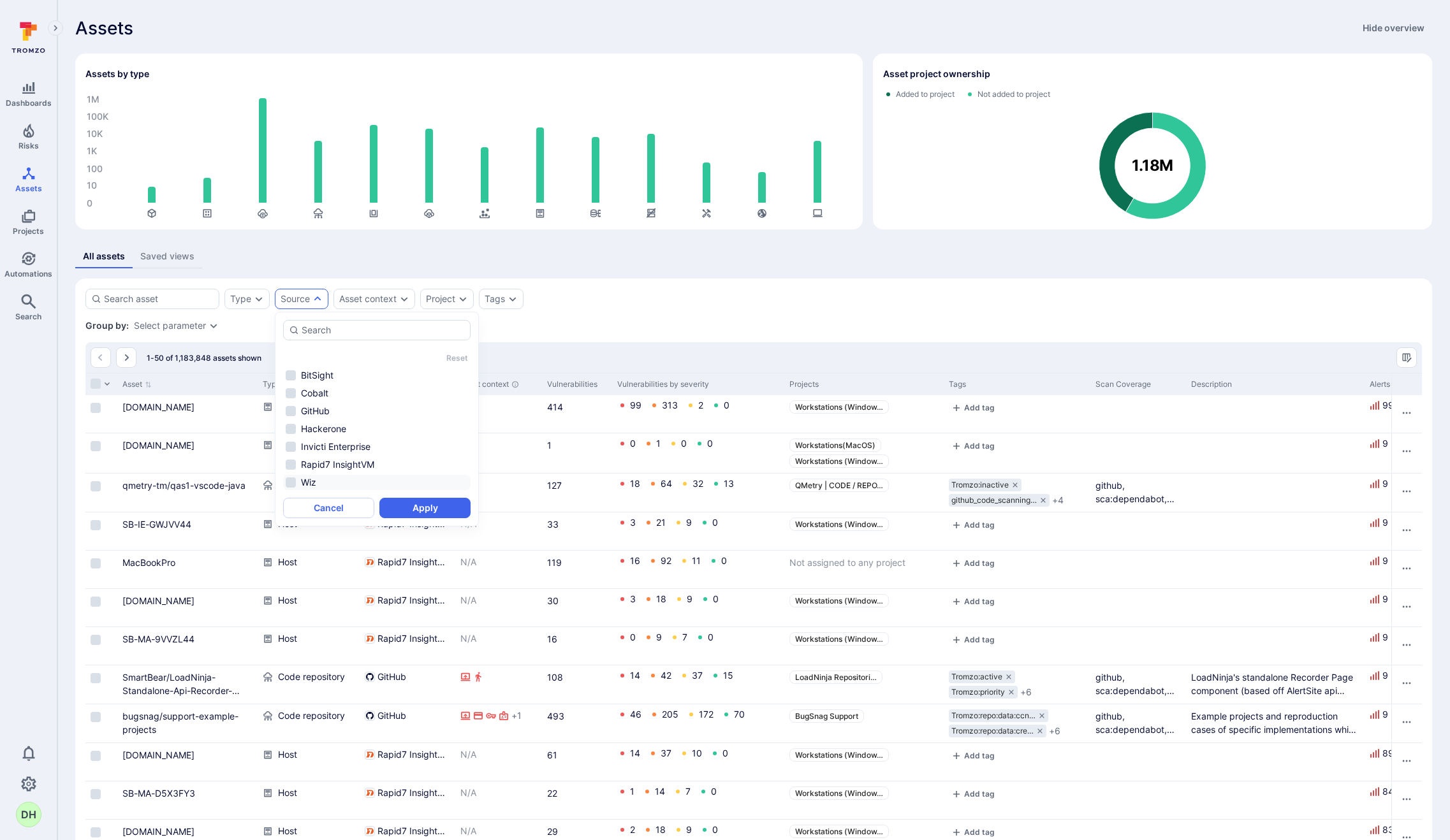
click at [309, 485] on li "Wiz" at bounding box center [376, 482] width 188 height 15
click at [690, 260] on div "All assets Saved views" at bounding box center [753, 257] width 1357 height 23
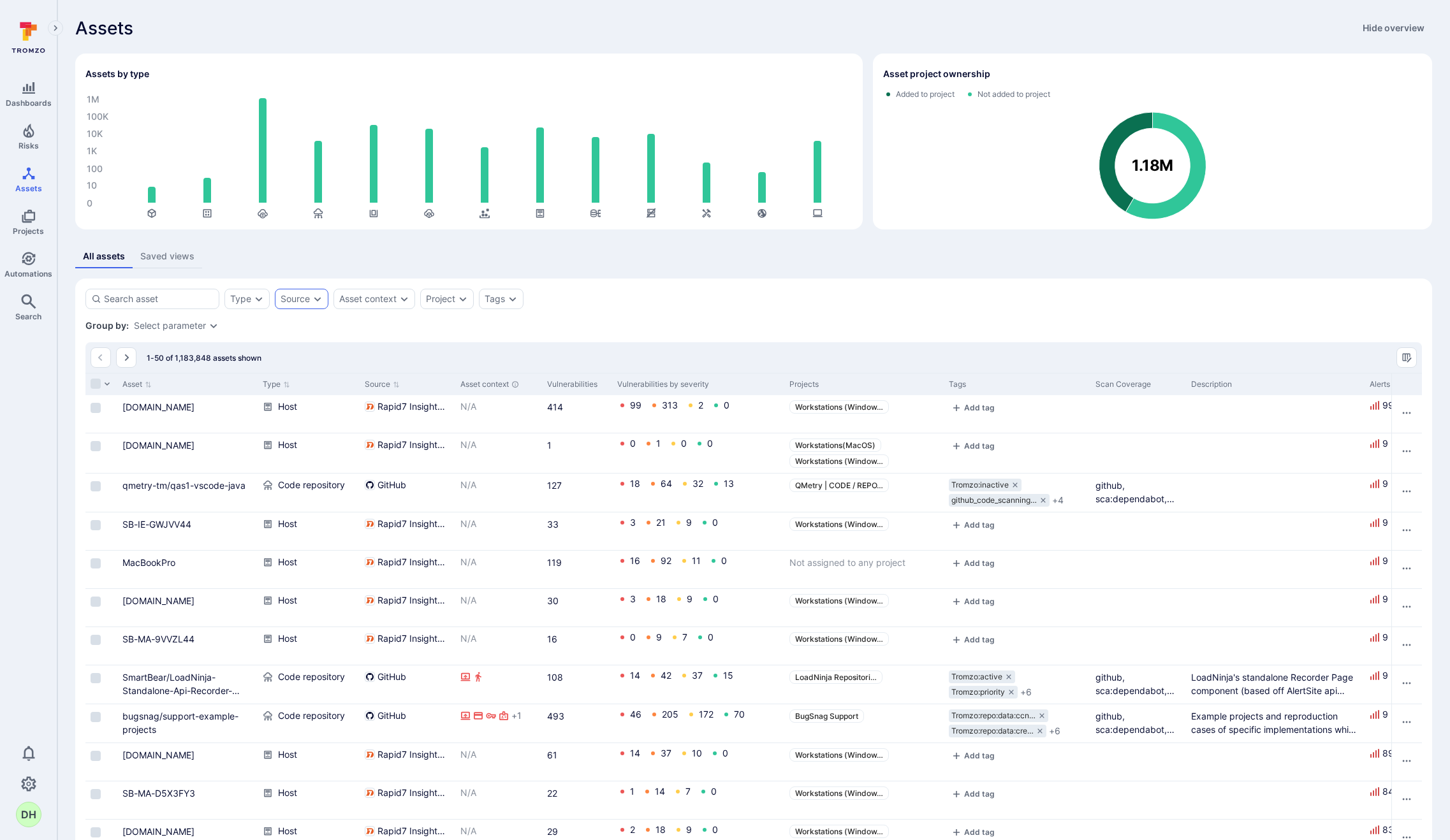
click at [300, 304] on div "Source" at bounding box center [302, 299] width 54 height 21
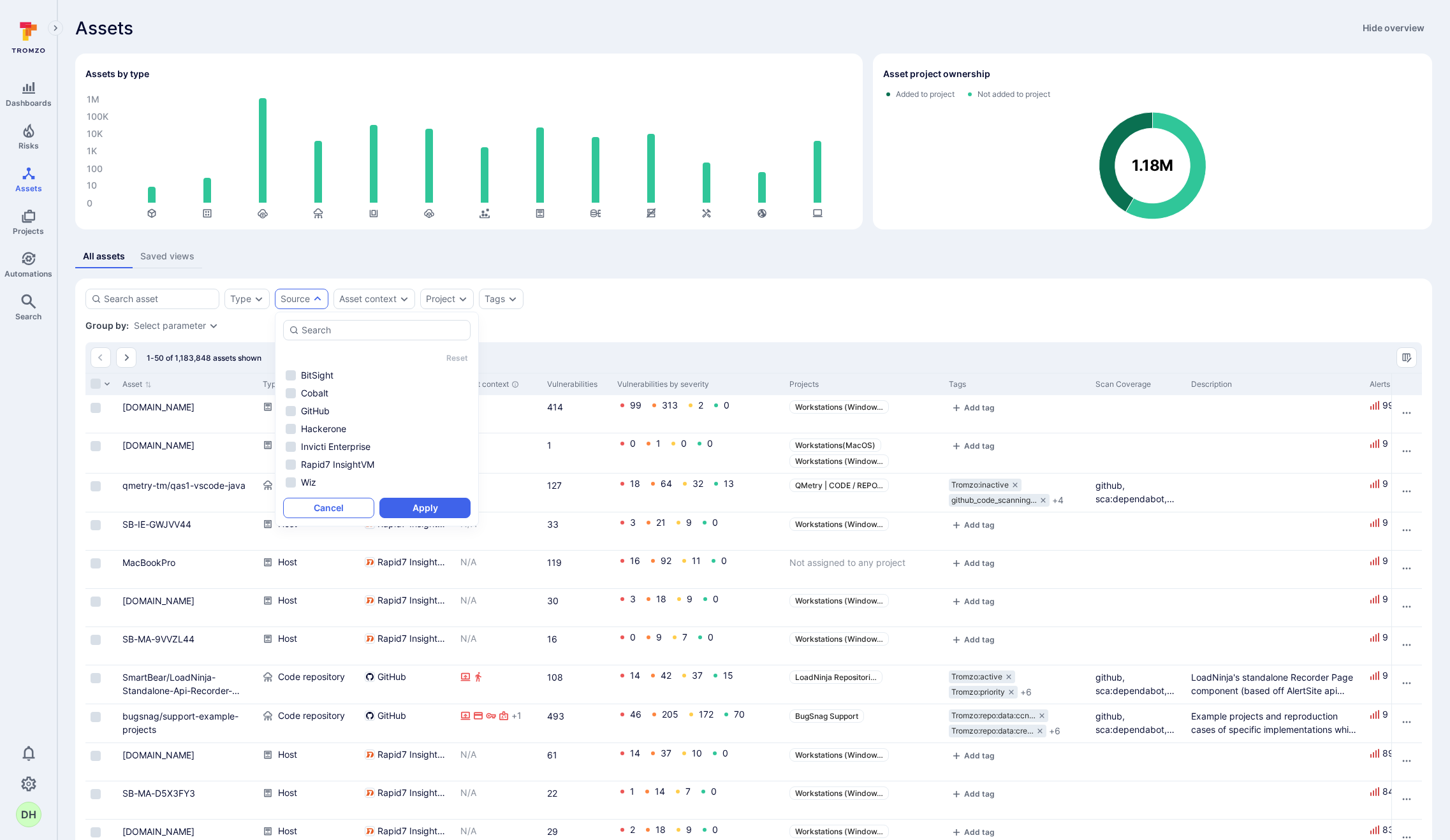
drag, startPoint x: 303, startPoint y: 485, endPoint x: 367, endPoint y: 497, distance: 65.1
click at [303, 485] on li "Wiz" at bounding box center [376, 482] width 188 height 15
click at [470, 506] on button "Apply" at bounding box center [426, 508] width 92 height 21
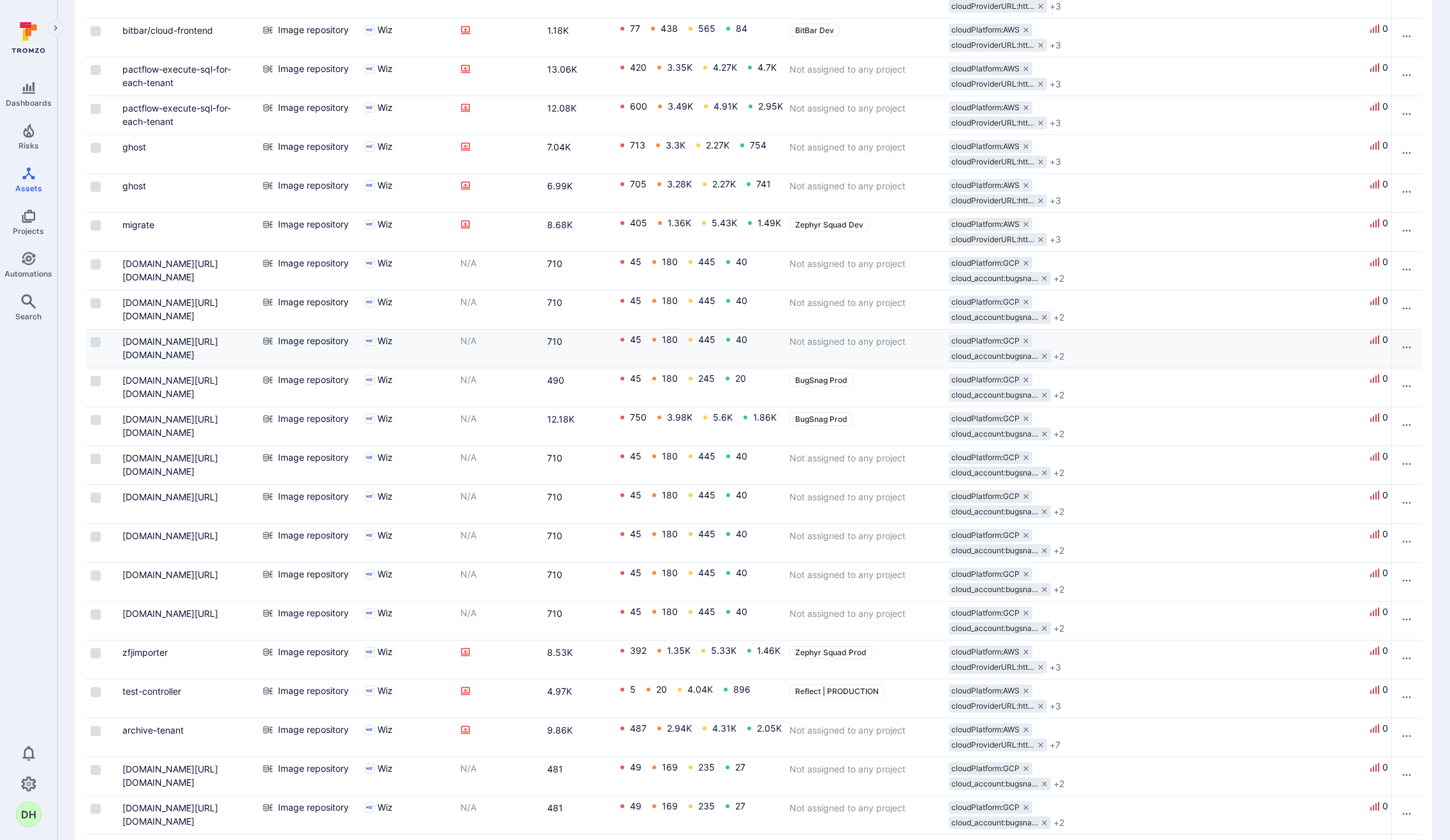
scroll to position [118, 0]
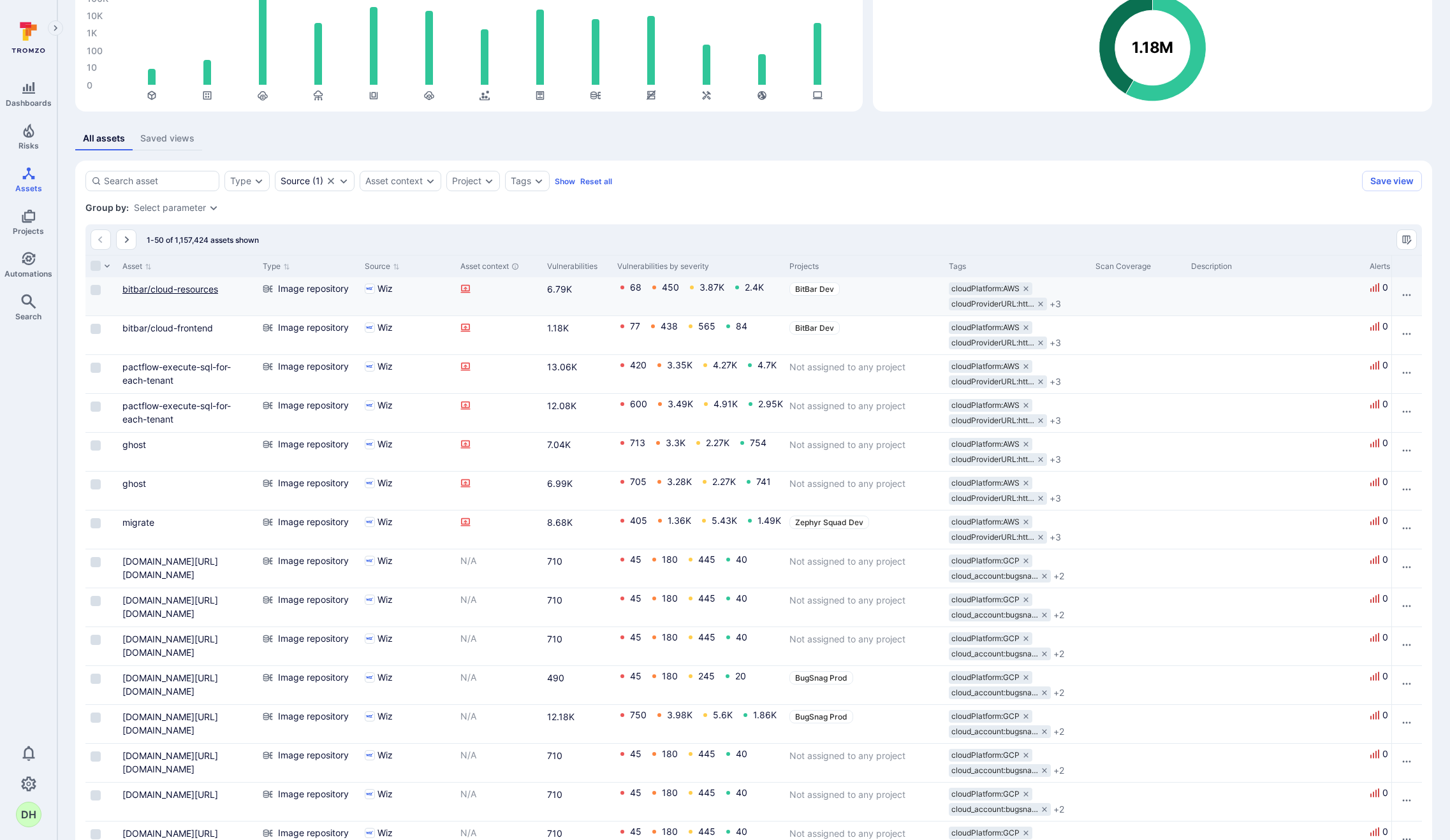
click at [195, 293] on link "bitbar/cloud-resources" at bounding box center [170, 289] width 96 height 11
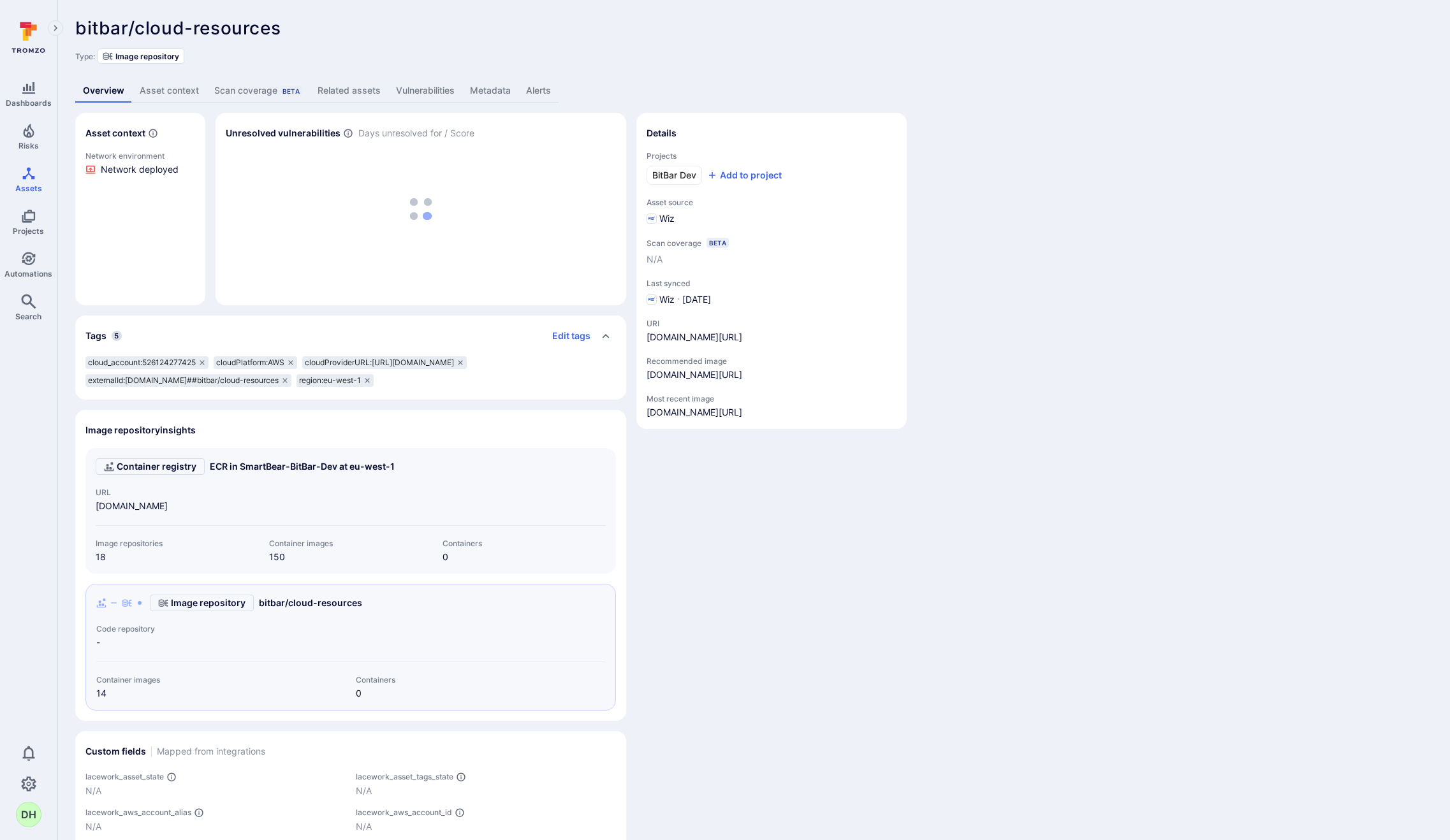
click at [677, 175] on span "BitBar Dev" at bounding box center [674, 175] width 44 height 13
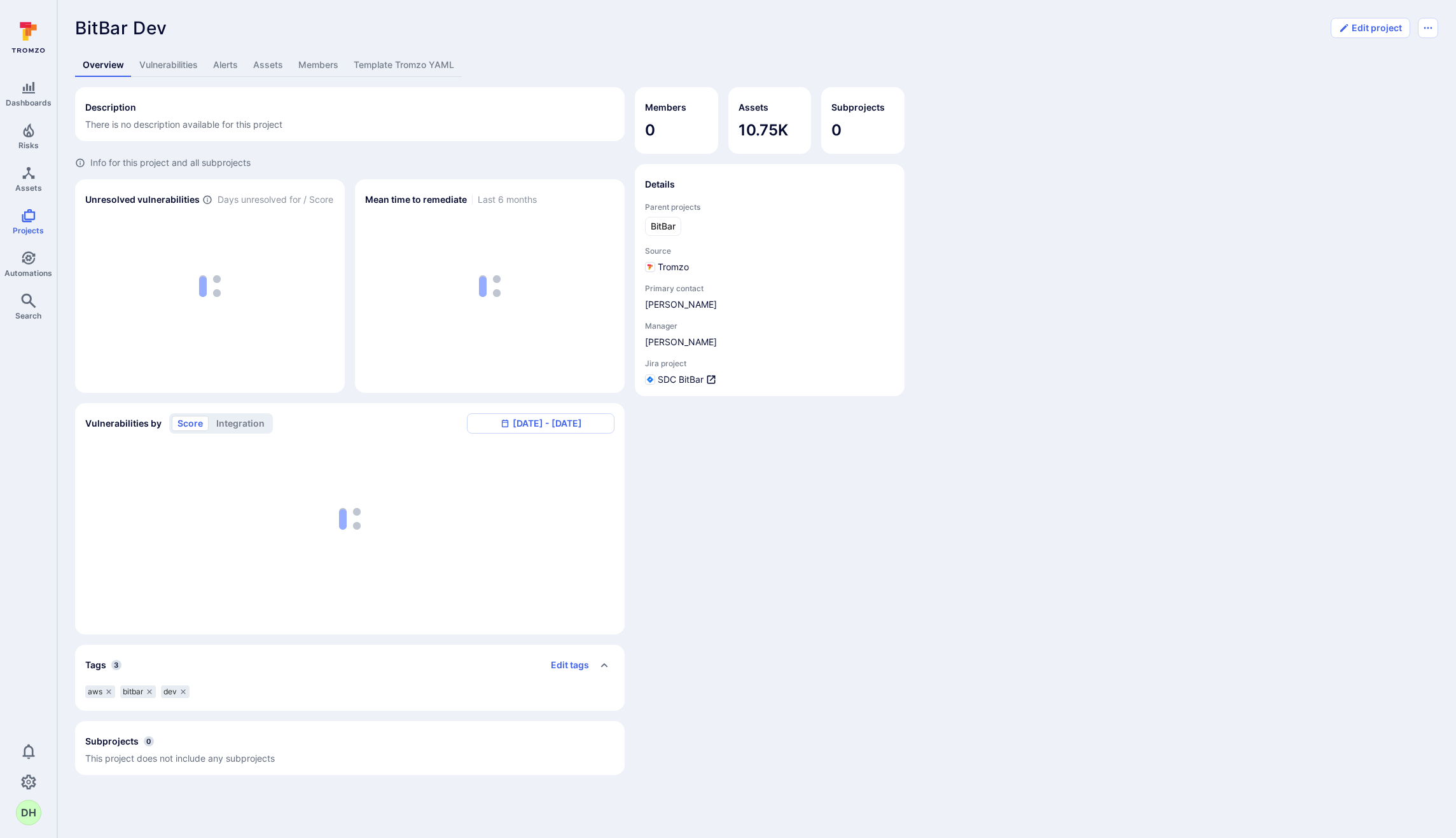
click at [417, 71] on link "Template Tromzo YAML" at bounding box center [403, 65] width 116 height 23
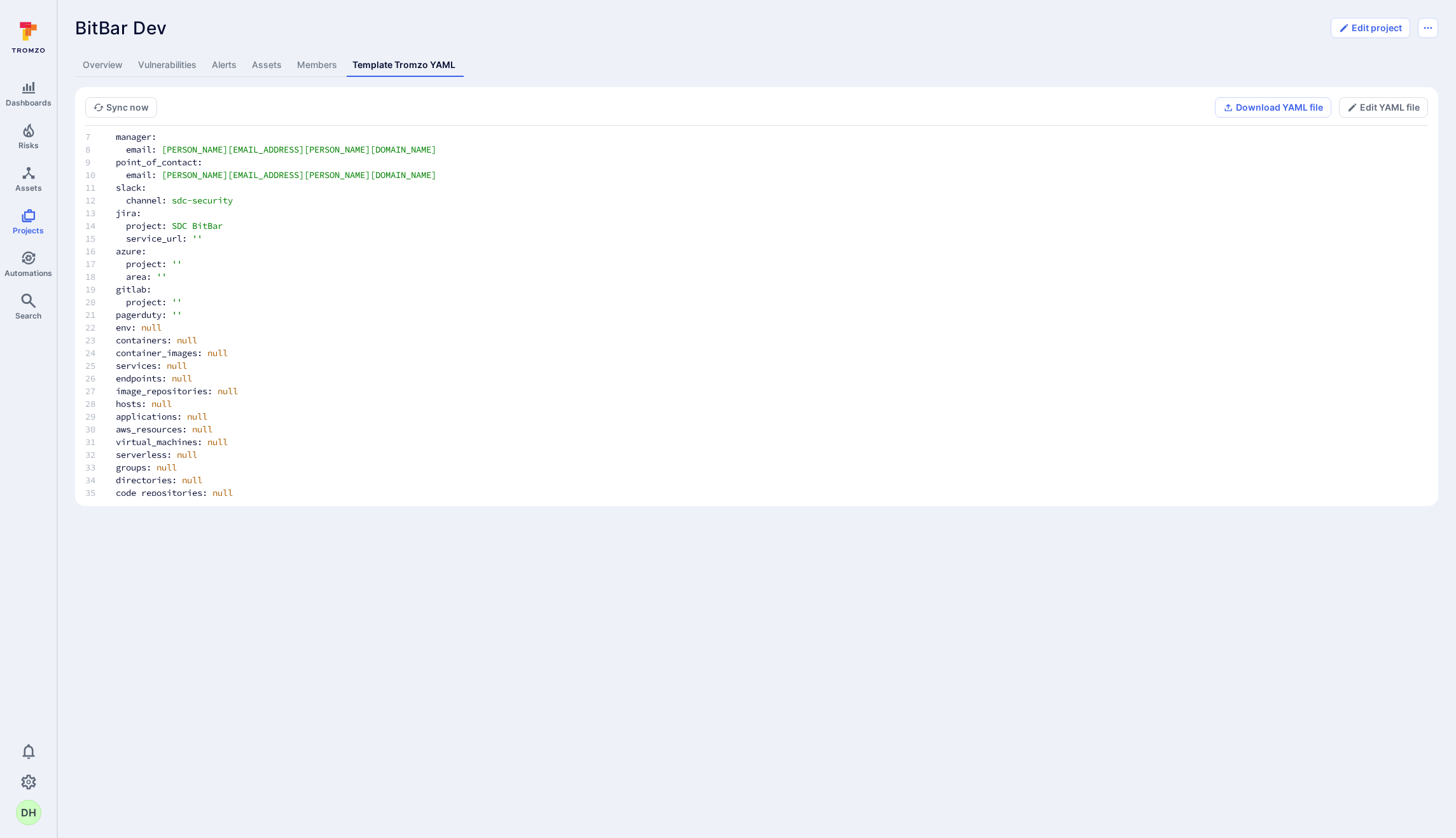
scroll to position [235, 0]
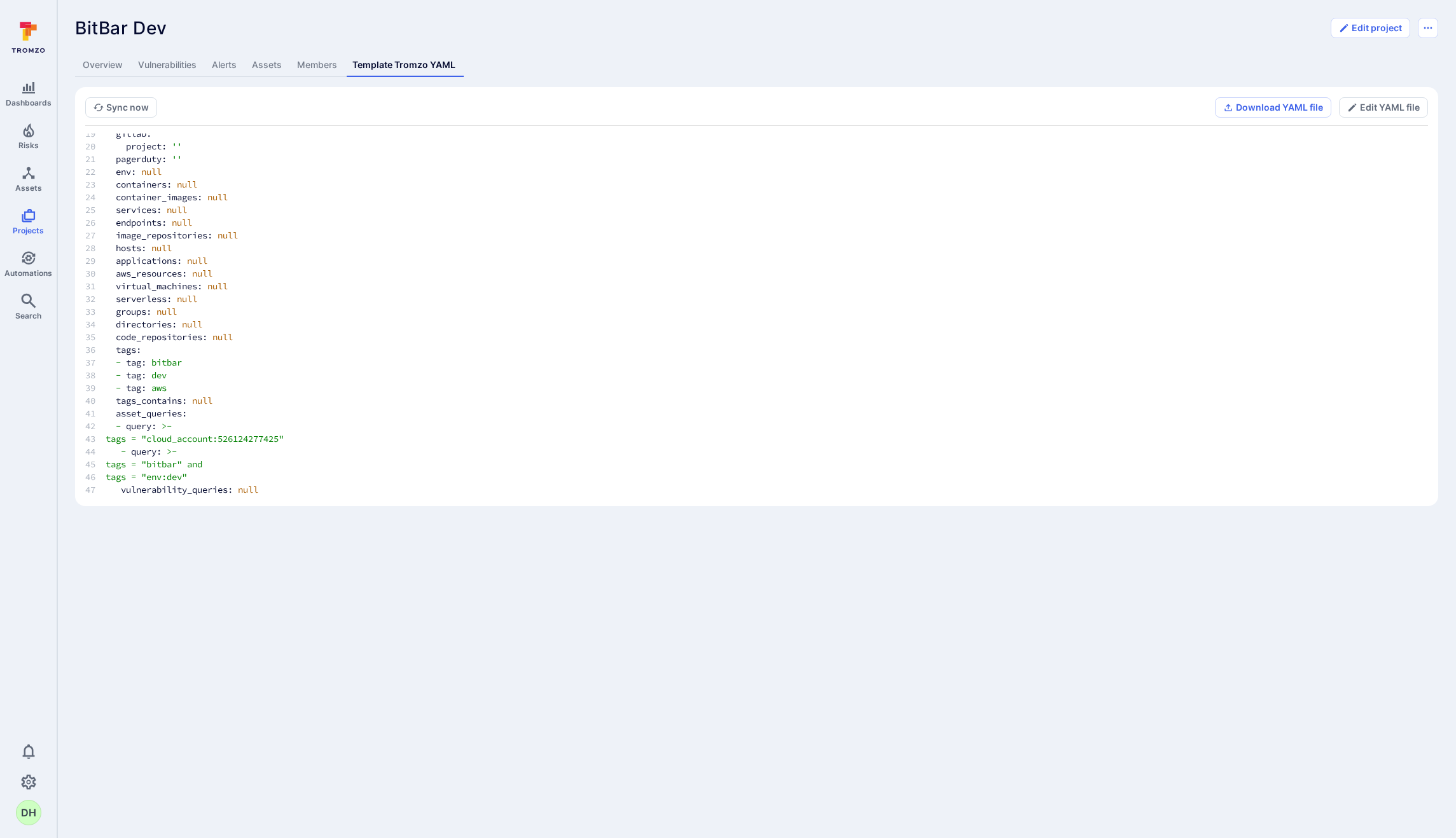
drag, startPoint x: 321, startPoint y: 439, endPoint x: 141, endPoint y: 440, distance: 180.0
click at [141, 440] on span "tags = "cloud_account:526124277425"" at bounding box center [194, 439] width 178 height 12
click at [284, 440] on span "tags = "cloud_account:526124277425"" at bounding box center [194, 439] width 178 height 12
drag, startPoint x: 325, startPoint y: 440, endPoint x: 141, endPoint y: 440, distance: 184.0
click at [140, 442] on pre "version: 1 project: name: BitBar Dev parent_projects: - name: BitBar email: '' …" at bounding box center [756, 197] width 1342 height 598
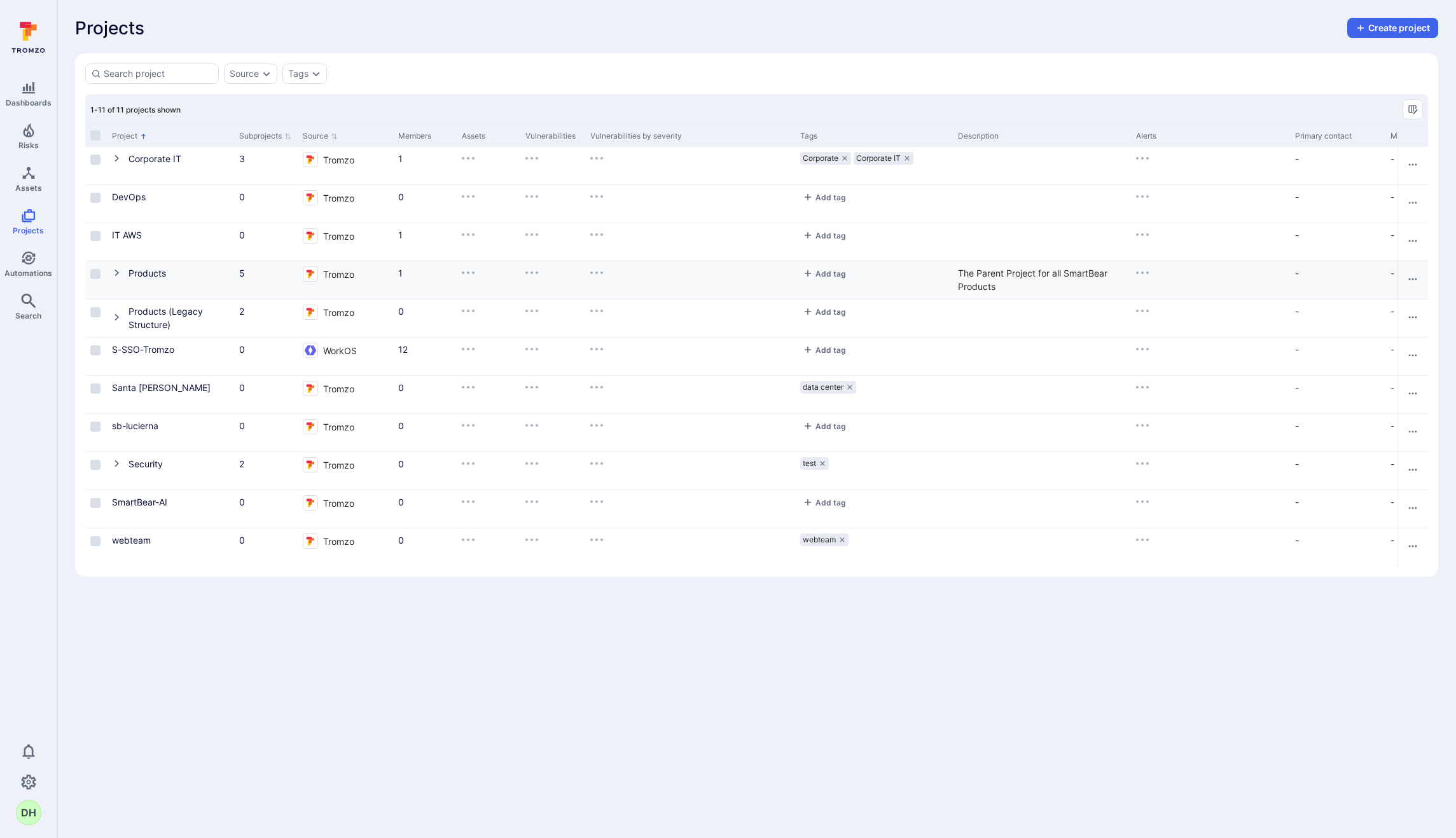
click at [113, 280] on button "Cell for Project" at bounding box center [120, 274] width 16 height 14
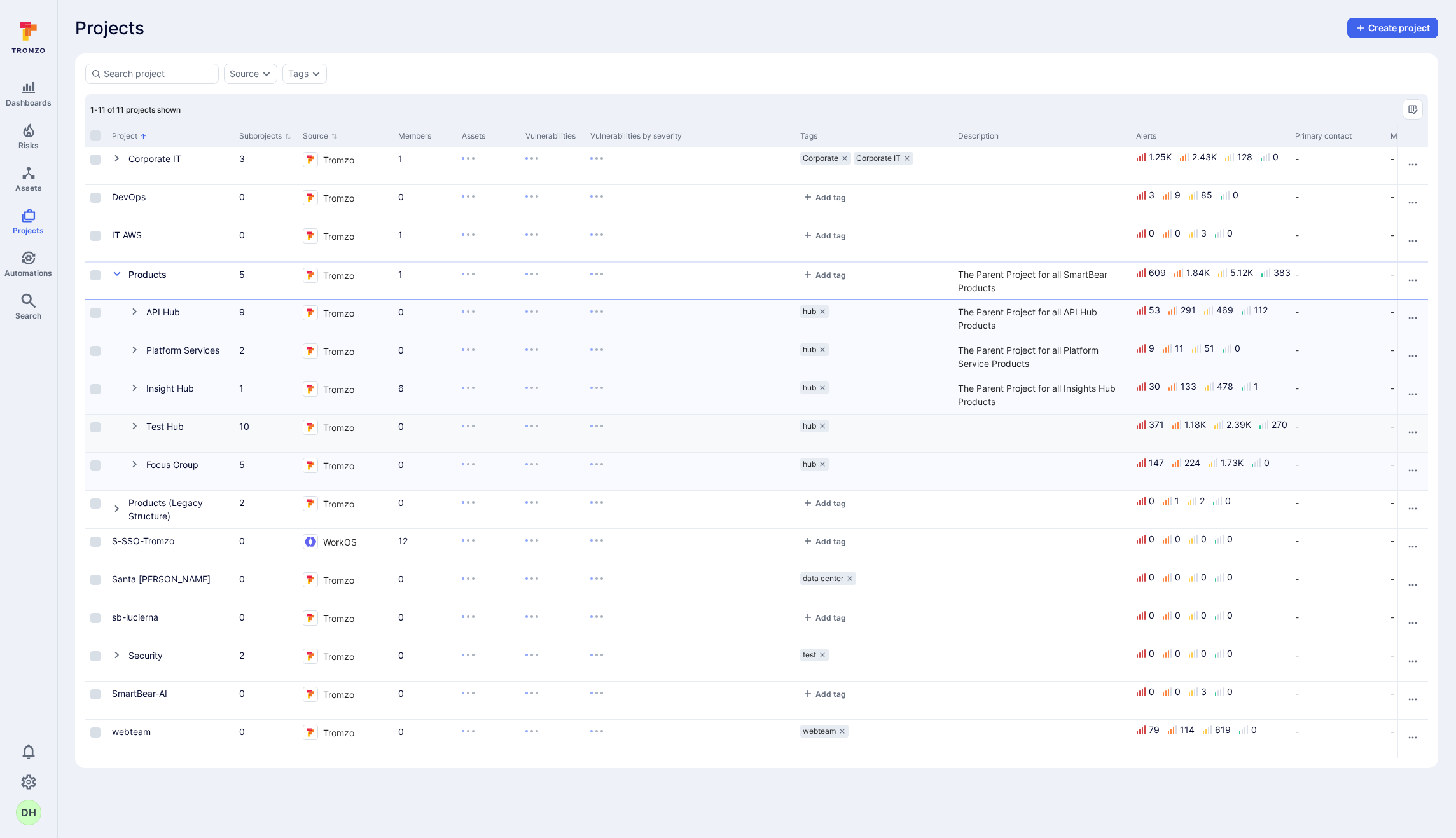
click at [133, 428] on icon "Cell for Project" at bounding box center [134, 426] width 4 height 7
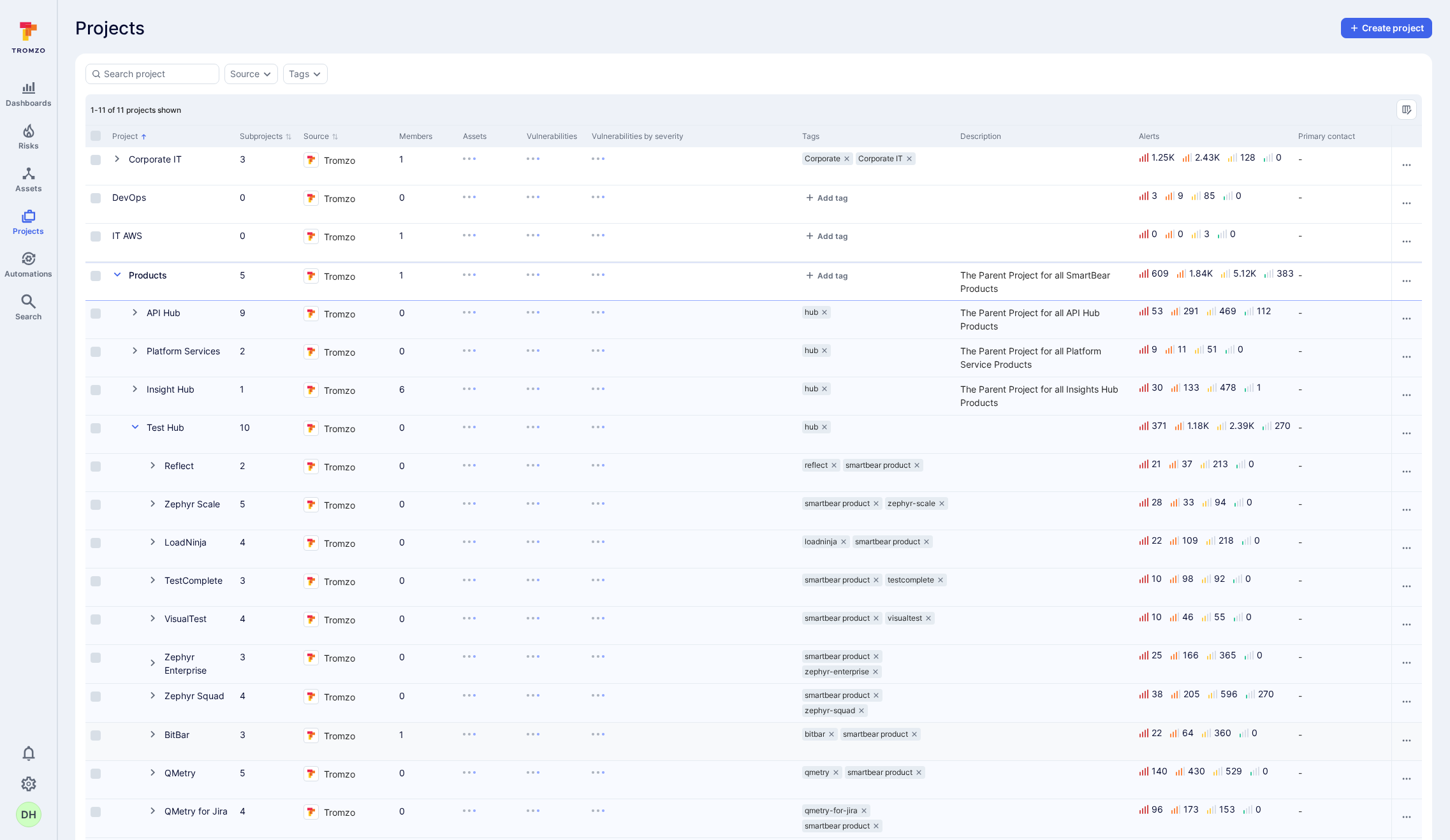
click at [153, 737] on icon "Cell for Project" at bounding box center [153, 735] width 4 height 7
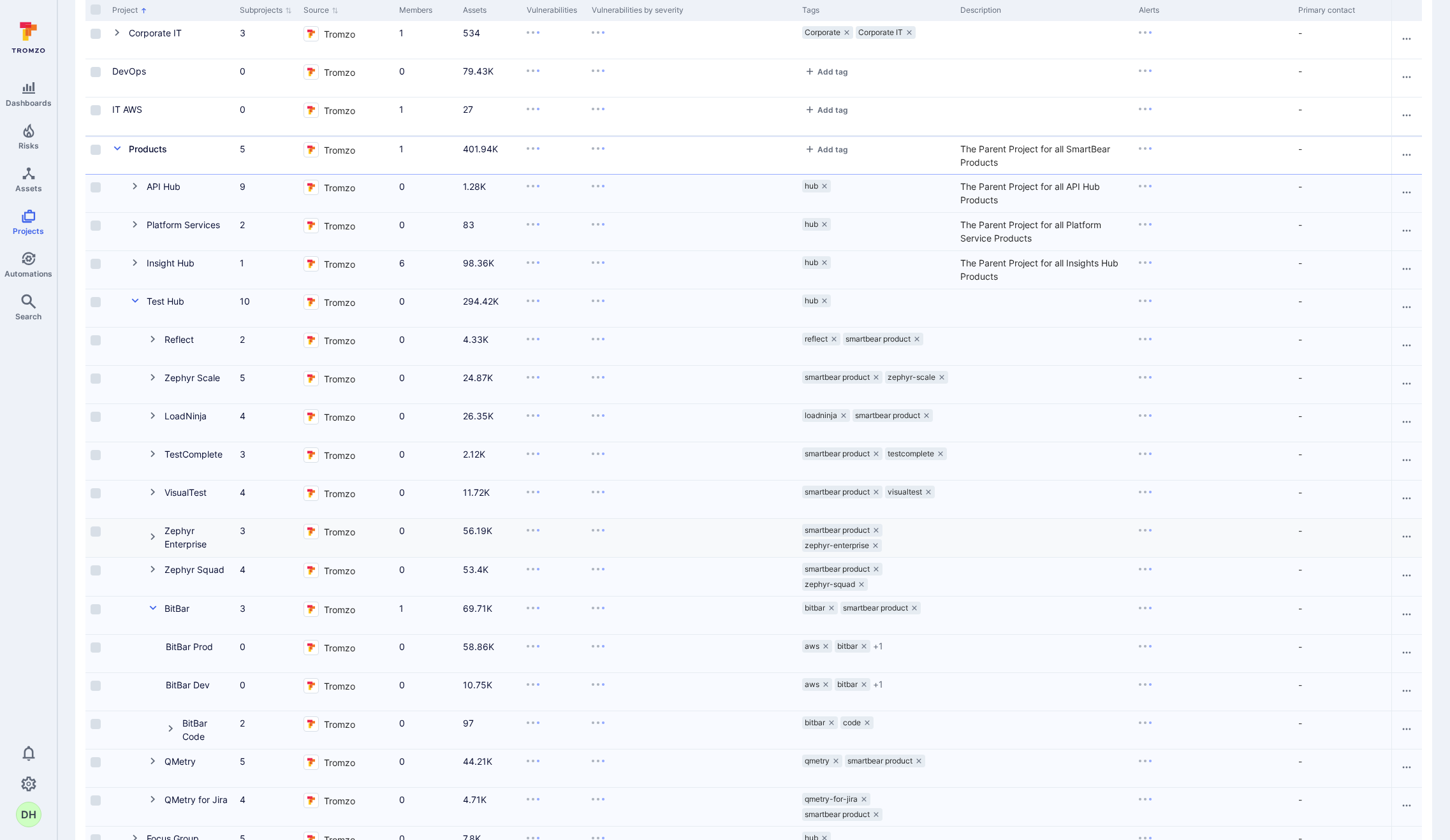
scroll to position [206, 0]
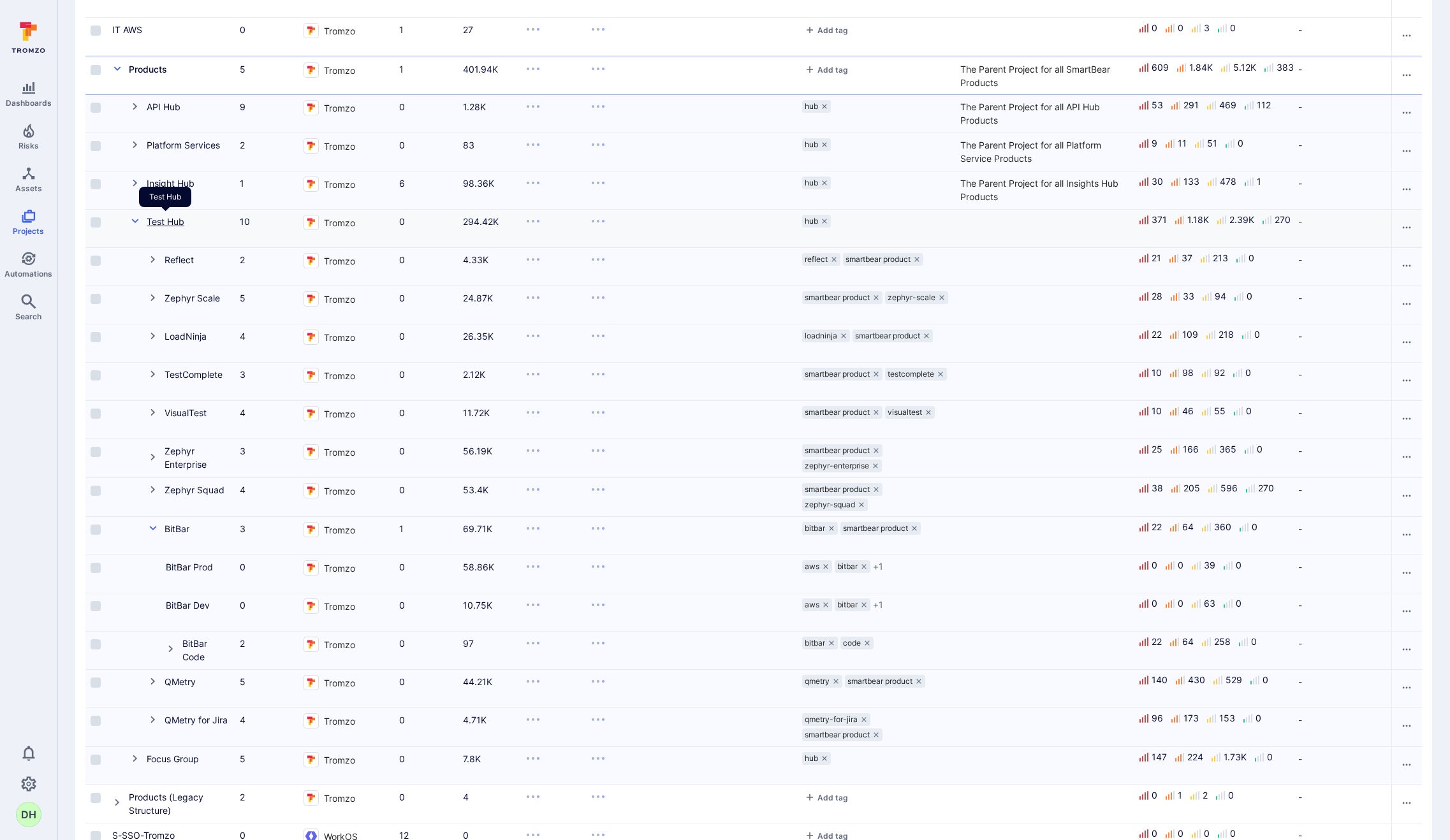
click at [171, 222] on link "Test Hub" at bounding box center [165, 222] width 38 height 11
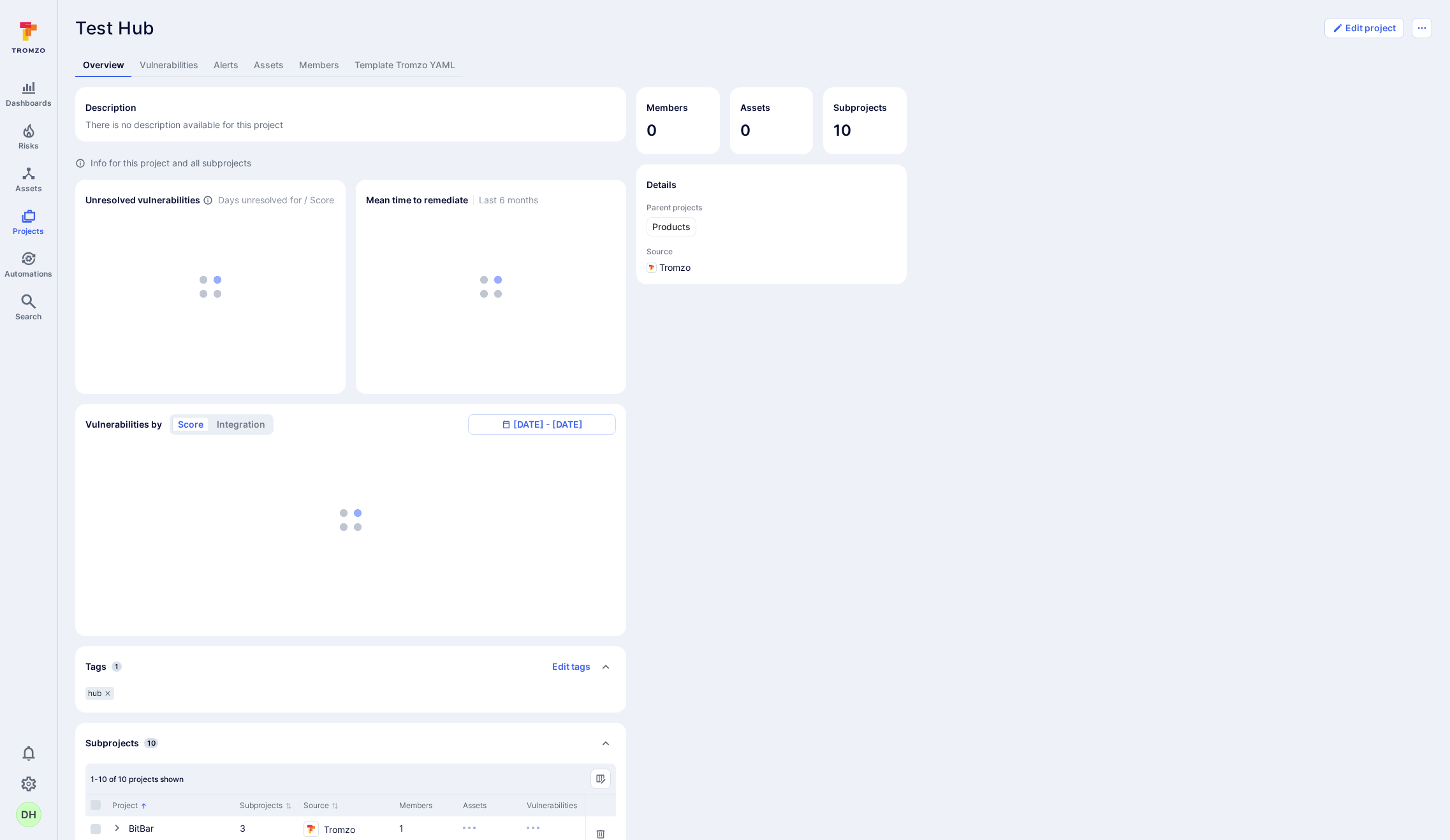
click at [430, 65] on link "Template Tromzo YAML" at bounding box center [404, 66] width 116 height 23
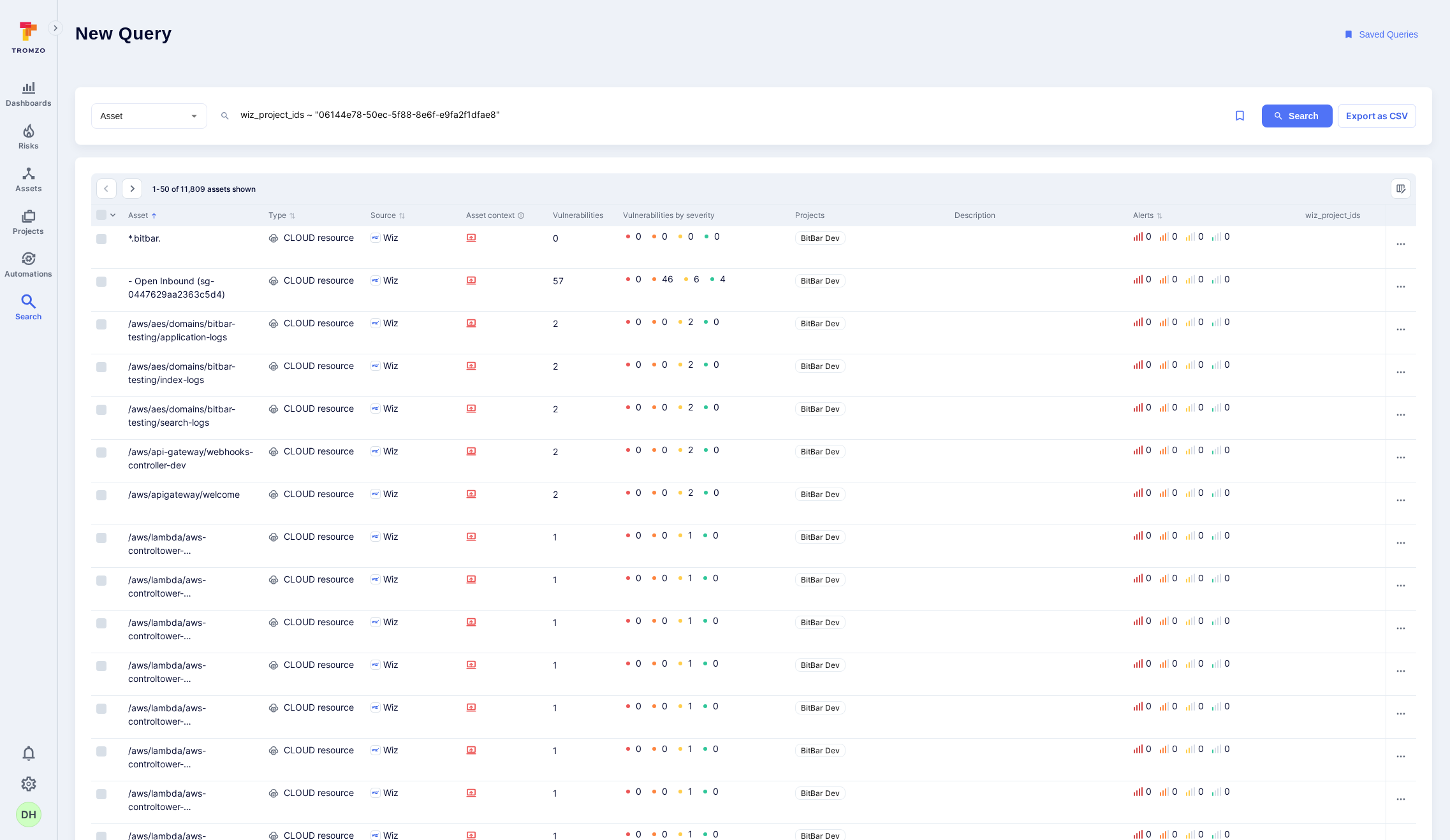
click at [299, 112] on textarea "wiz_project_ids ~ "06144e78-50ec-5f88-8e6f-e9fa2f1dfae8"" at bounding box center [695, 115] width 912 height 16
click at [529, 117] on textarea "wiz_project_ids ~ "06144e78-50ec-5f88-8e6f-e9fa2f1dfae8"" at bounding box center [695, 115] width 912 height 16
drag, startPoint x: 515, startPoint y: 116, endPoint x: 224, endPoint y: 111, distance: 291.0
click at [224, 111] on div "wiz_project_ids ~ "06144e78-50ec-5f88-8e6f-e9fa2f1dfae8" x" at bounding box center [685, 116] width 931 height 19
click at [25, 276] on span "Automations" at bounding box center [28, 274] width 48 height 10
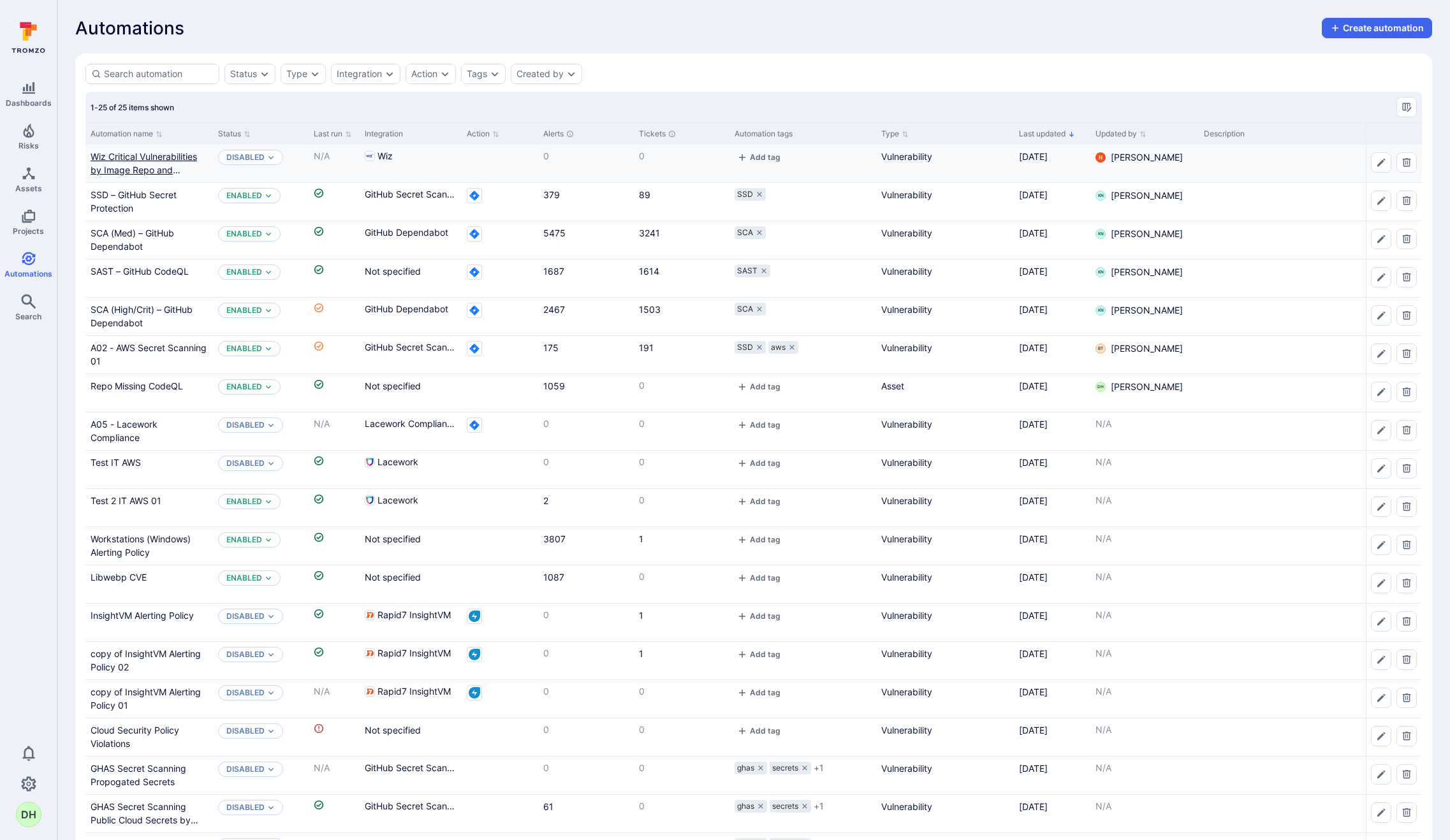
click at [155, 158] on link "Wiz Critical Vulnerabilities by Image Repo and Vulnerable Entity" at bounding box center [144, 170] width 107 height 38
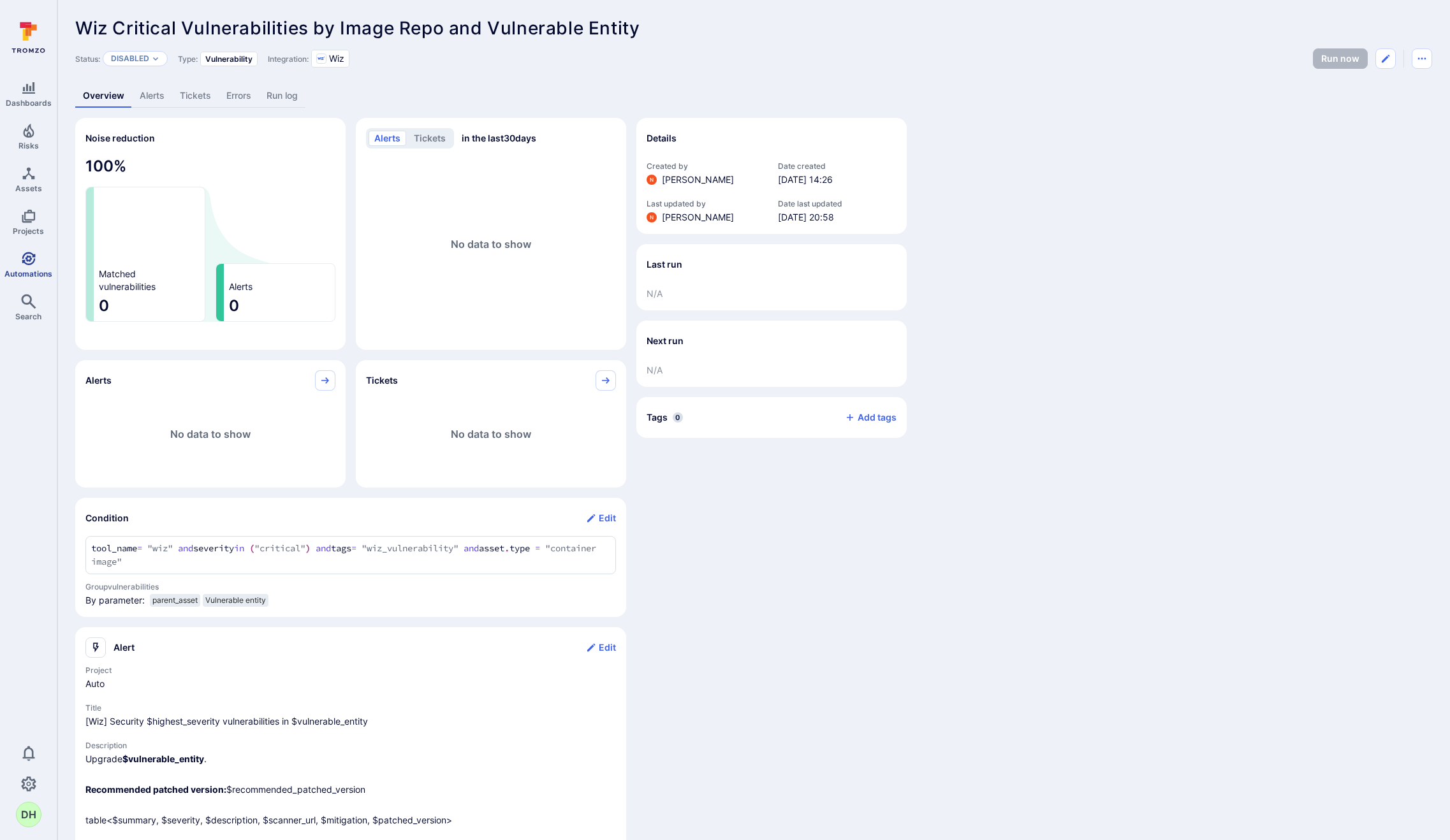
click at [28, 262] on icon "Automations" at bounding box center [28, 258] width 15 height 15
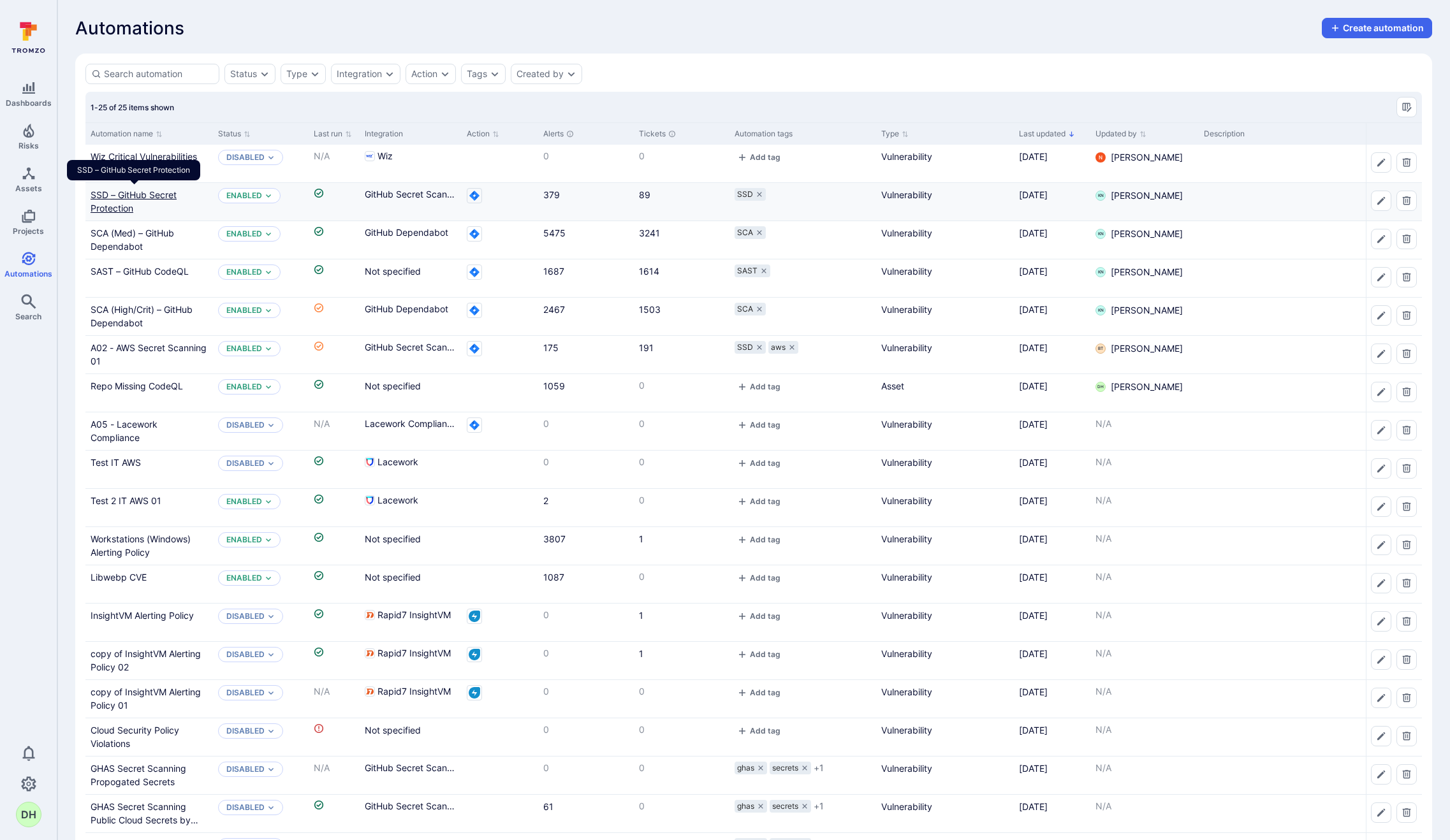
click at [127, 196] on link "SSD – GitHub Secret Protection" at bounding box center [134, 201] width 86 height 24
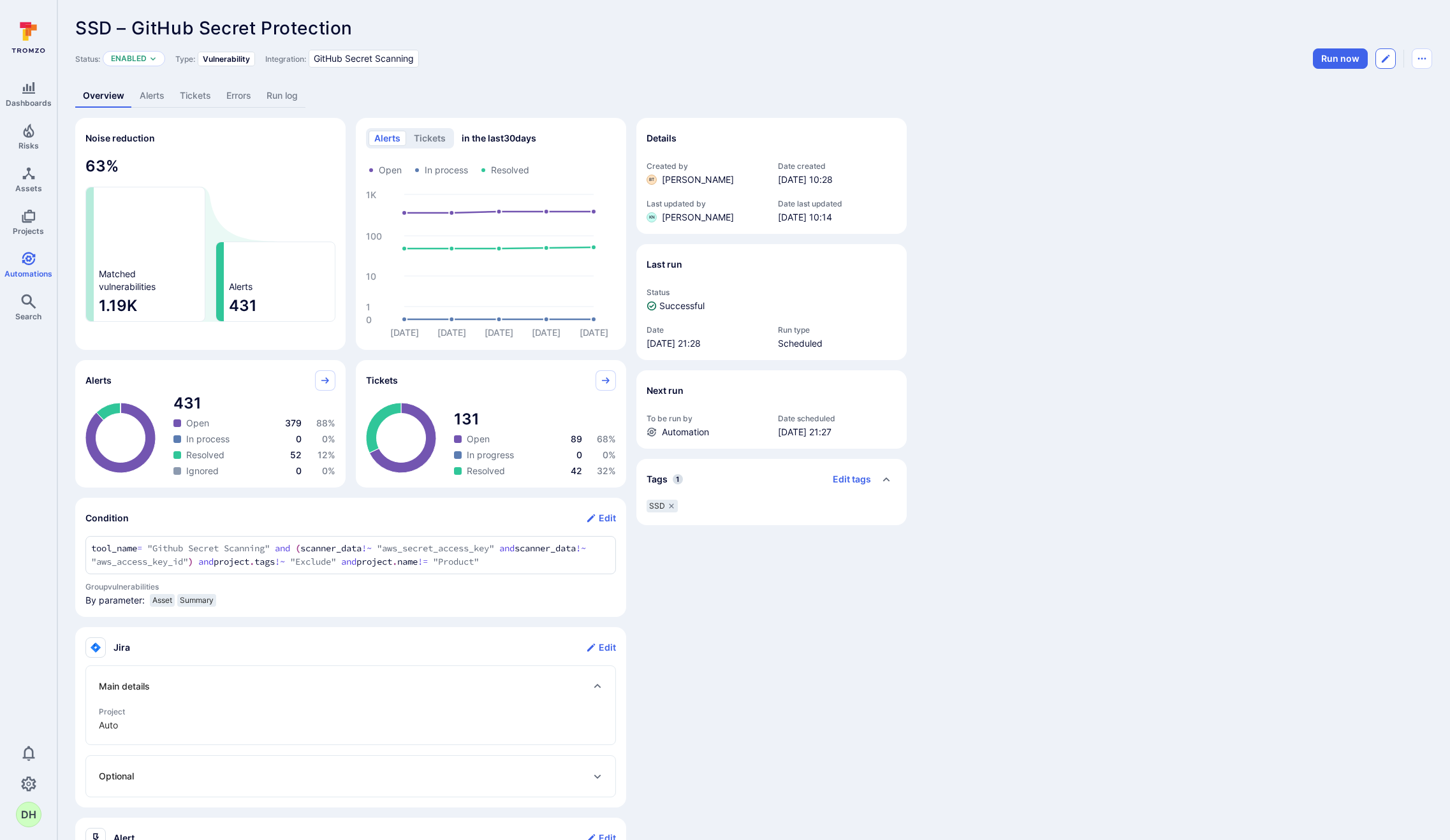
click at [1390, 66] on button "Edit automation" at bounding box center [1385, 58] width 21 height 21
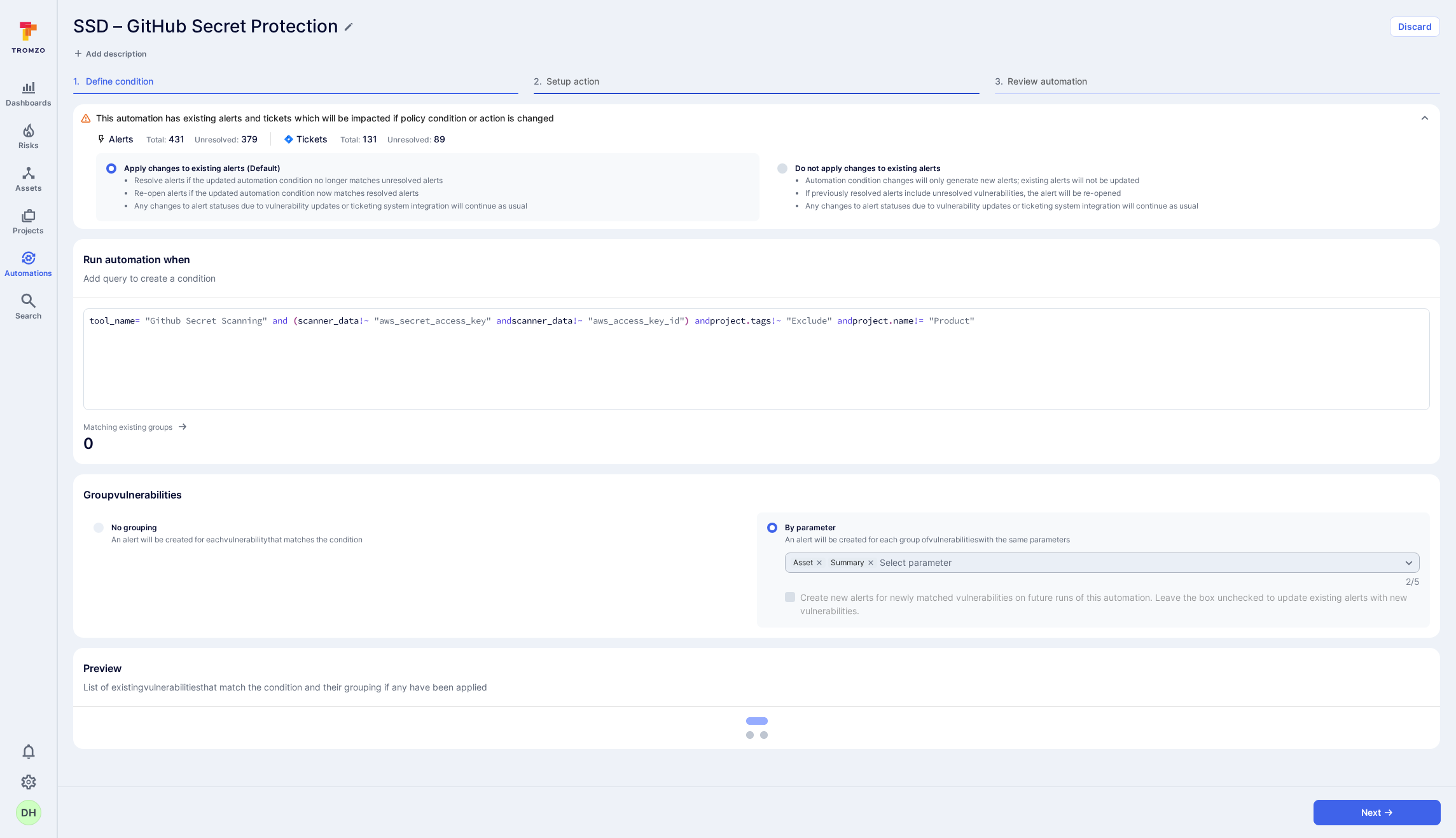
click at [742, 78] on span "Setup action" at bounding box center [762, 81] width 433 height 13
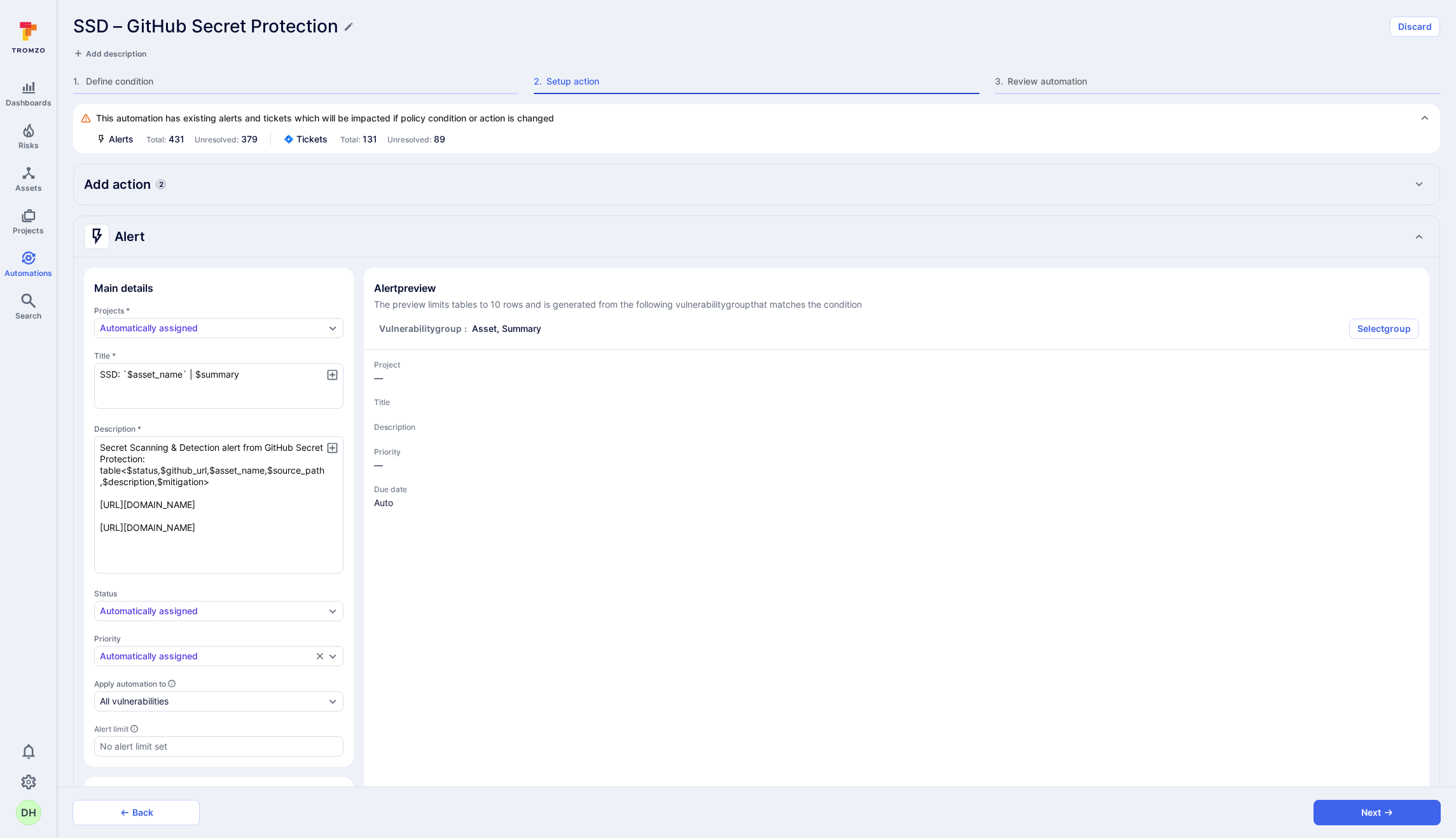
type textarea "x"
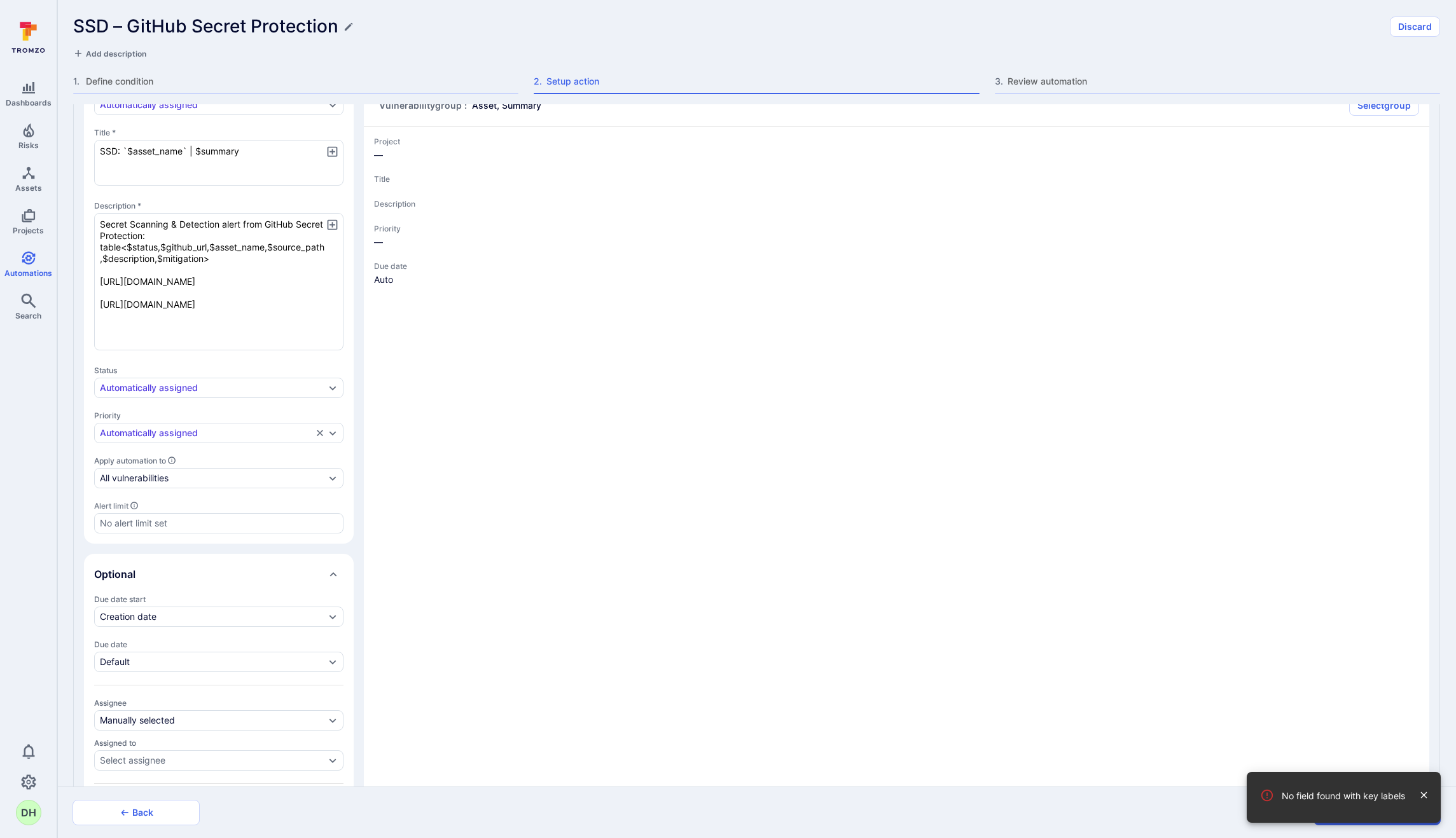
type textarea "x"
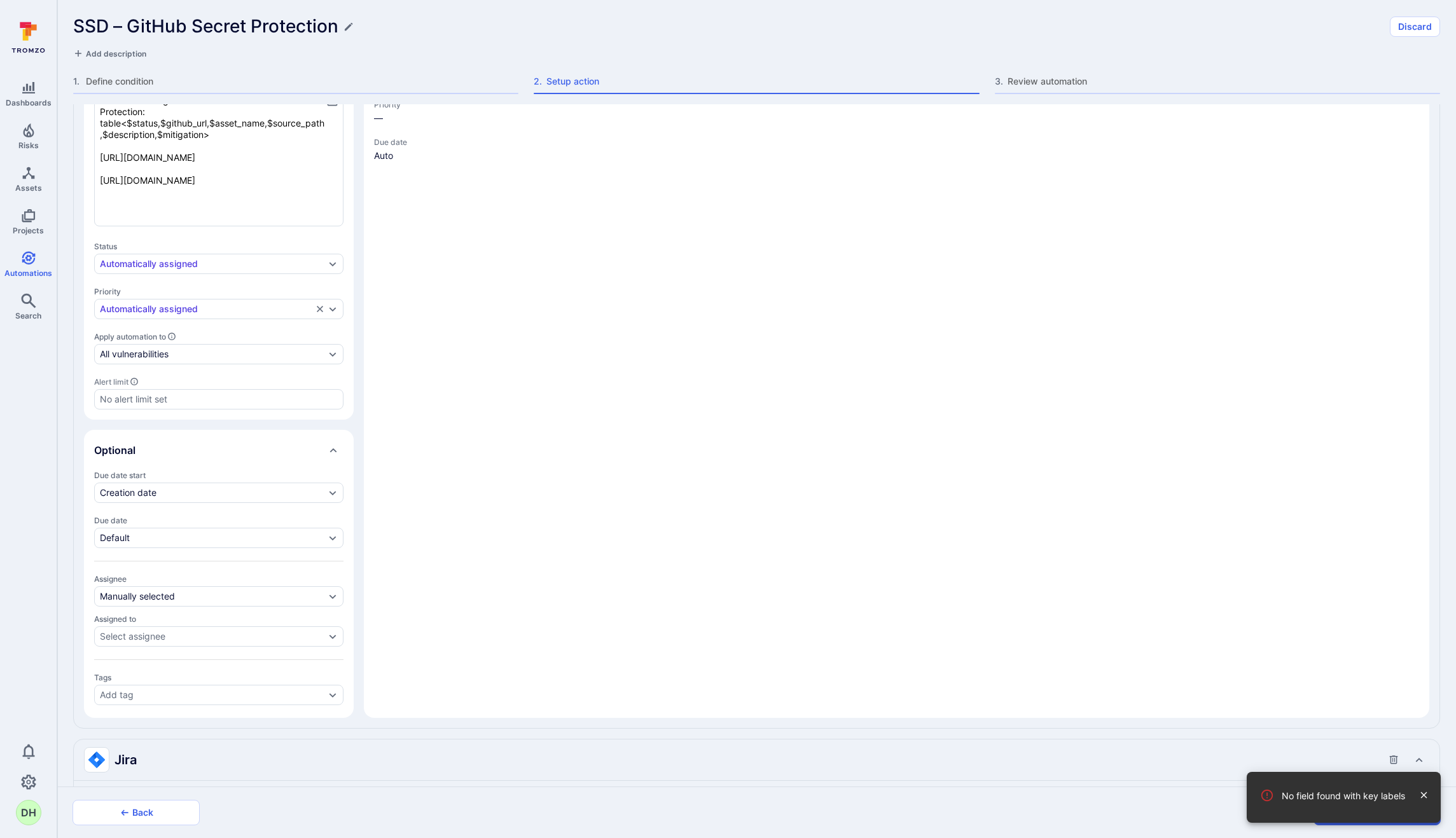
type textarea "x"
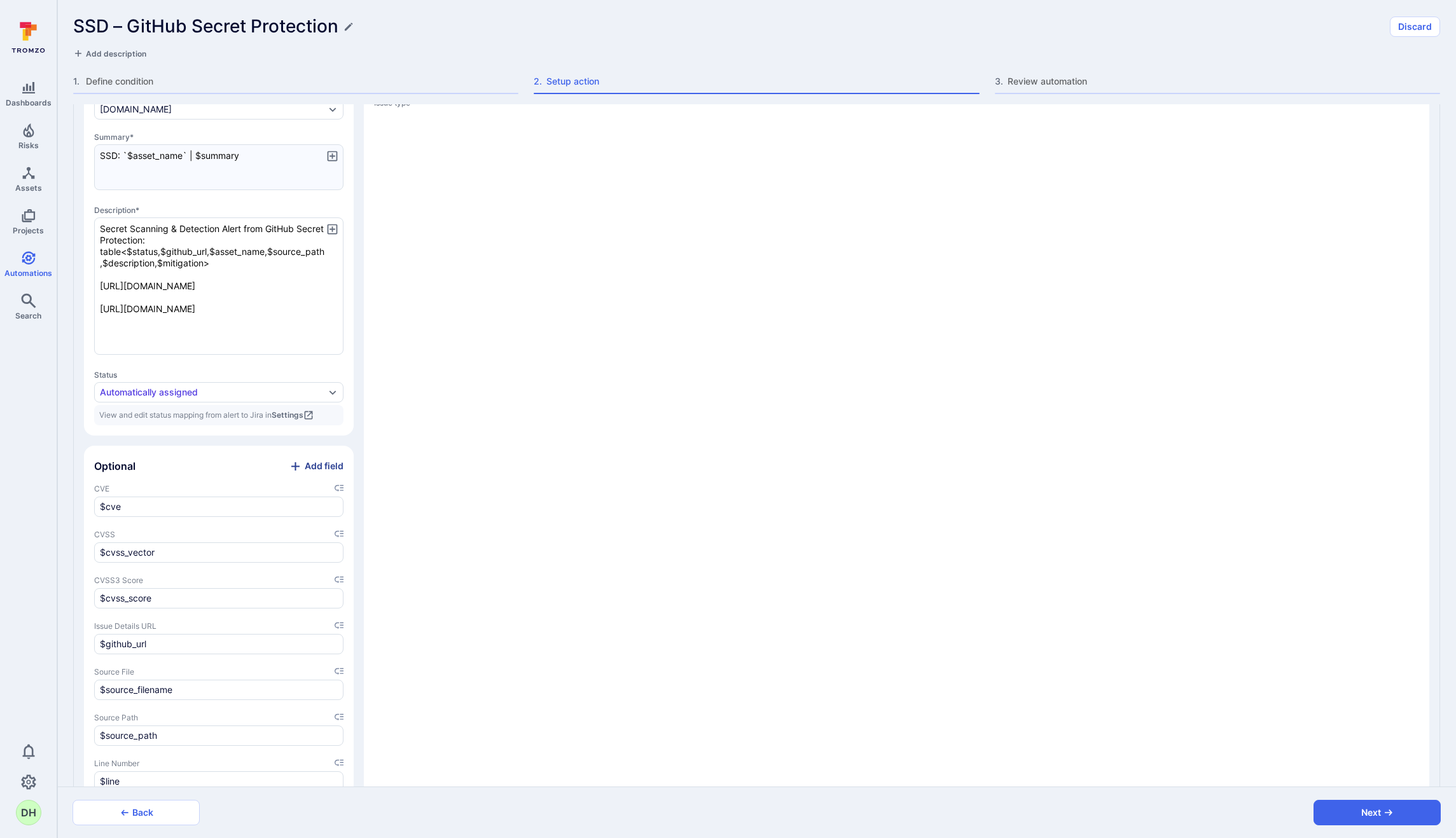
scroll to position [1336, 0]
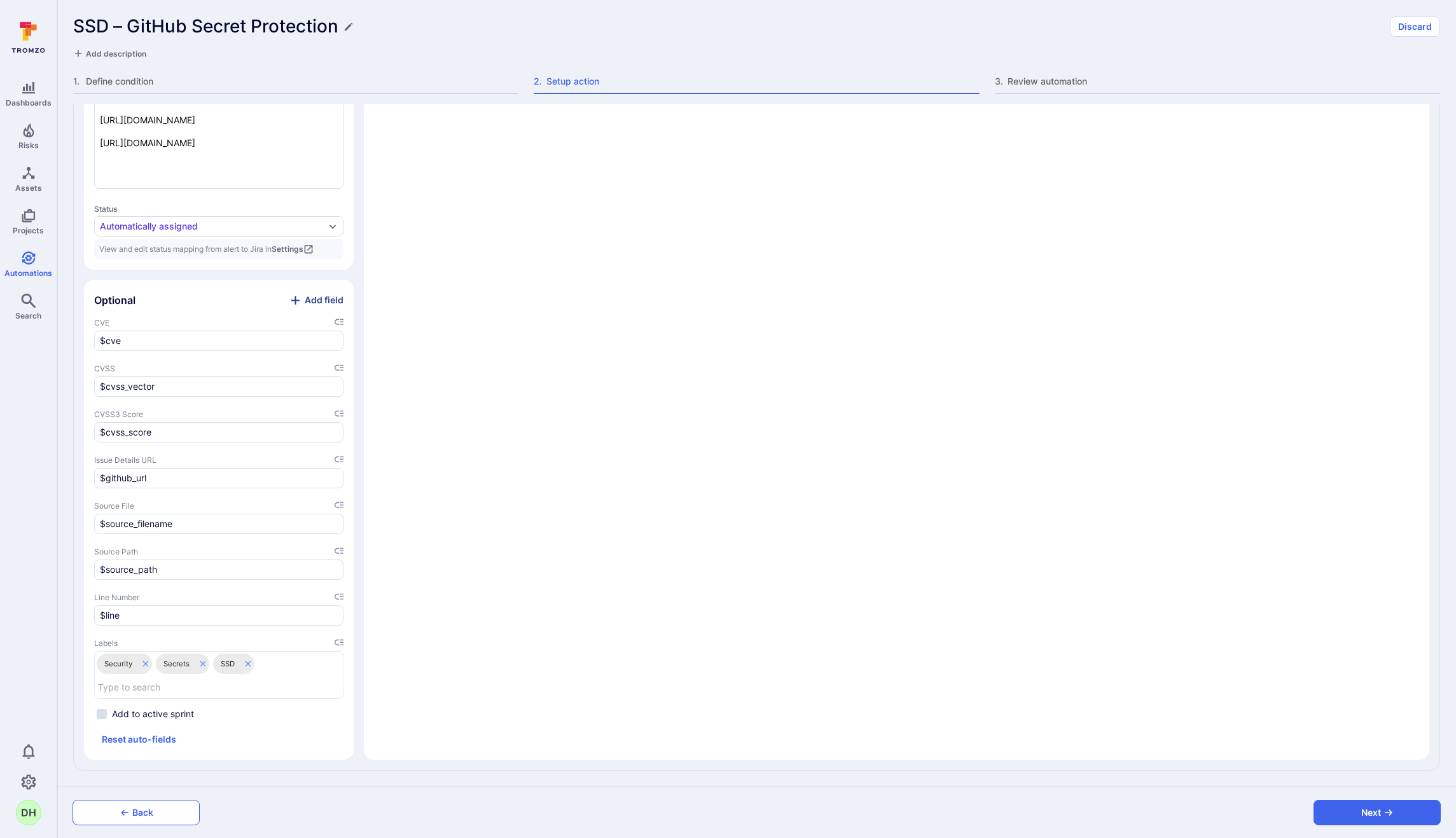
click at [166, 819] on button "Back" at bounding box center [136, 812] width 127 height 25
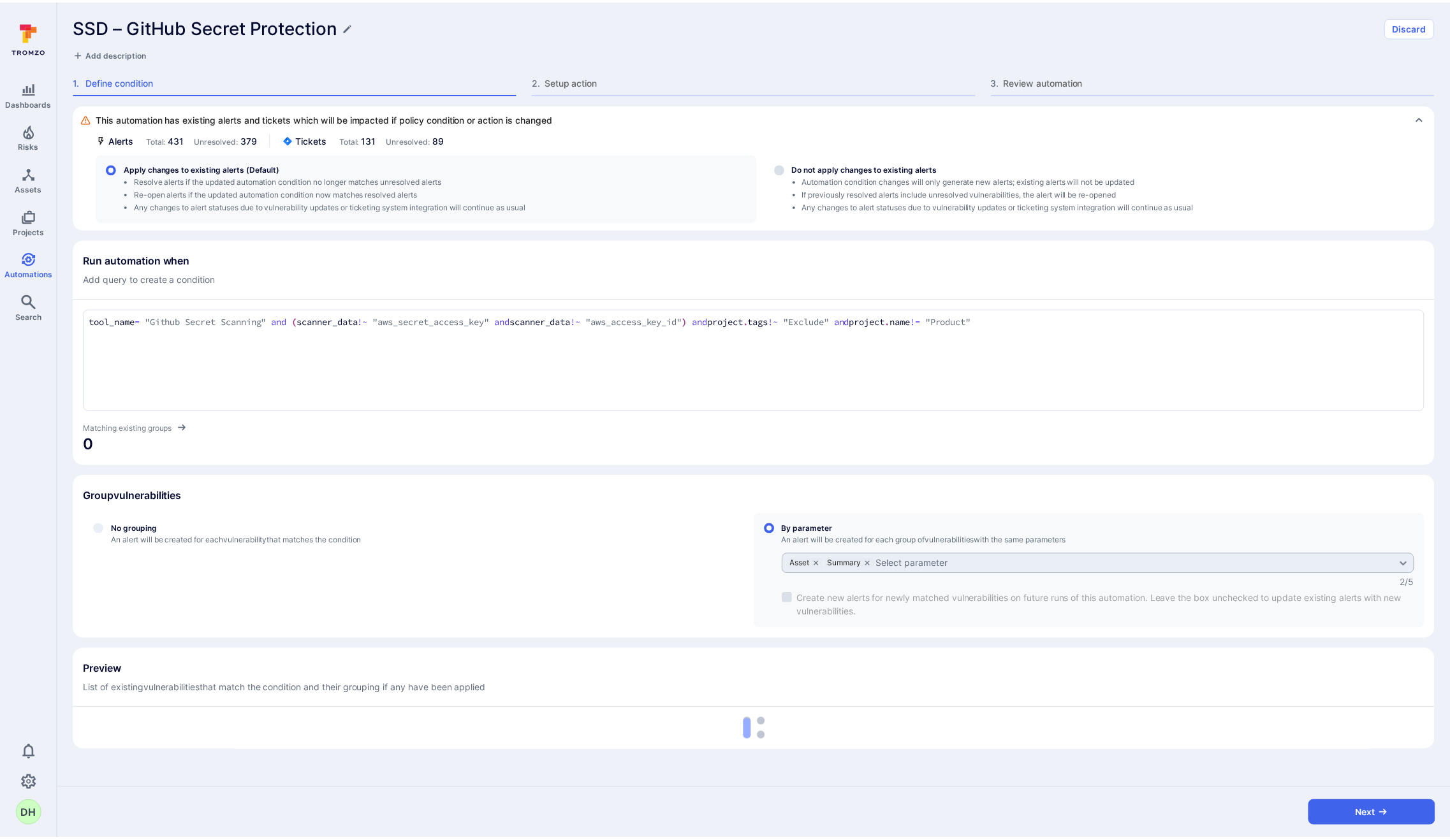
scroll to position [0, 0]
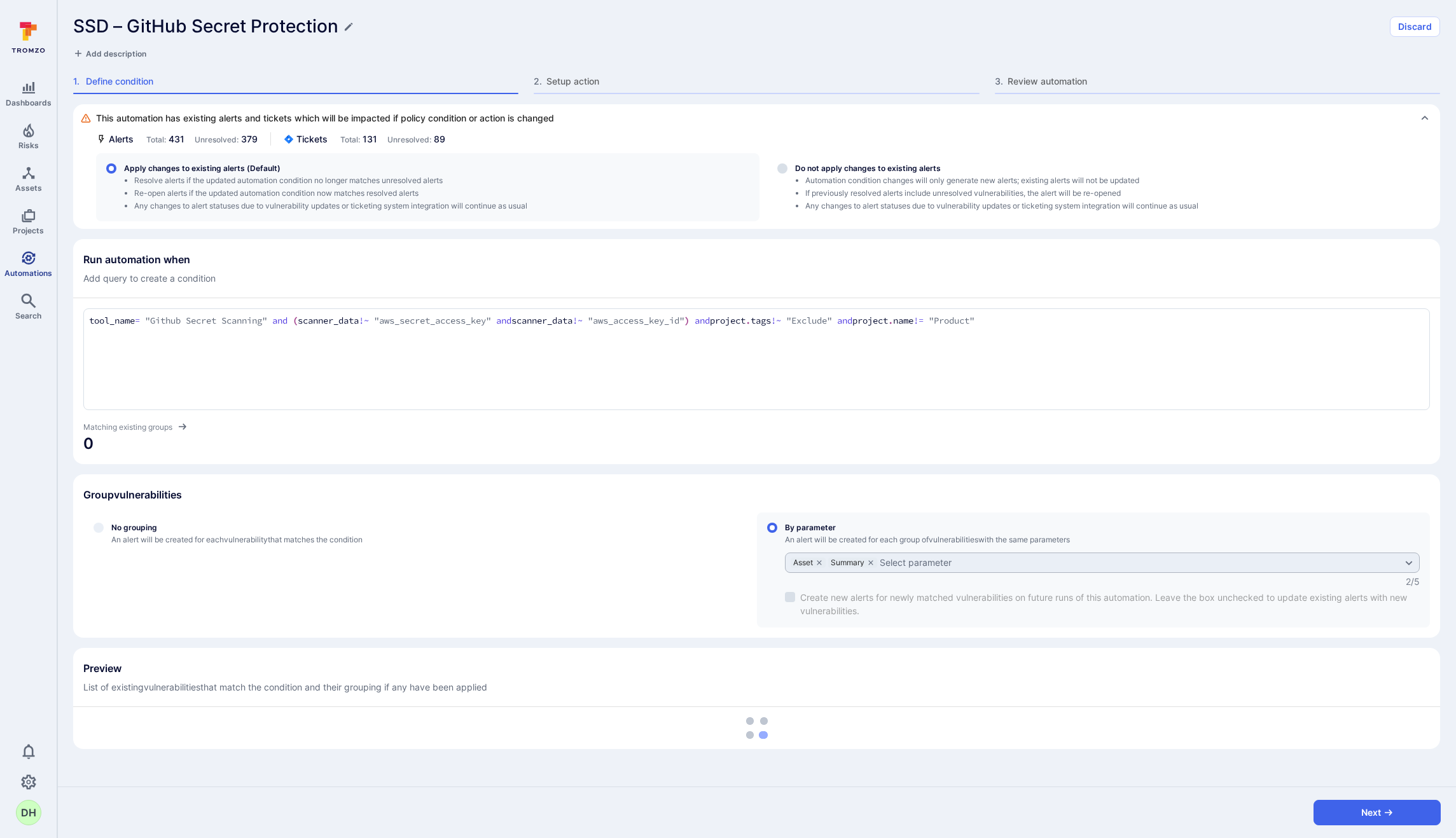
click at [30, 262] on icon "Automations" at bounding box center [28, 258] width 13 height 13
